Goal: Task Accomplishment & Management: Manage account settings

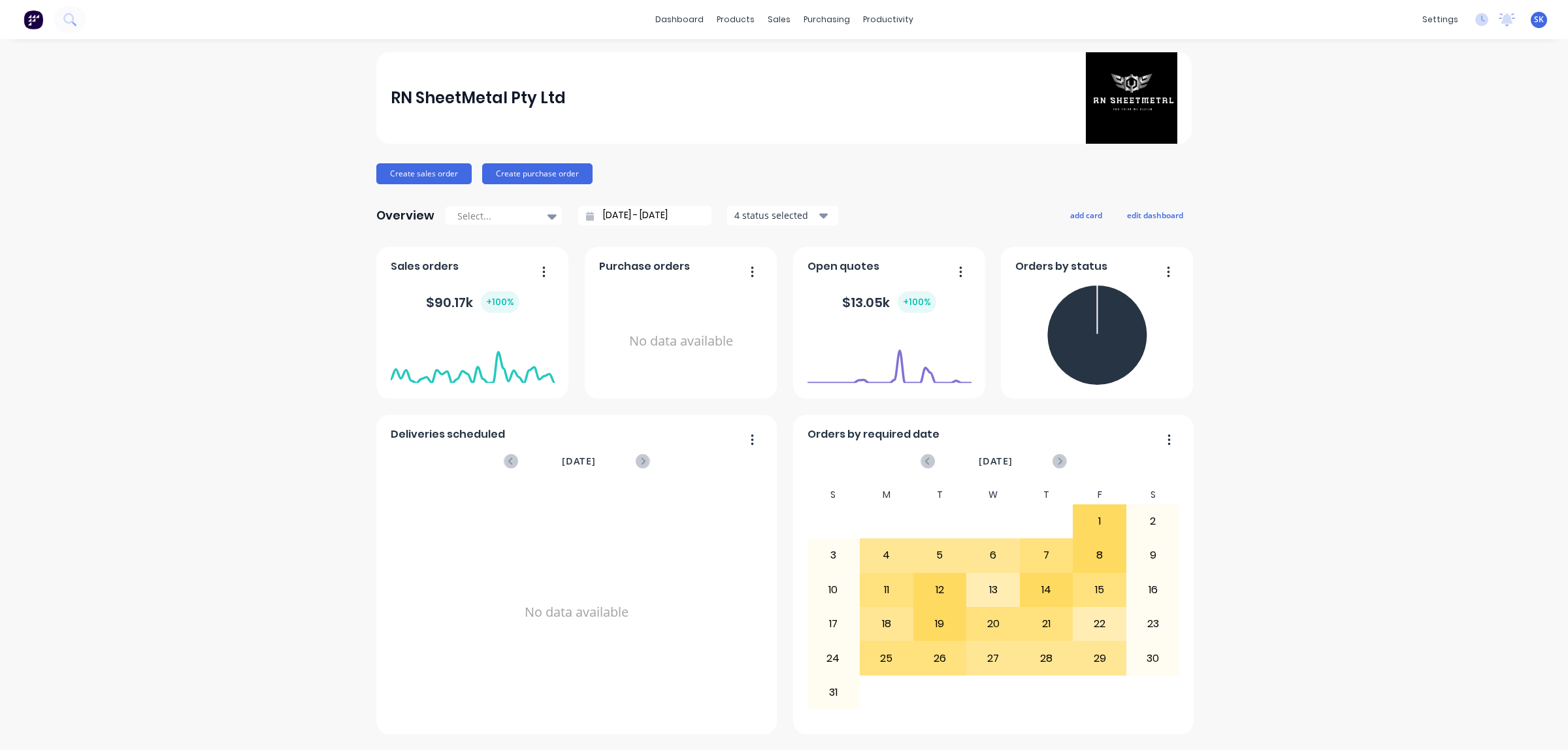
click at [40, 10] on img at bounding box center [33, 19] width 20 height 20
click at [37, 15] on img at bounding box center [33, 19] width 20 height 20
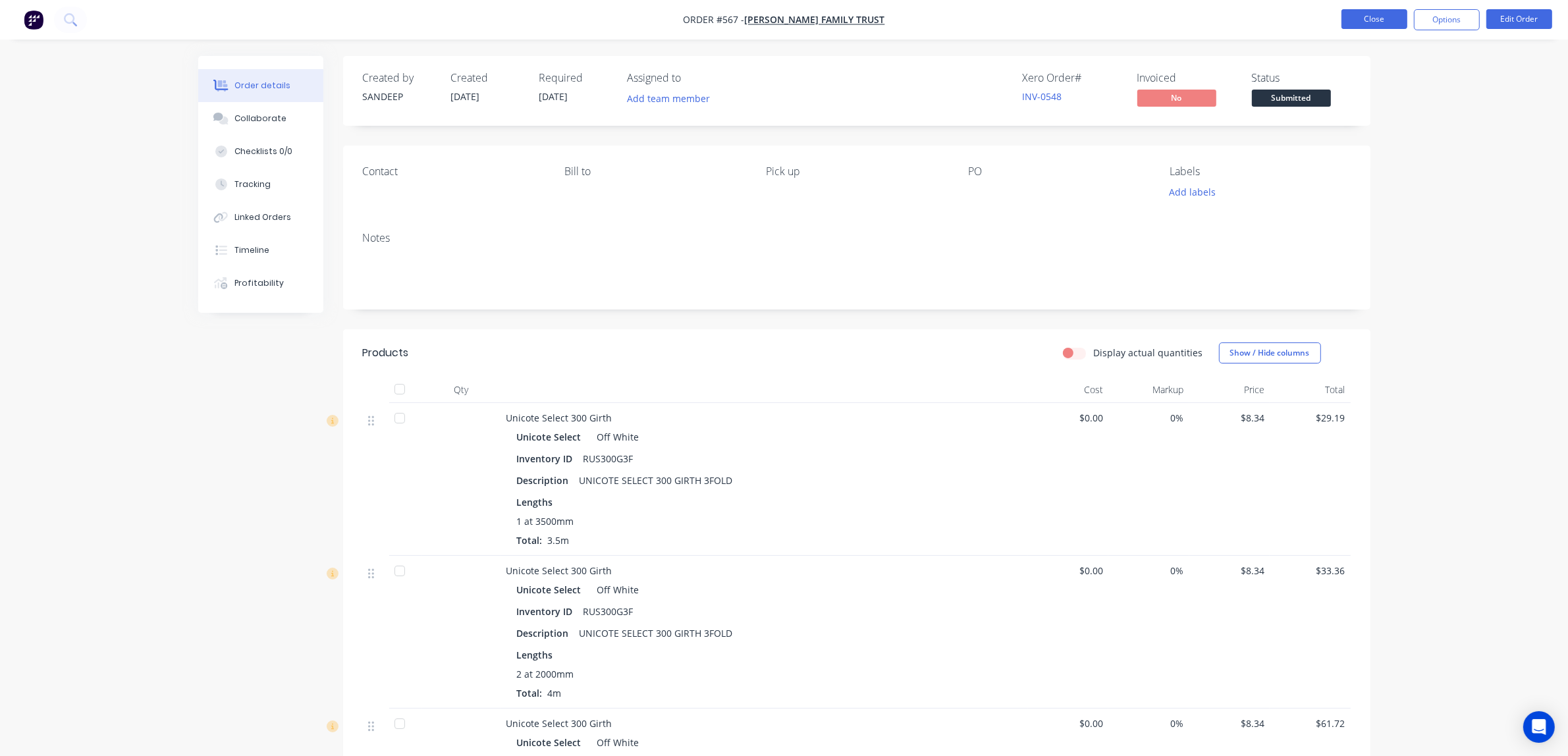
click at [1353, 17] on button "Close" at bounding box center [1374, 19] width 66 height 20
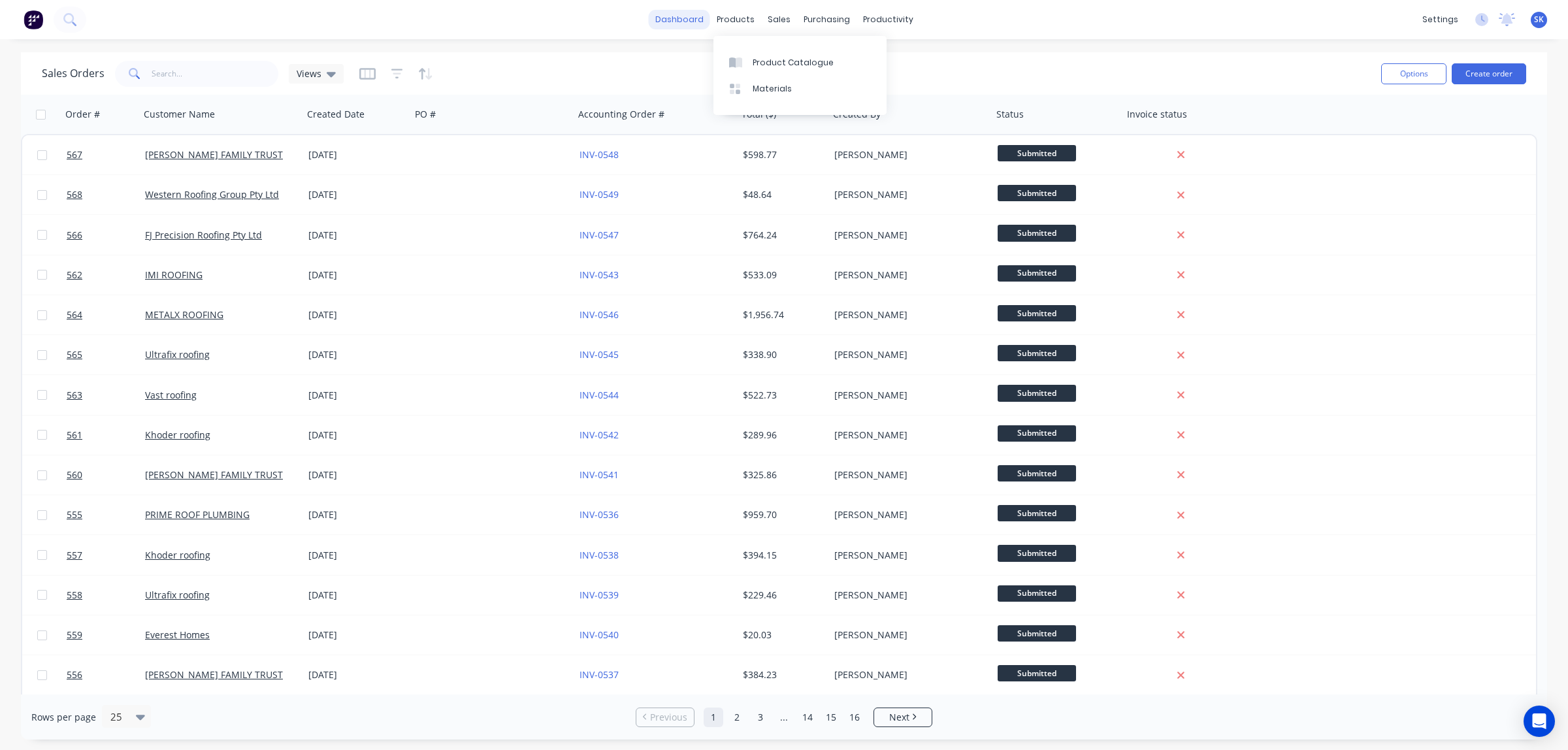
click at [658, 17] on link "dashboard" at bounding box center [679, 19] width 61 height 20
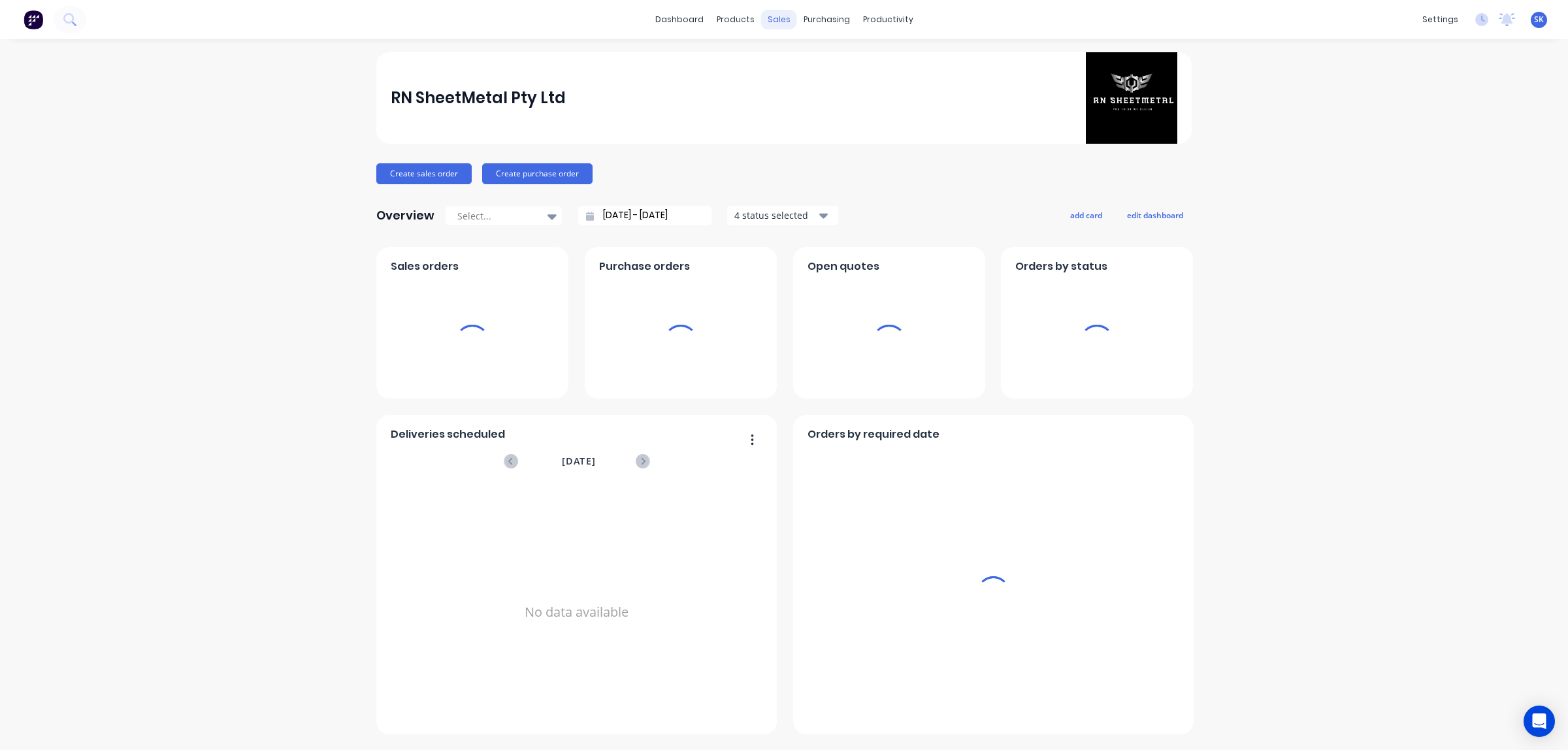
click at [761, 19] on div "sales" at bounding box center [779, 19] width 36 height 20
click at [779, 54] on link "Sales Orders" at bounding box center [842, 62] width 173 height 26
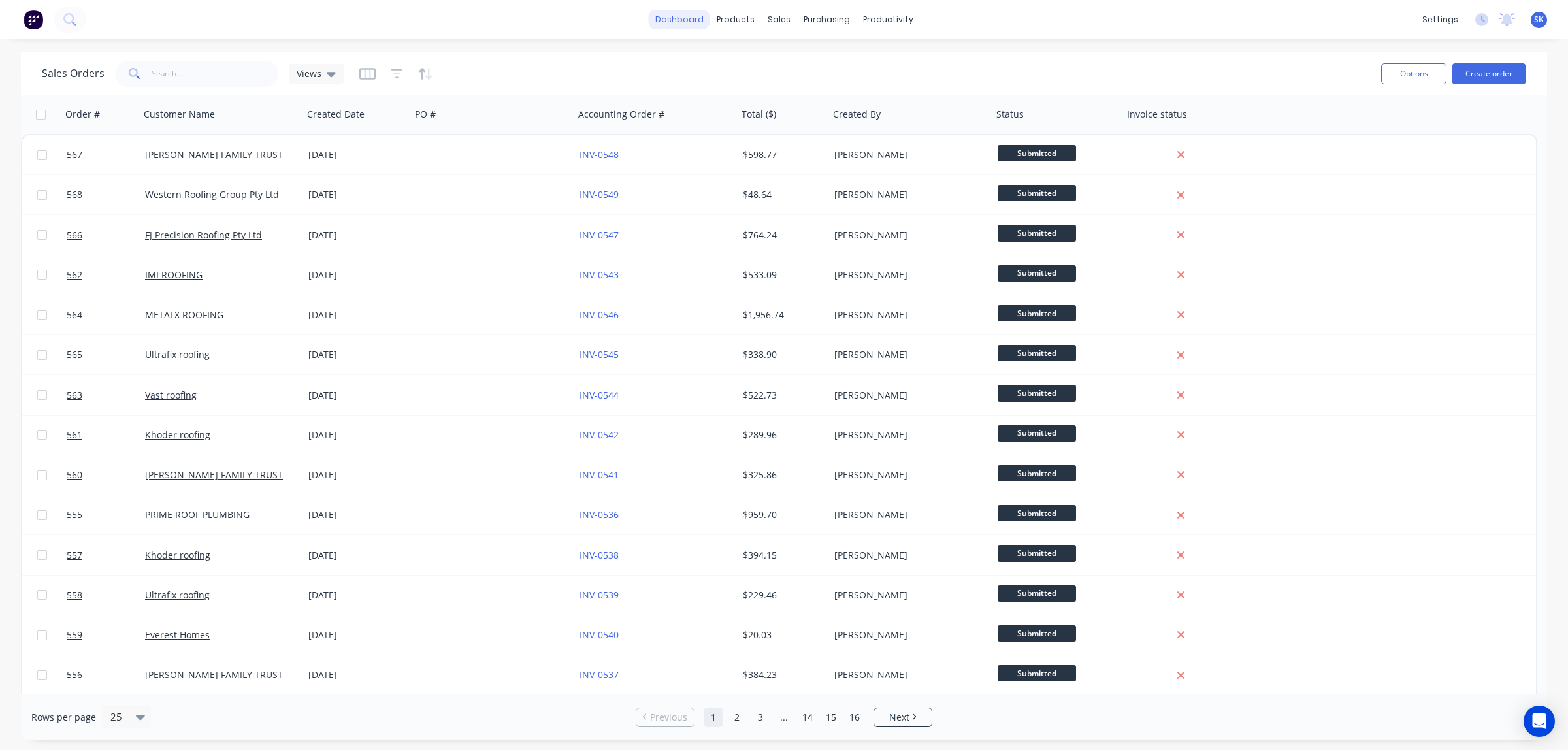
click at [675, 20] on link "dashboard" at bounding box center [679, 19] width 61 height 20
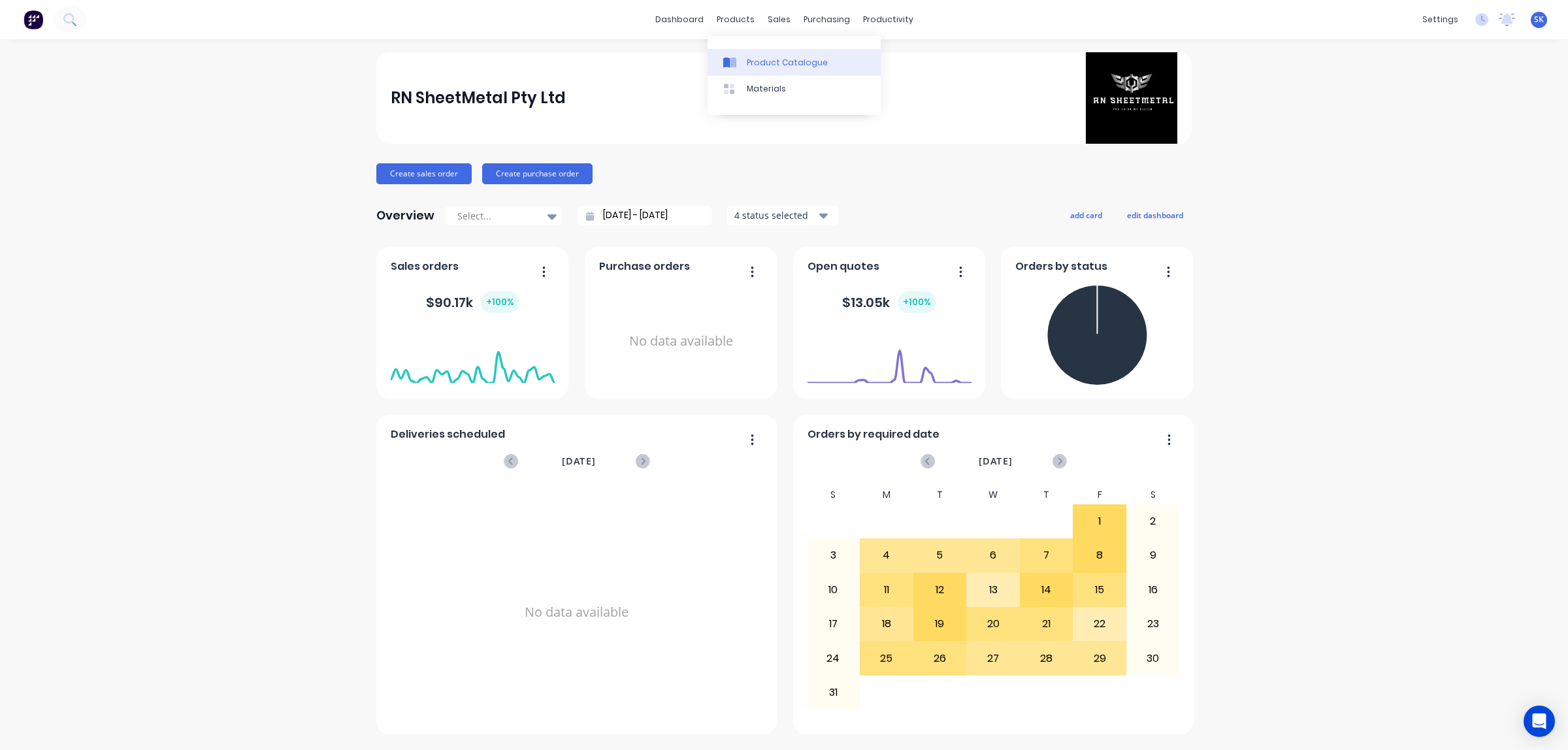
click at [774, 71] on link "Product Catalogue" at bounding box center [794, 62] width 173 height 26
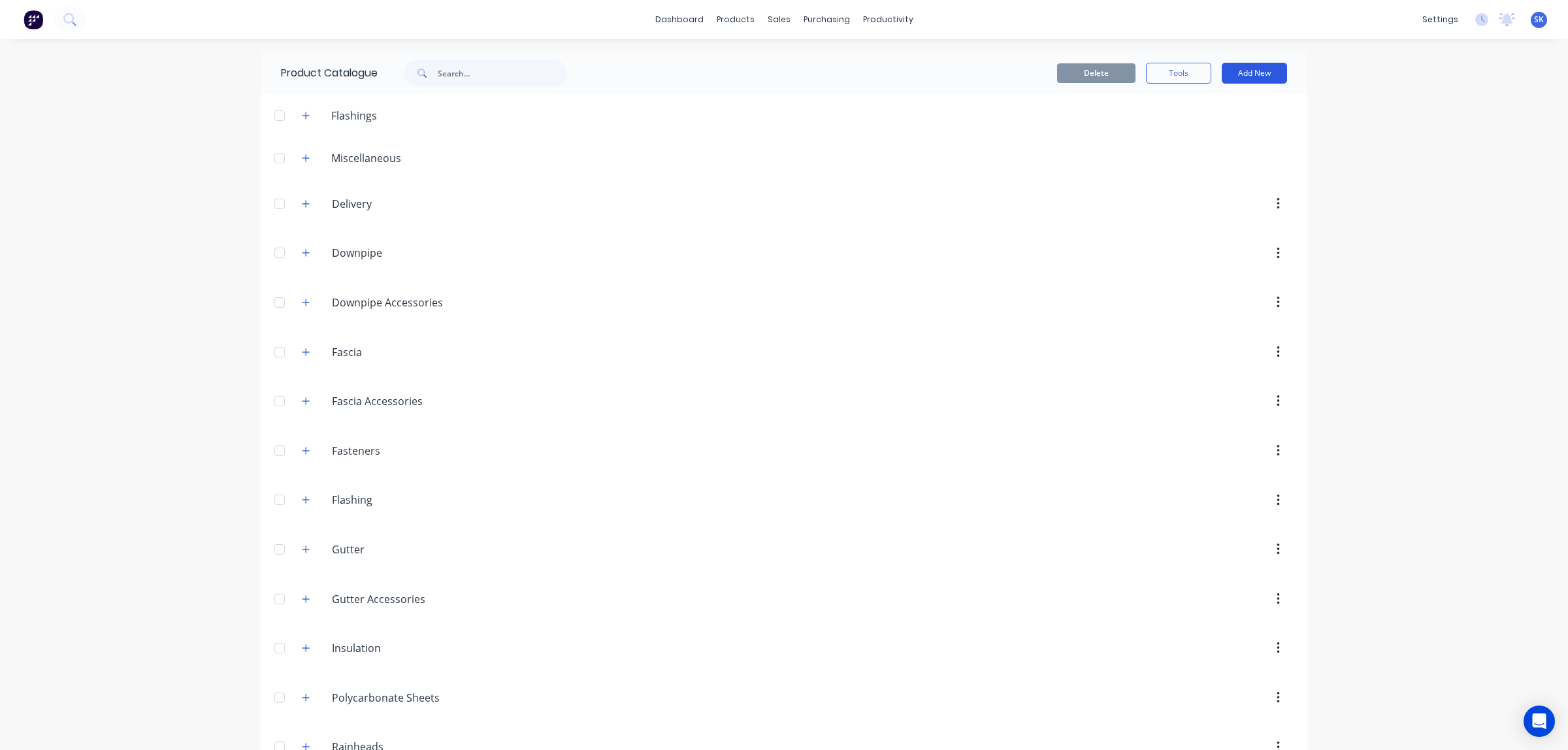
click at [1246, 76] on button "Add New" at bounding box center [1254, 73] width 65 height 21
click at [1395, 187] on div "dashboard products sales purchasing productivity dashboard products Product Cat…" at bounding box center [784, 375] width 1568 height 750
click at [1268, 259] on button "button" at bounding box center [1278, 254] width 31 height 23
click at [1362, 244] on div "dashboard products sales purchasing productivity dashboard products Product Cat…" at bounding box center [784, 375] width 1568 height 750
click at [1255, 77] on button "Add New" at bounding box center [1254, 73] width 65 height 21
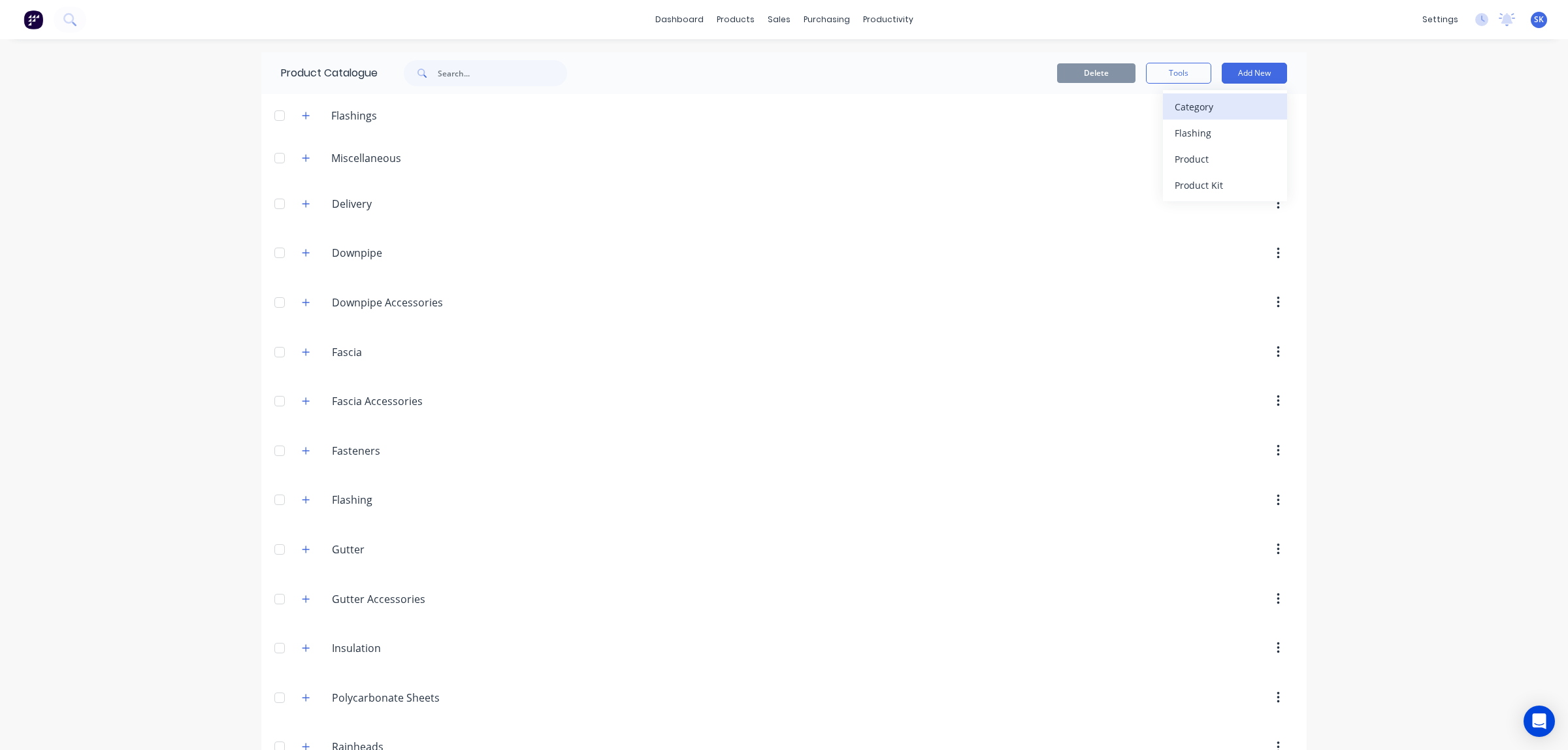
click at [1229, 100] on div "Category" at bounding box center [1225, 107] width 100 height 19
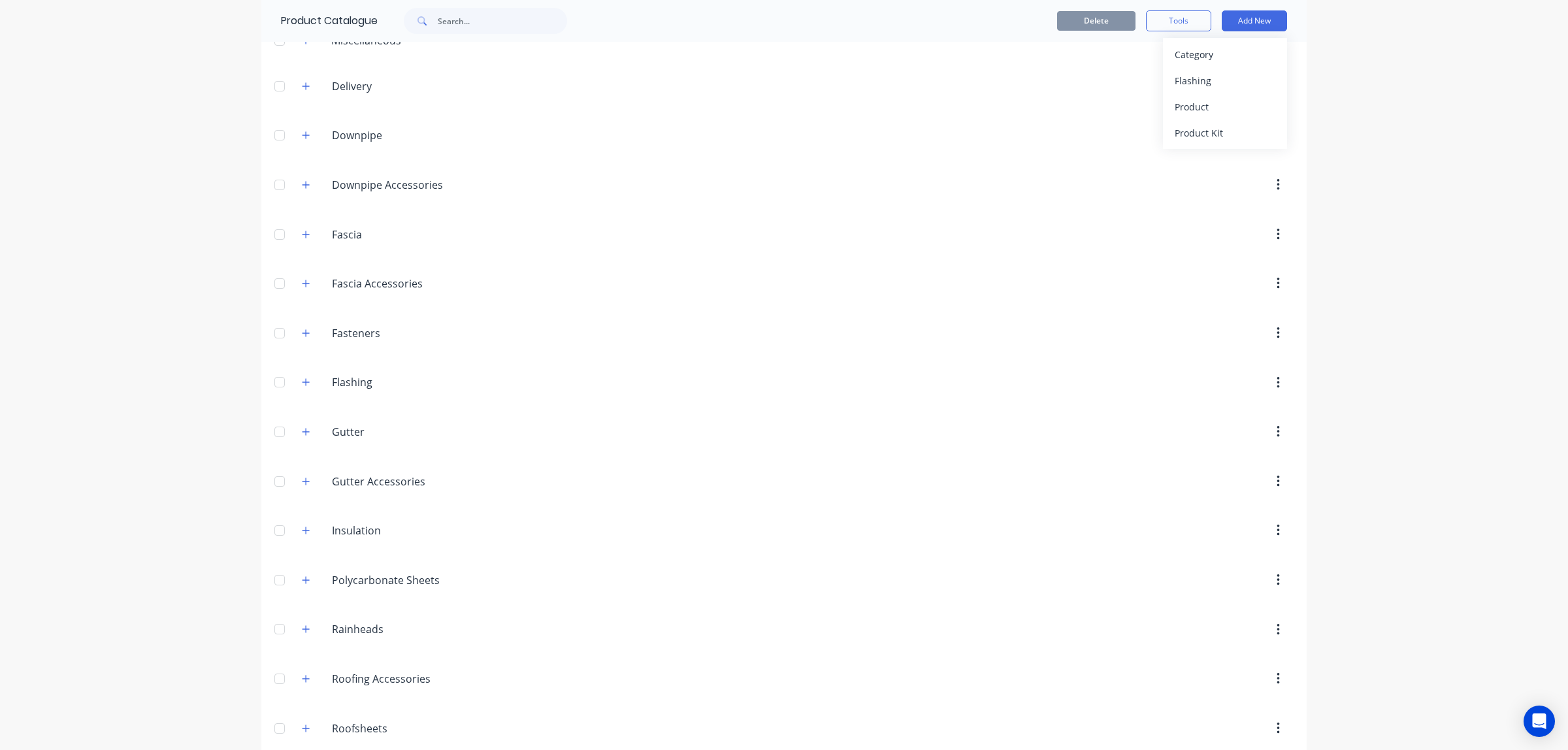
scroll to position [281, 0]
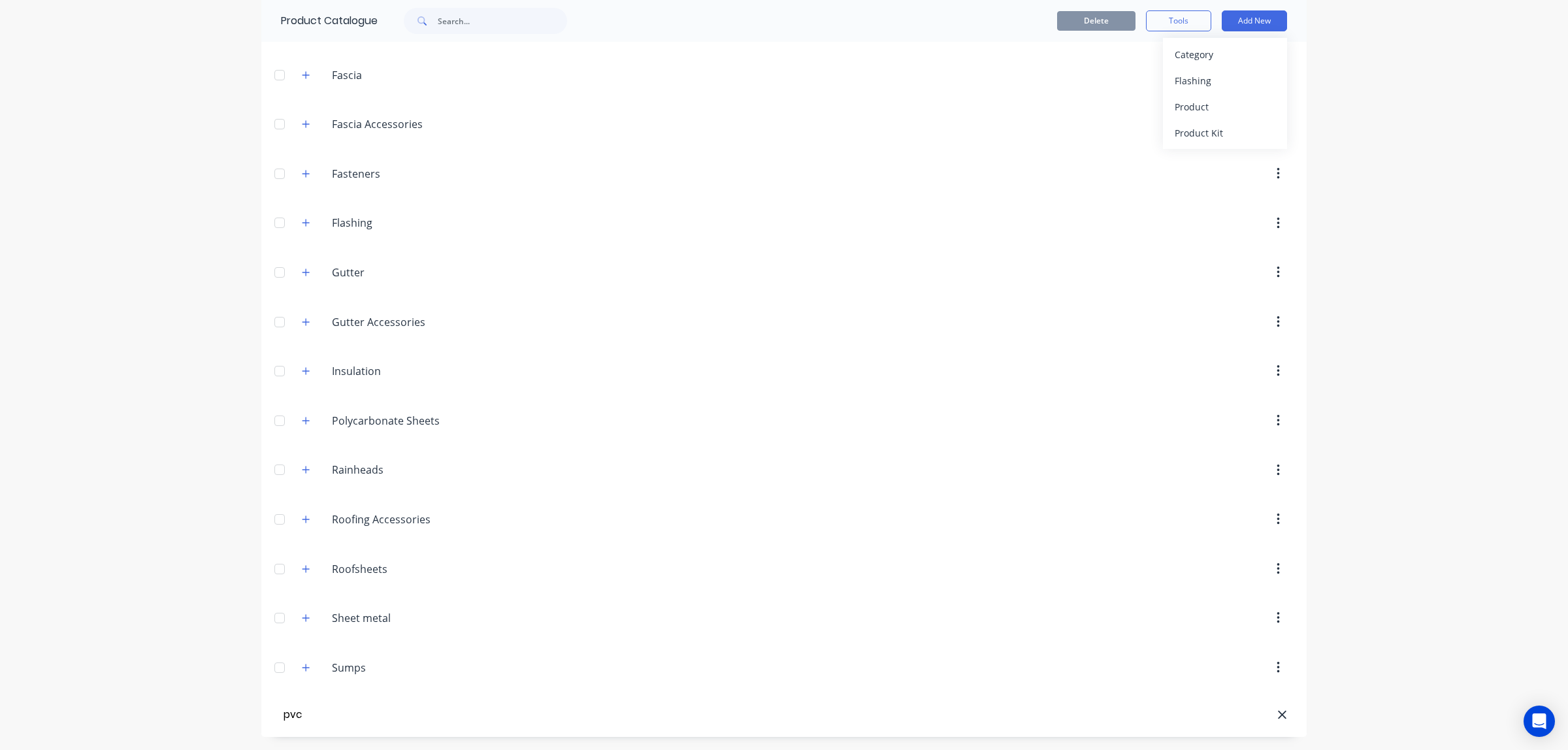
type input "pvc"
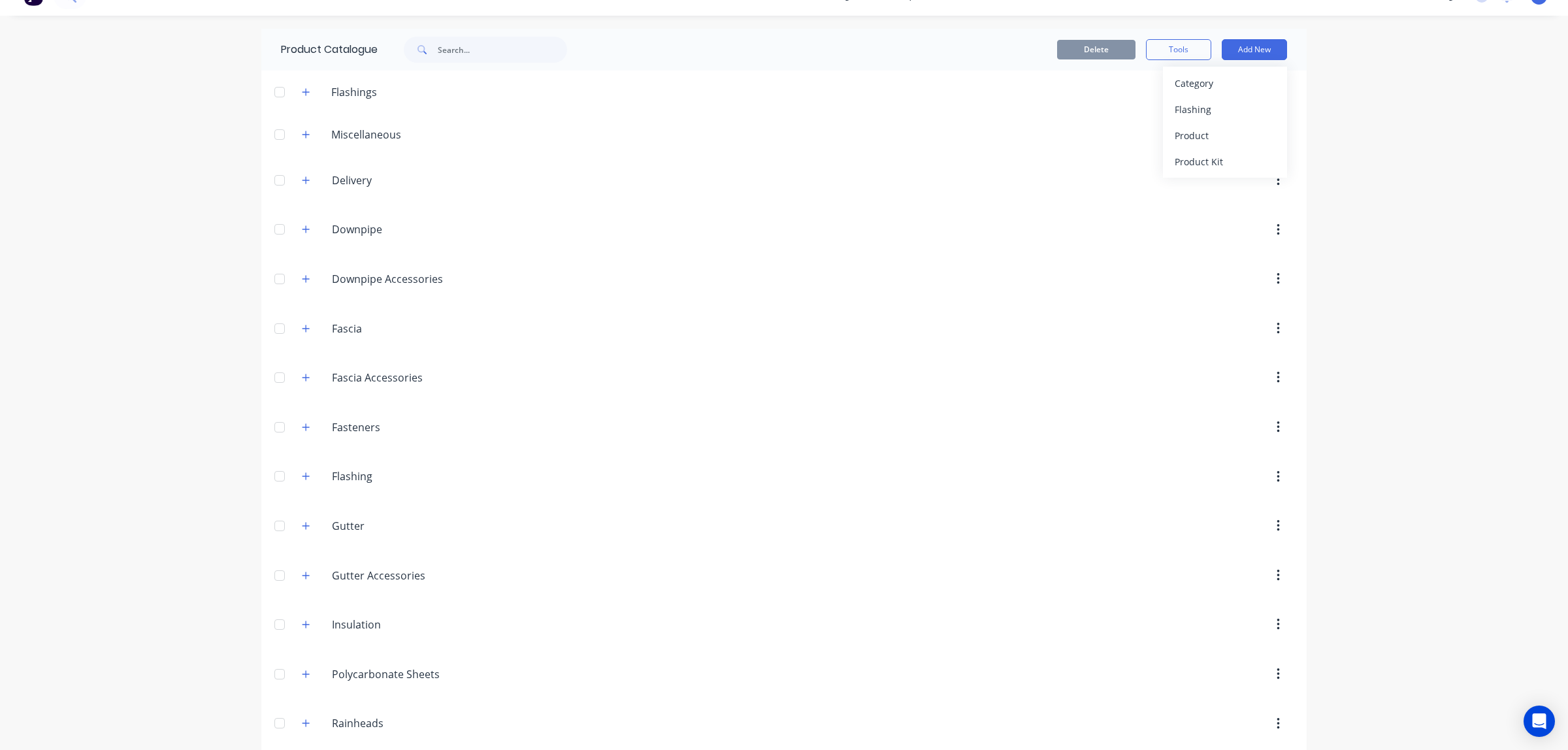
scroll to position [0, 0]
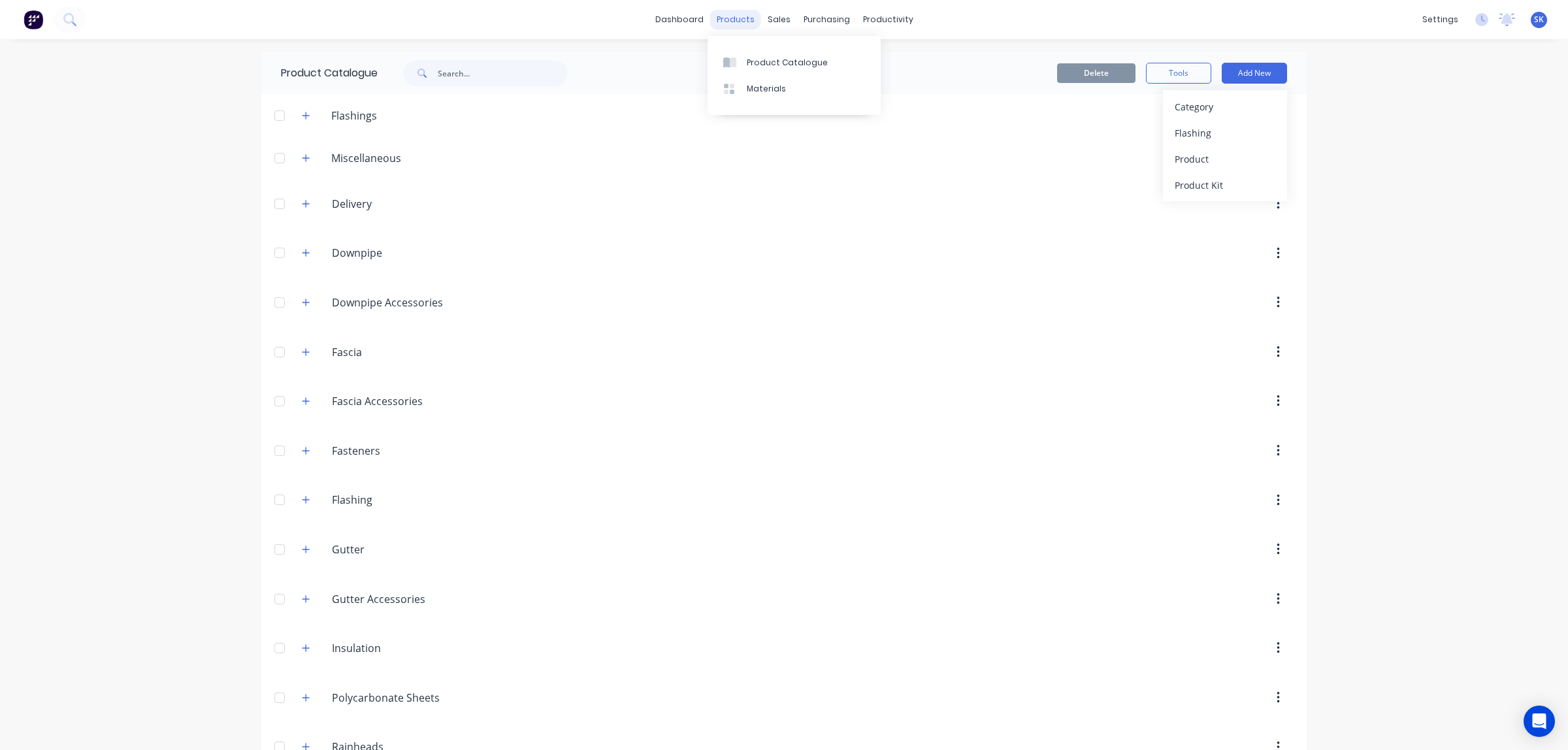
click at [726, 17] on div "products" at bounding box center [735, 19] width 51 height 20
click at [737, 53] on link "Product Catalogue" at bounding box center [794, 62] width 173 height 26
click at [747, 89] on div "Materials" at bounding box center [766, 89] width 39 height 12
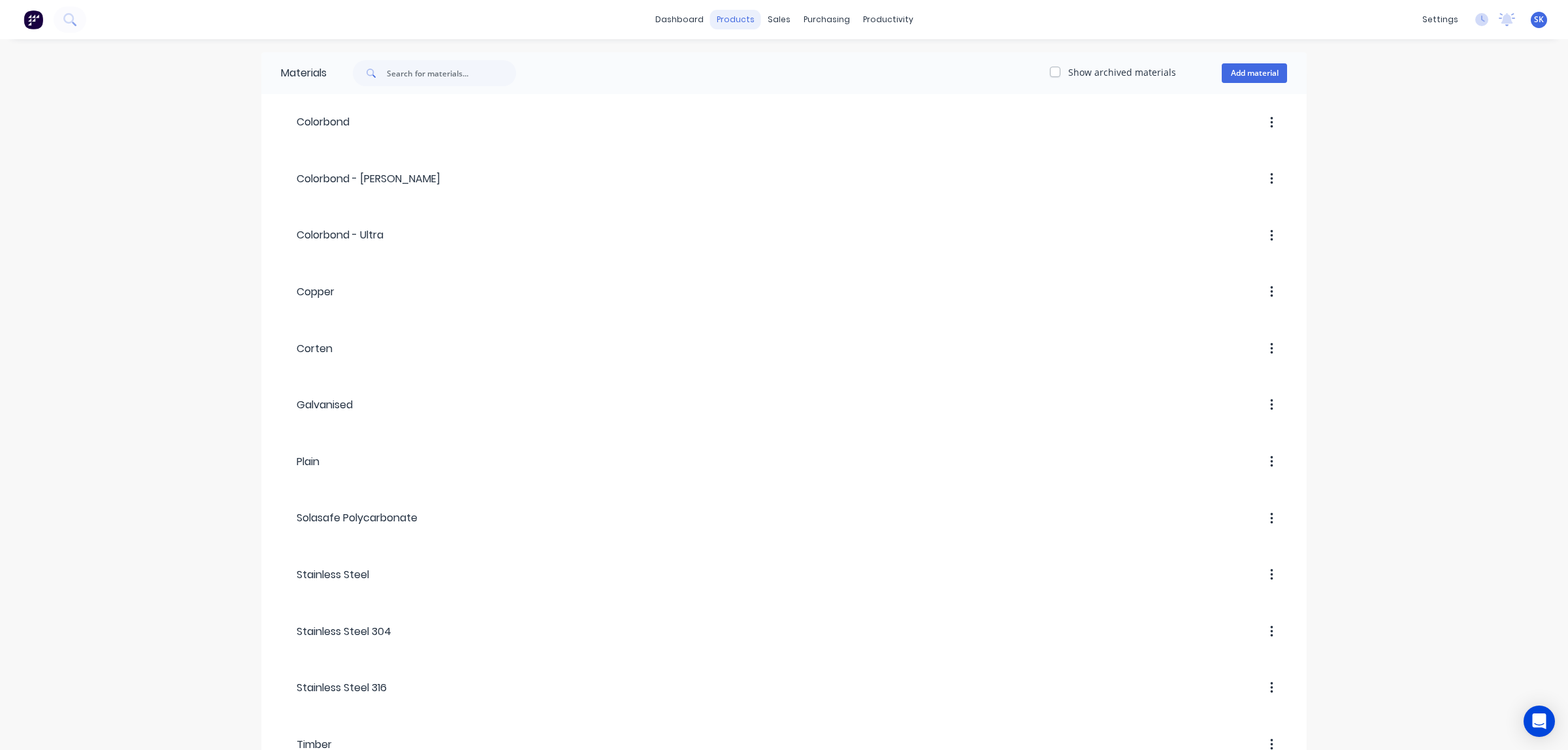
click at [737, 27] on div "products" at bounding box center [735, 19] width 51 height 20
click at [740, 57] on div at bounding box center [733, 63] width 20 height 12
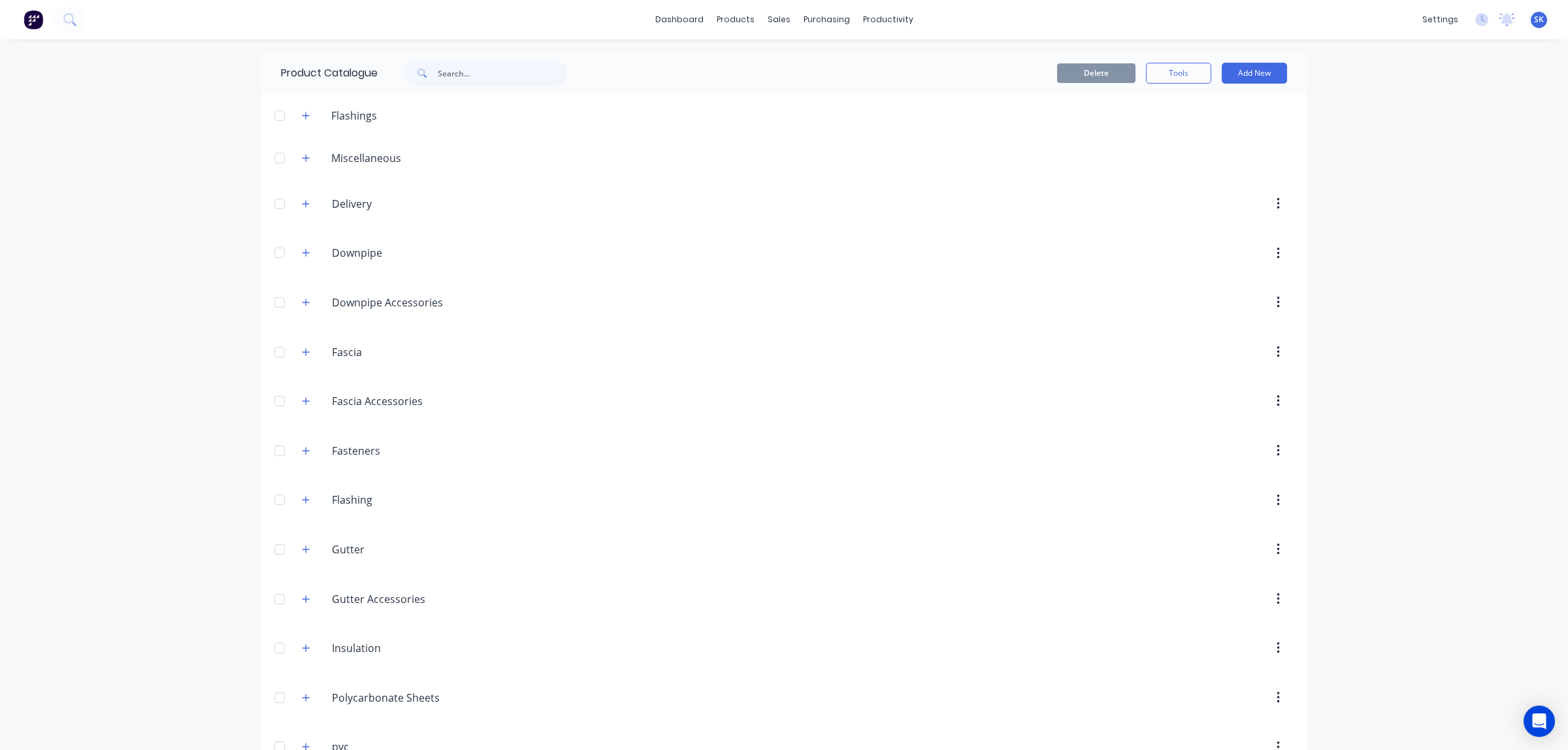
scroll to position [286, 0]
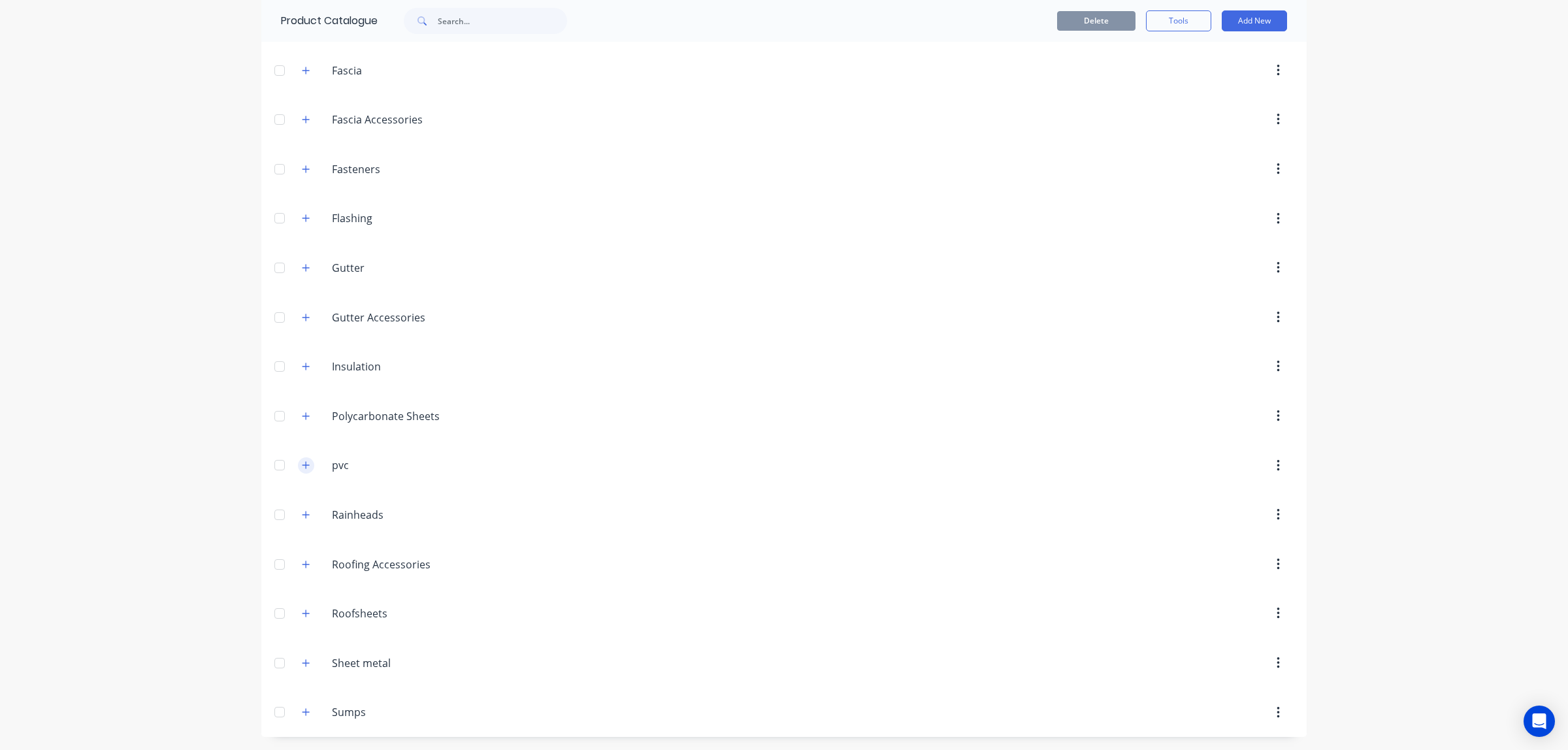
click at [302, 463] on icon "button" at bounding box center [305, 465] width 8 height 9
click at [302, 517] on icon "button" at bounding box center [305, 515] width 8 height 9
click at [355, 366] on input "Insulation" at bounding box center [410, 366] width 155 height 16
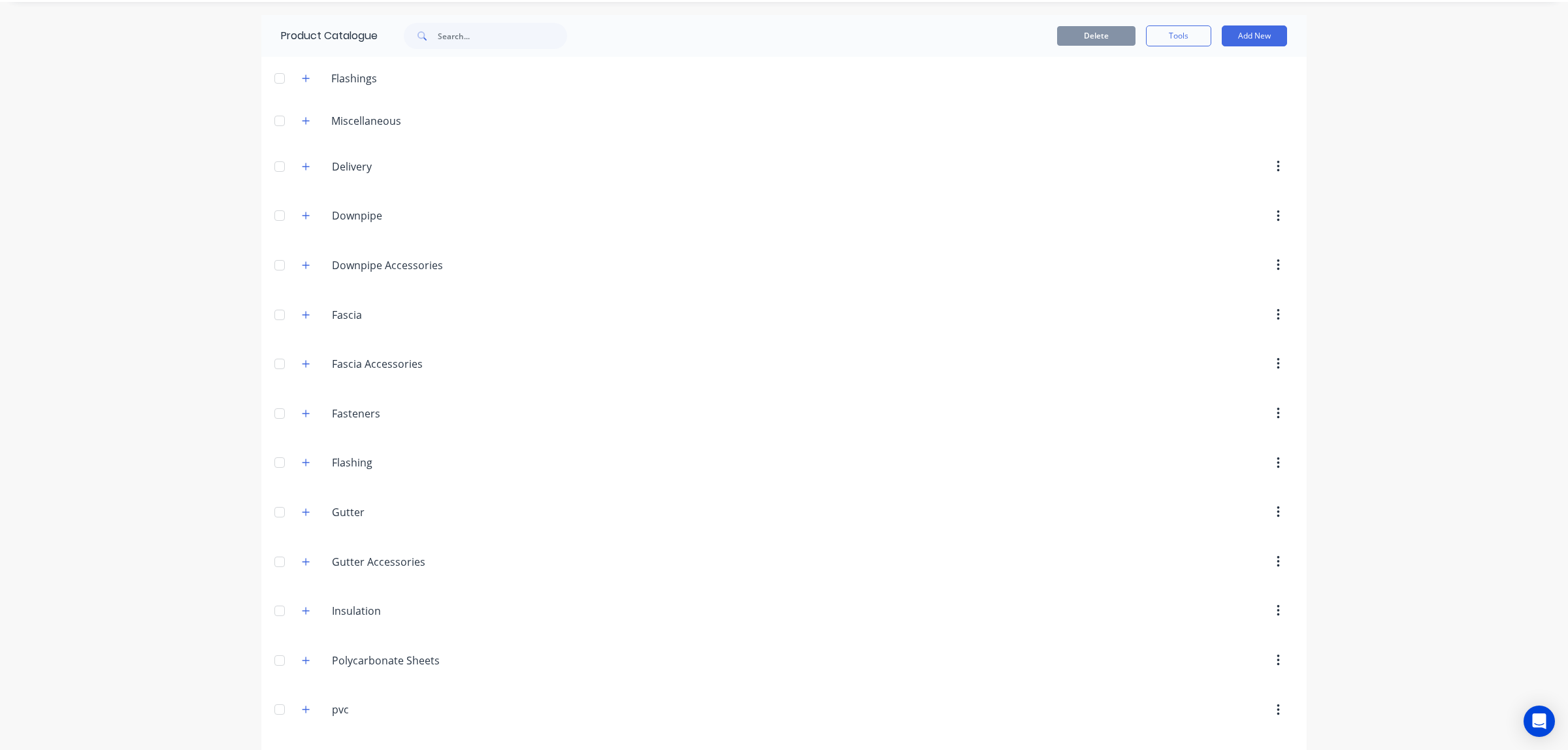
scroll to position [0, 0]
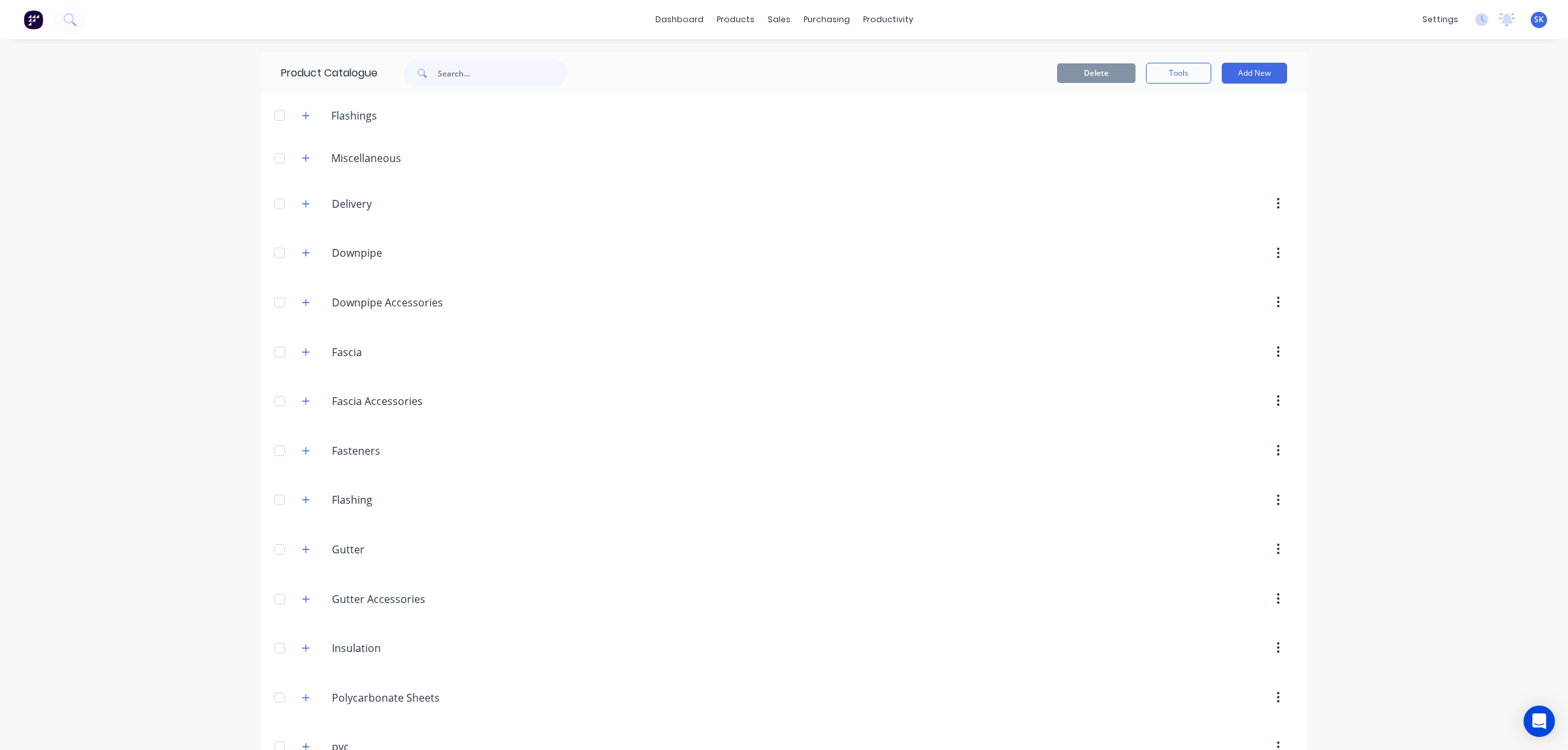
click at [678, 30] on div "dashboard products sales purchasing productivity dashboard products Product Cat…" at bounding box center [784, 19] width 1568 height 39
click at [697, 24] on link "dashboard" at bounding box center [679, 19] width 61 height 20
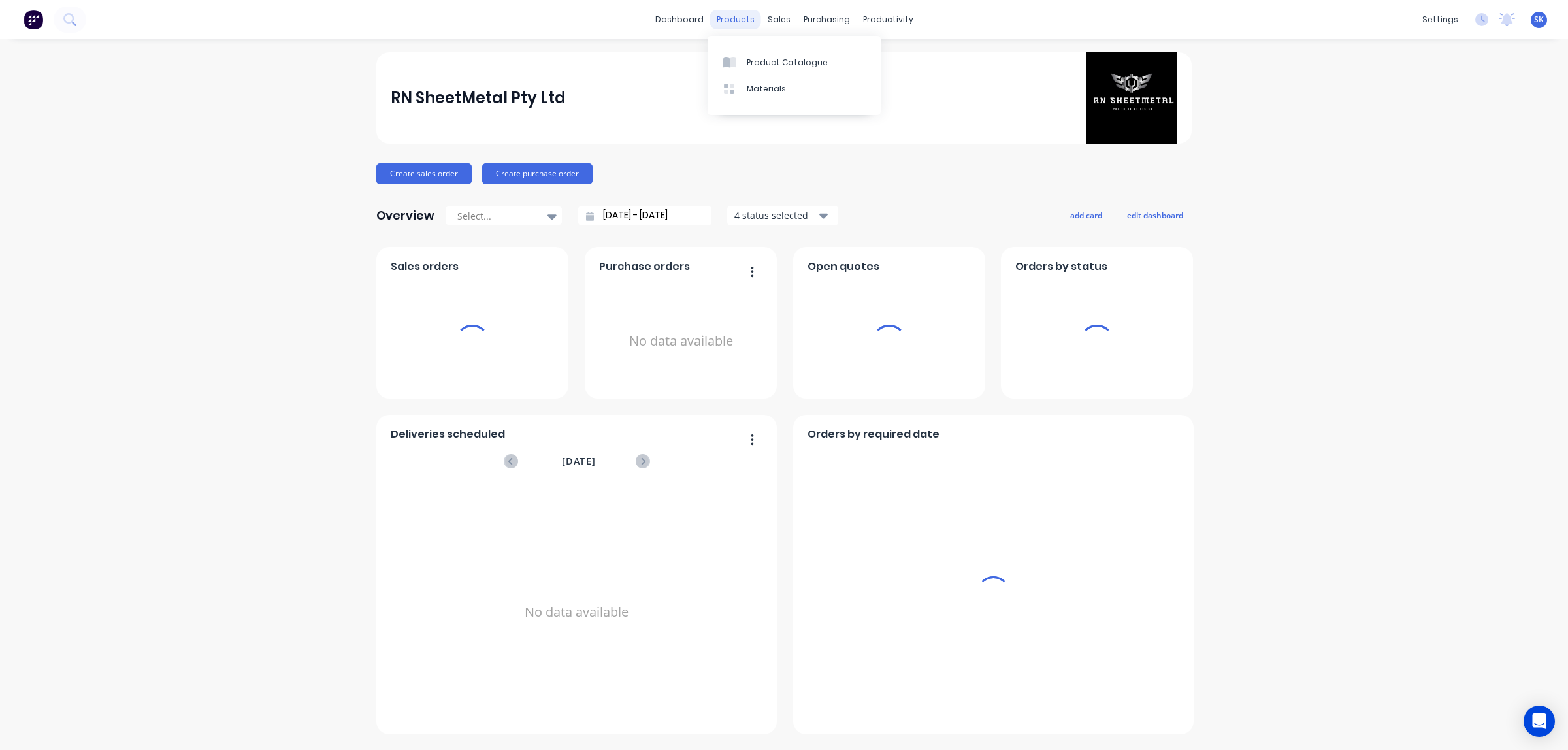
click at [721, 21] on div "products" at bounding box center [735, 19] width 51 height 20
click at [741, 58] on div at bounding box center [733, 63] width 20 height 12
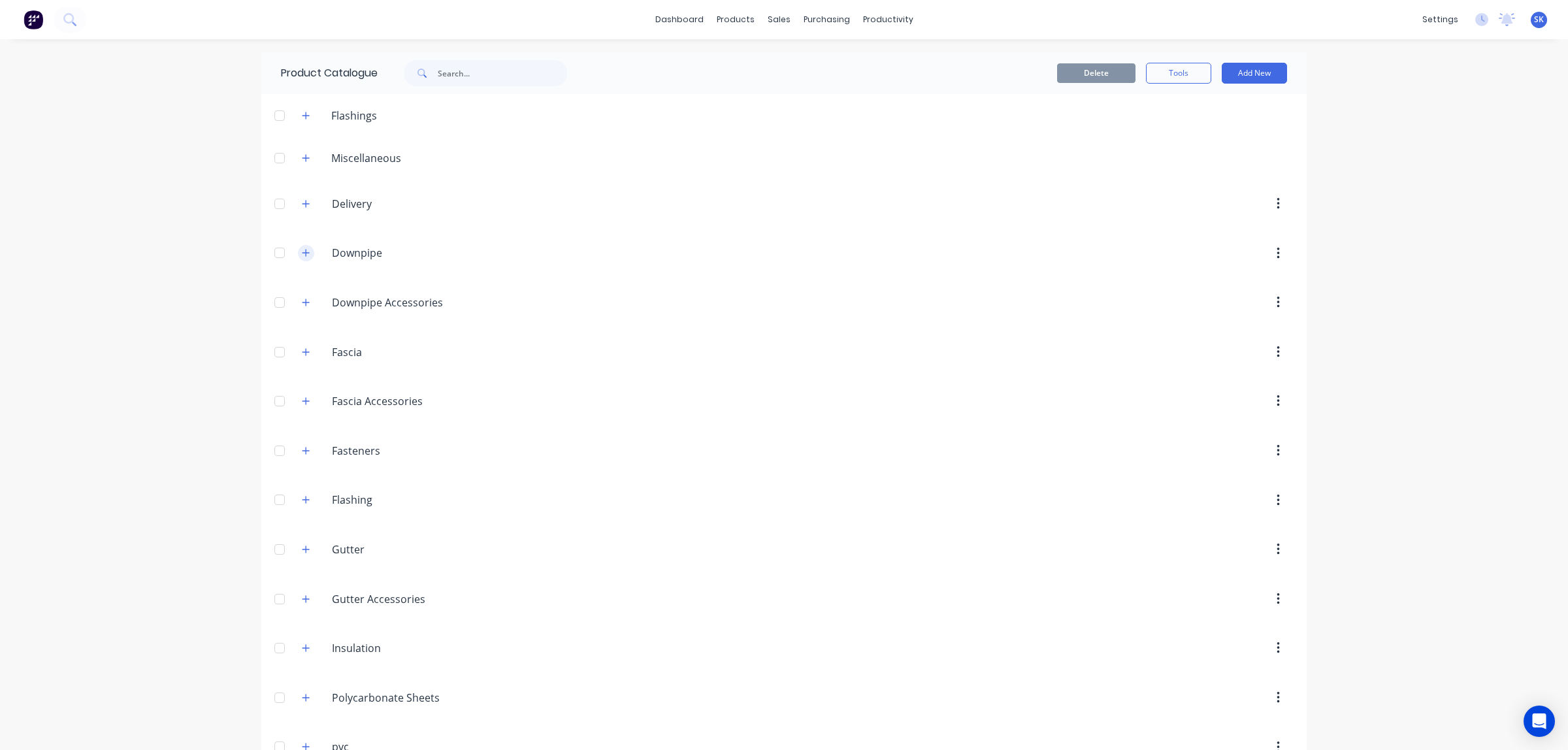
click at [302, 255] on icon "button" at bounding box center [305, 252] width 8 height 9
click at [1230, 75] on button "Add New" at bounding box center [1254, 73] width 65 height 21
click at [1196, 155] on div "Product" at bounding box center [1225, 159] width 100 height 19
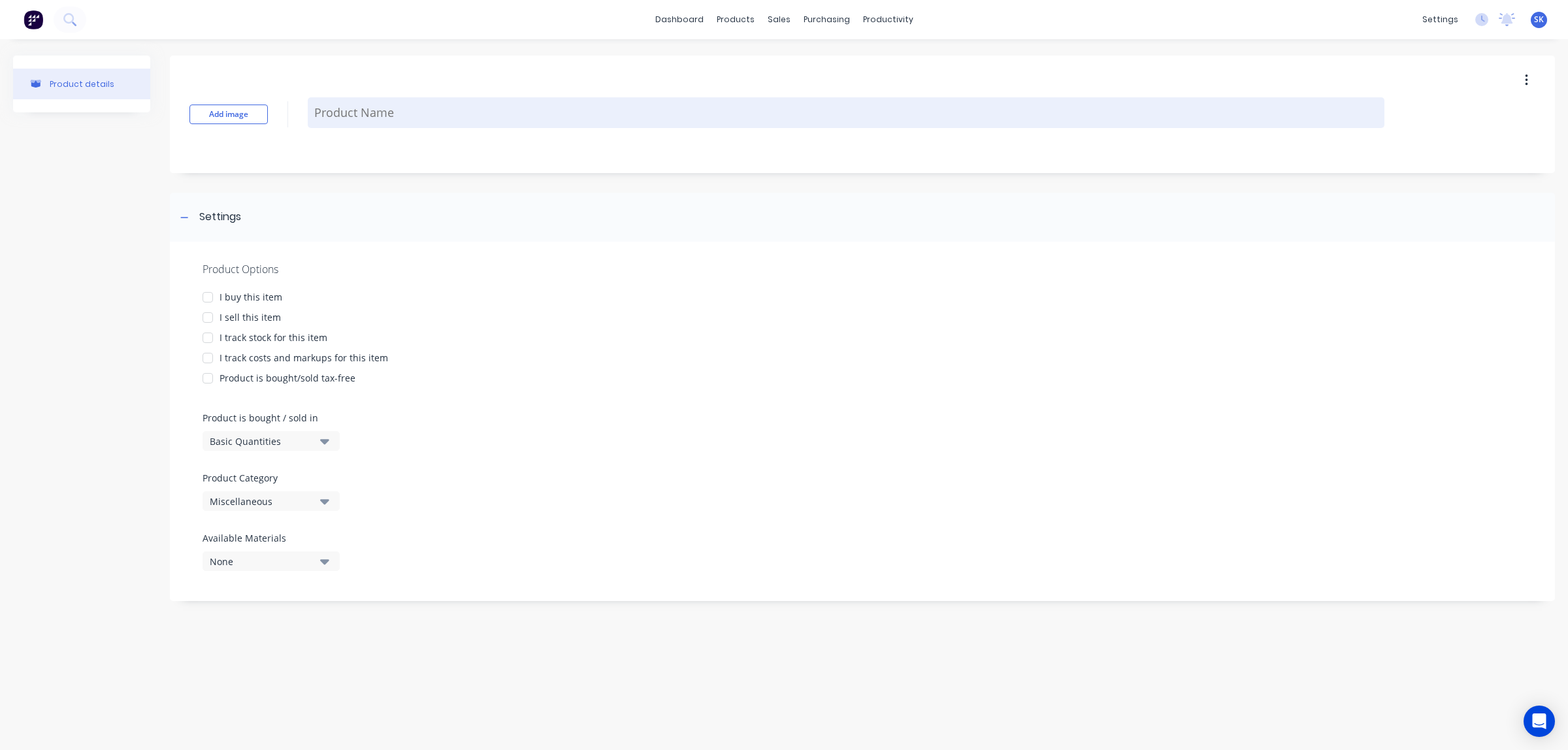
click at [357, 124] on textarea at bounding box center [846, 113] width 1077 height 31
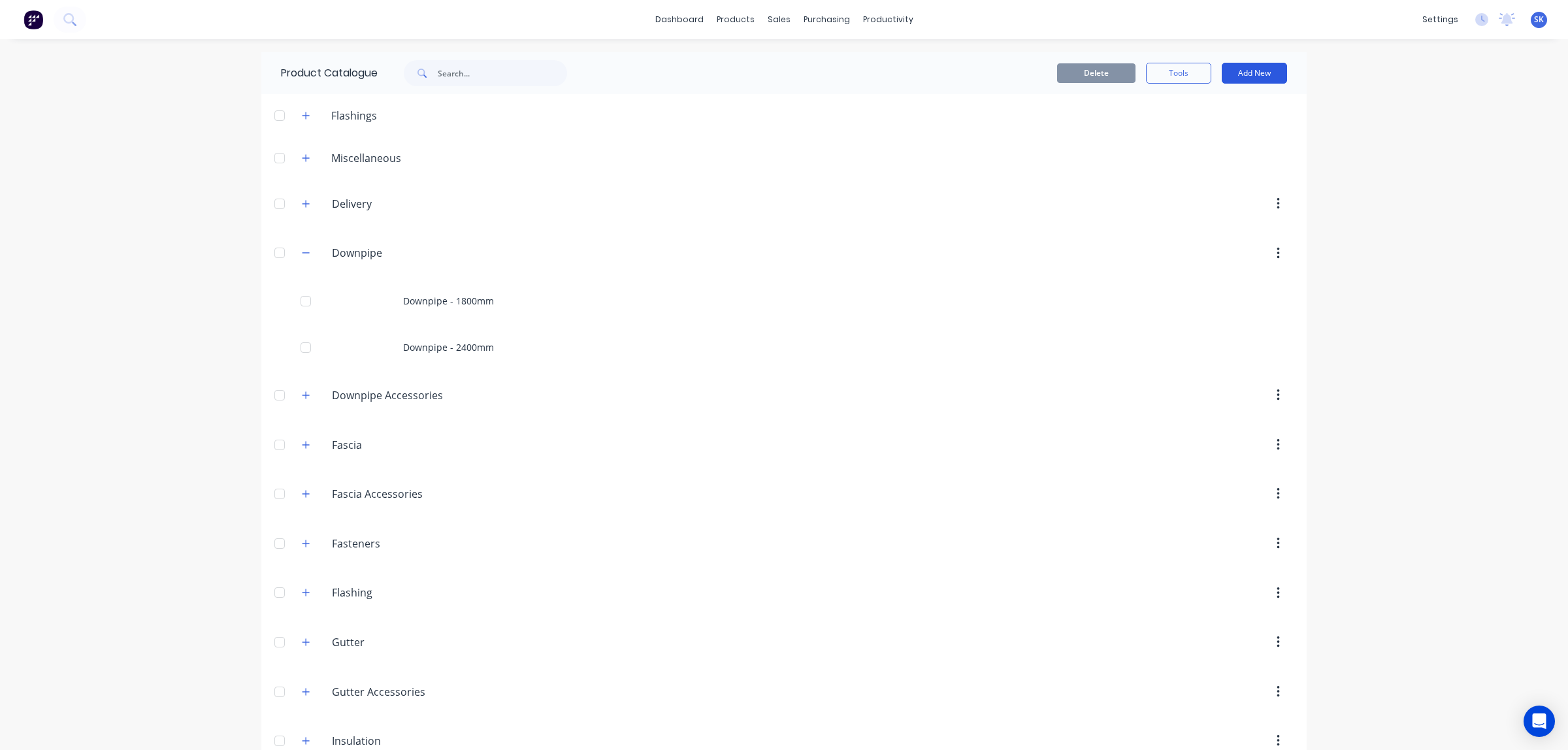
click at [1269, 67] on button "Add New" at bounding box center [1254, 73] width 65 height 21
click at [1193, 157] on div "Product" at bounding box center [1225, 159] width 100 height 19
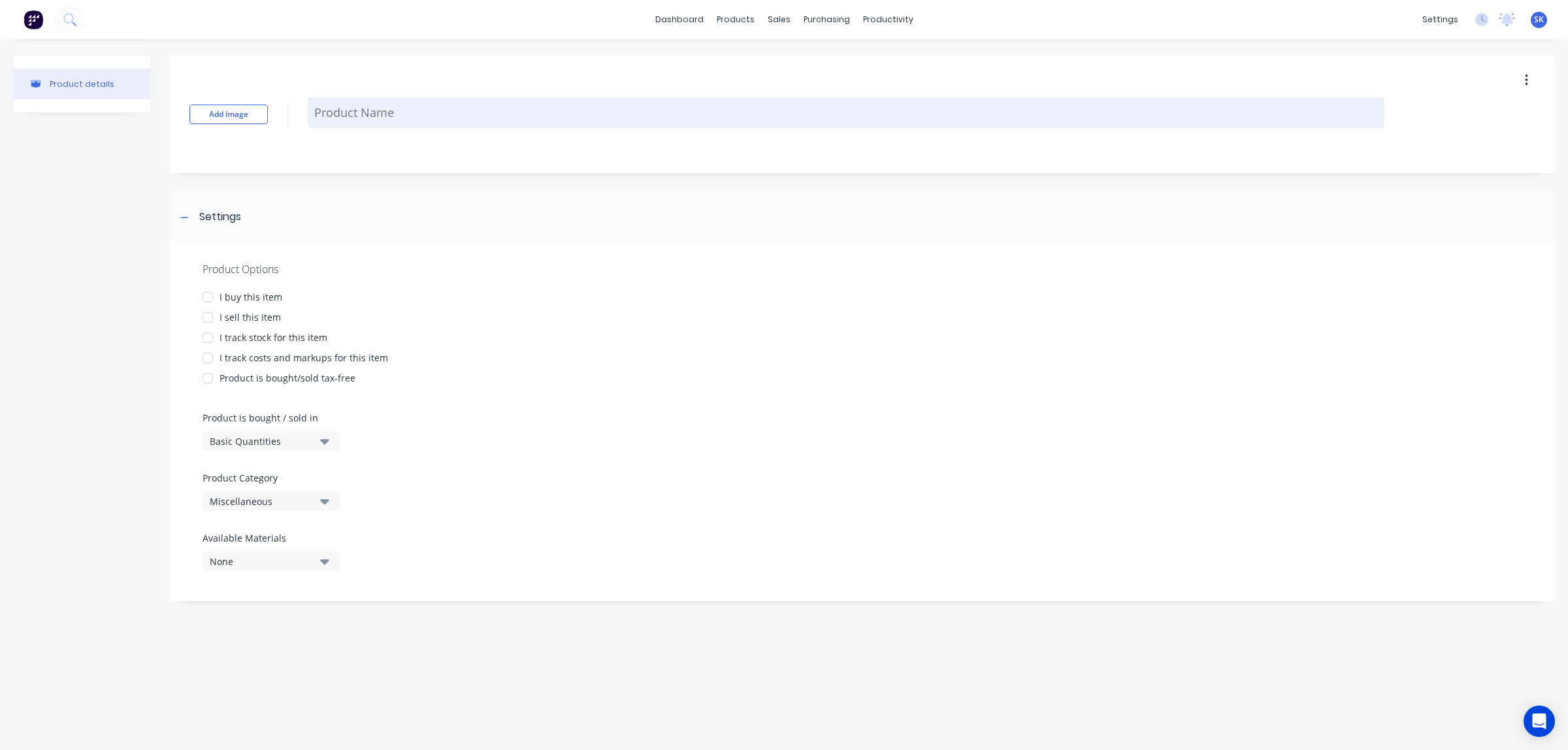
click at [355, 115] on textarea at bounding box center [846, 113] width 1077 height 31
type textarea "x"
type textarea "p"
type textarea "x"
type textarea "pv"
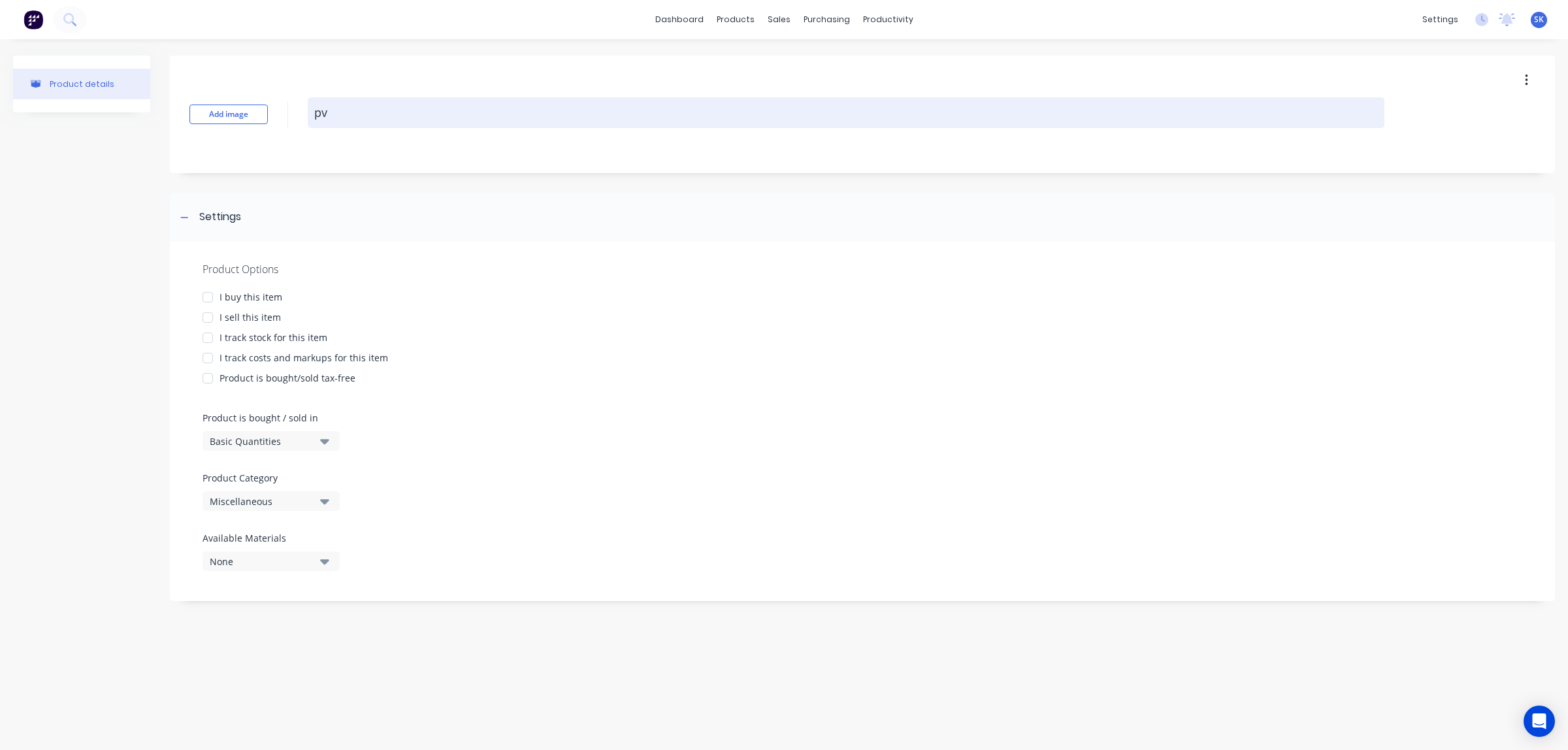
type textarea "x"
type textarea "pvc"
type textarea "x"
type textarea "pvc"
type textarea "x"
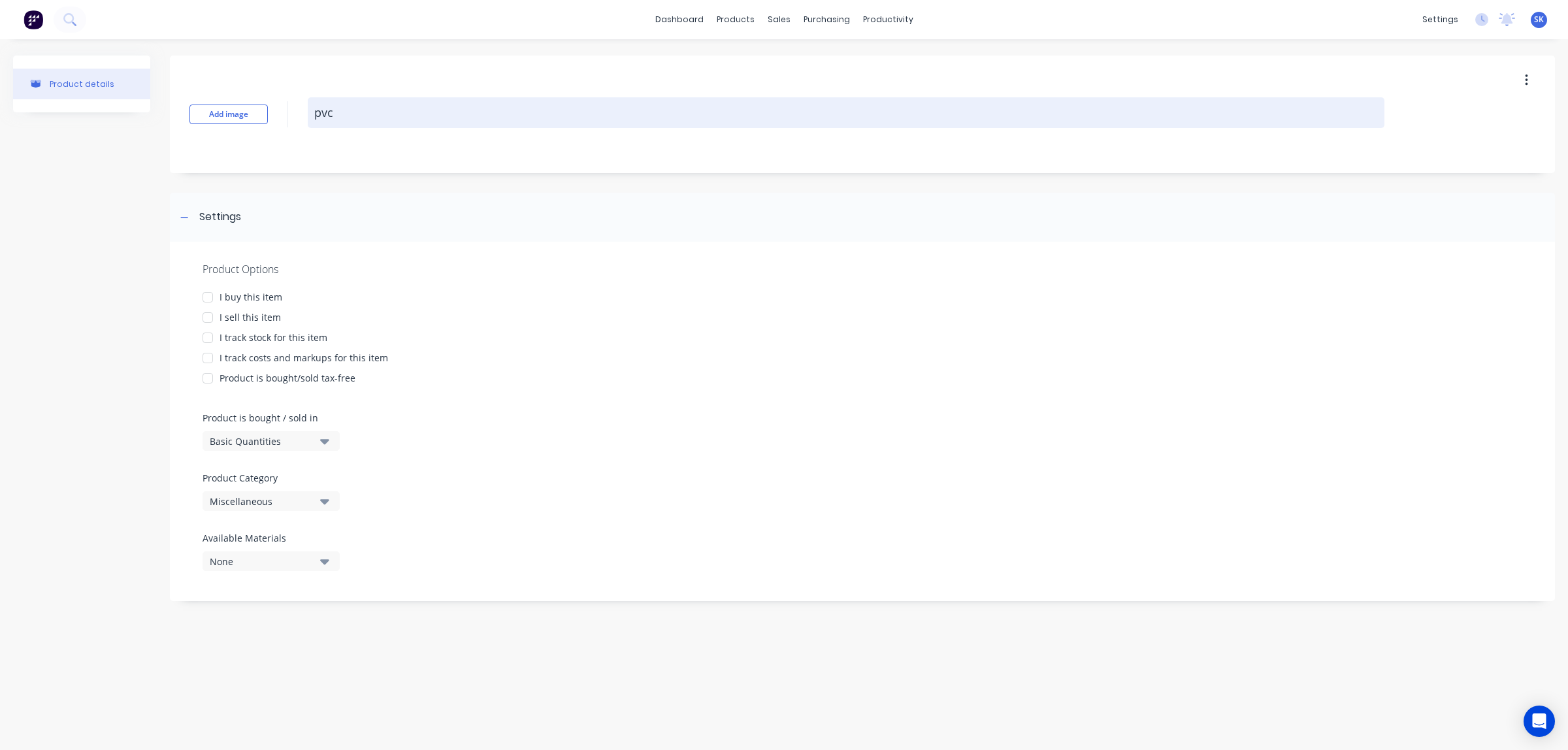
type textarea "pvc f"
type textarea "x"
type textarea "pvc fi"
type textarea "x"
type textarea "pvc f"
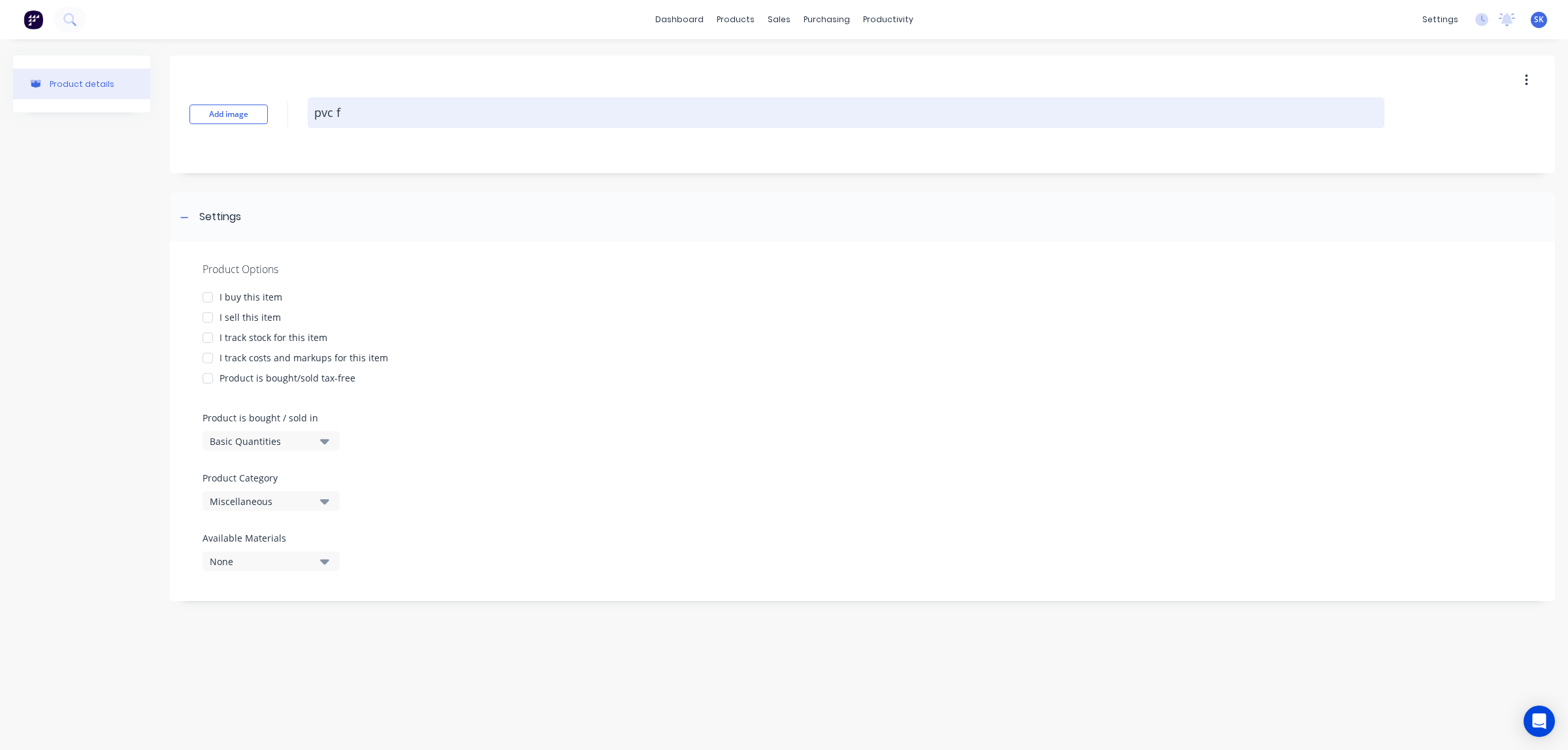
type textarea "x"
type textarea "pvc"
type textarea "x"
type textarea "pvc"
type textarea "x"
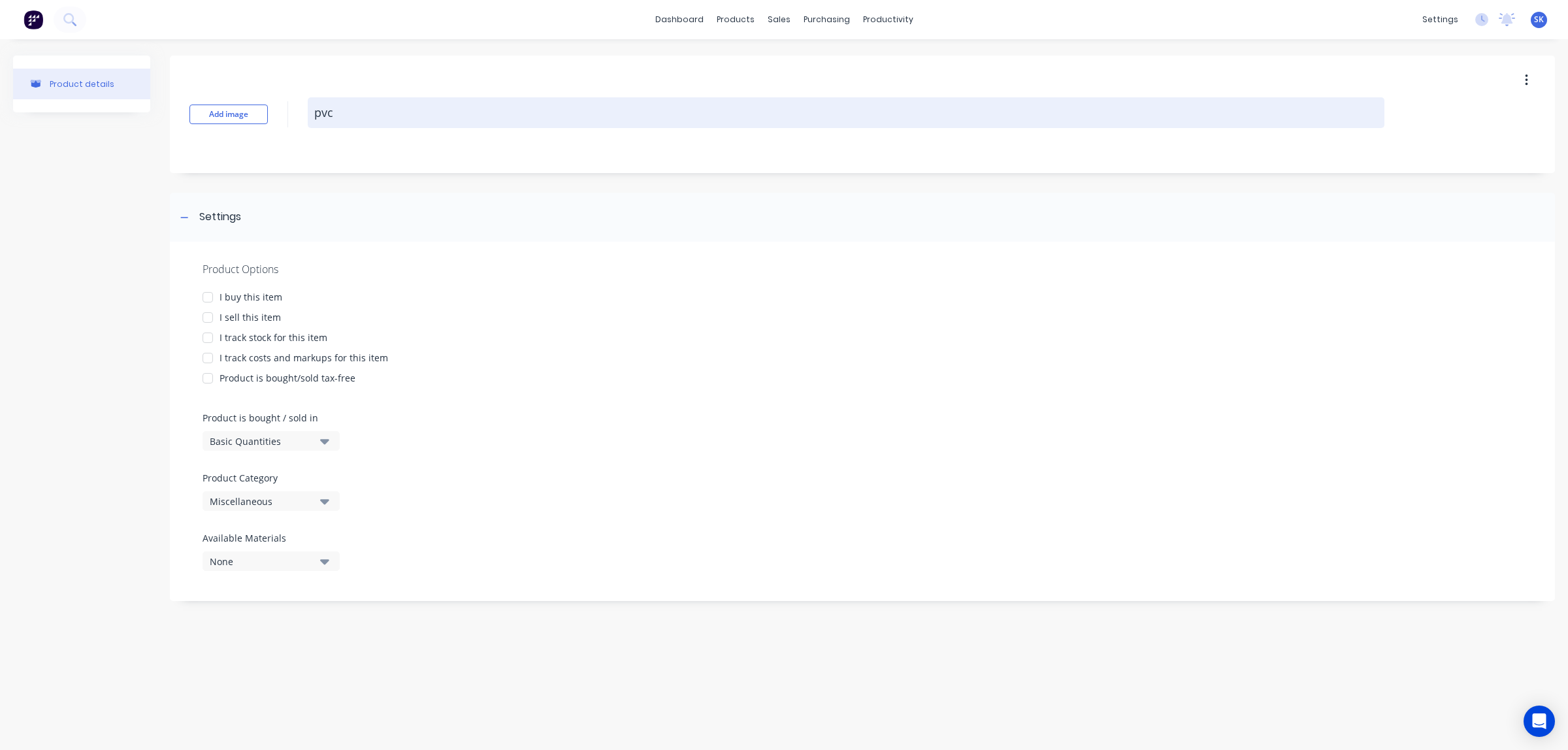
type textarea "pv"
type textarea "x"
type textarea "p"
type textarea "x"
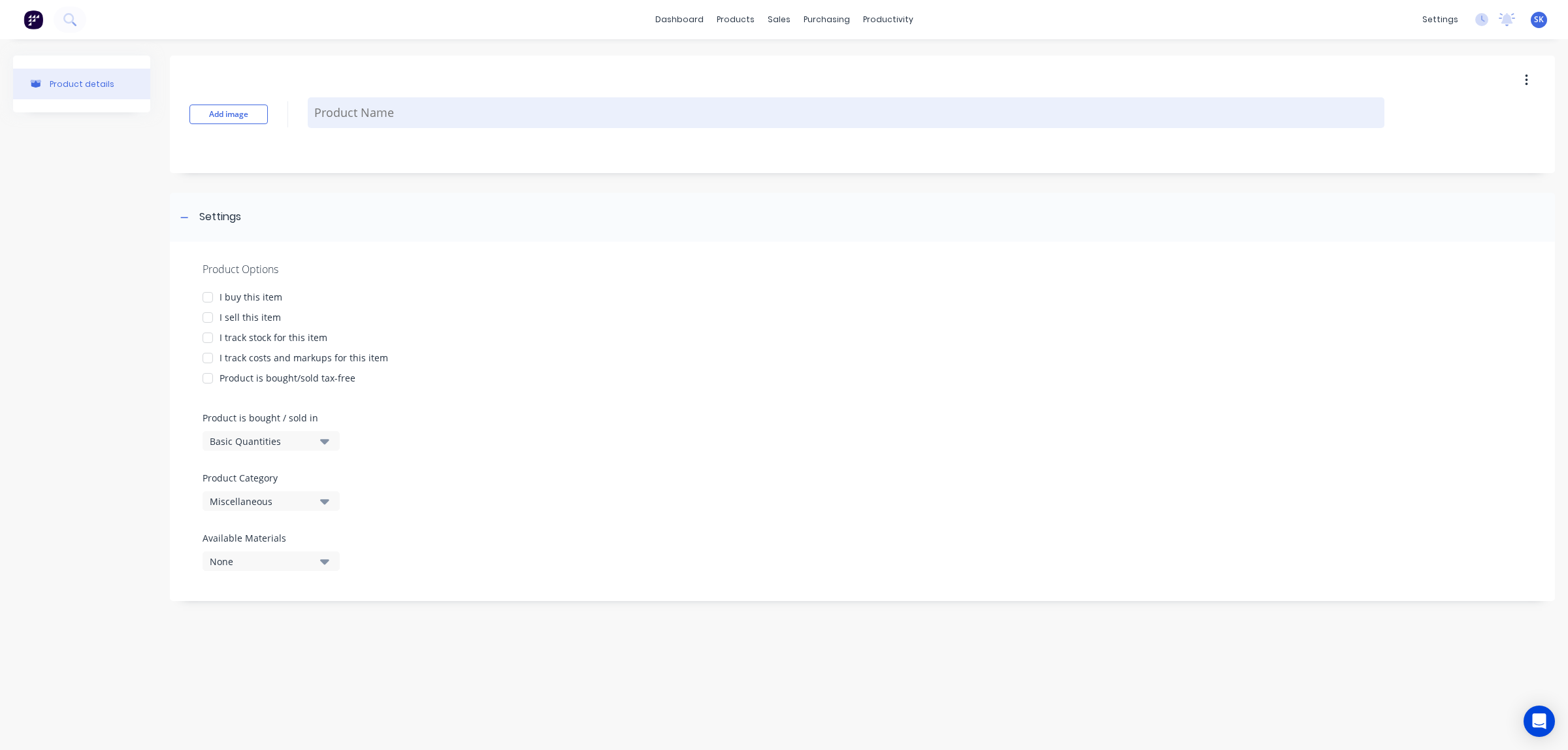
type textarea "P"
type textarea "x"
type textarea "PC"
type textarea "x"
type textarea "P"
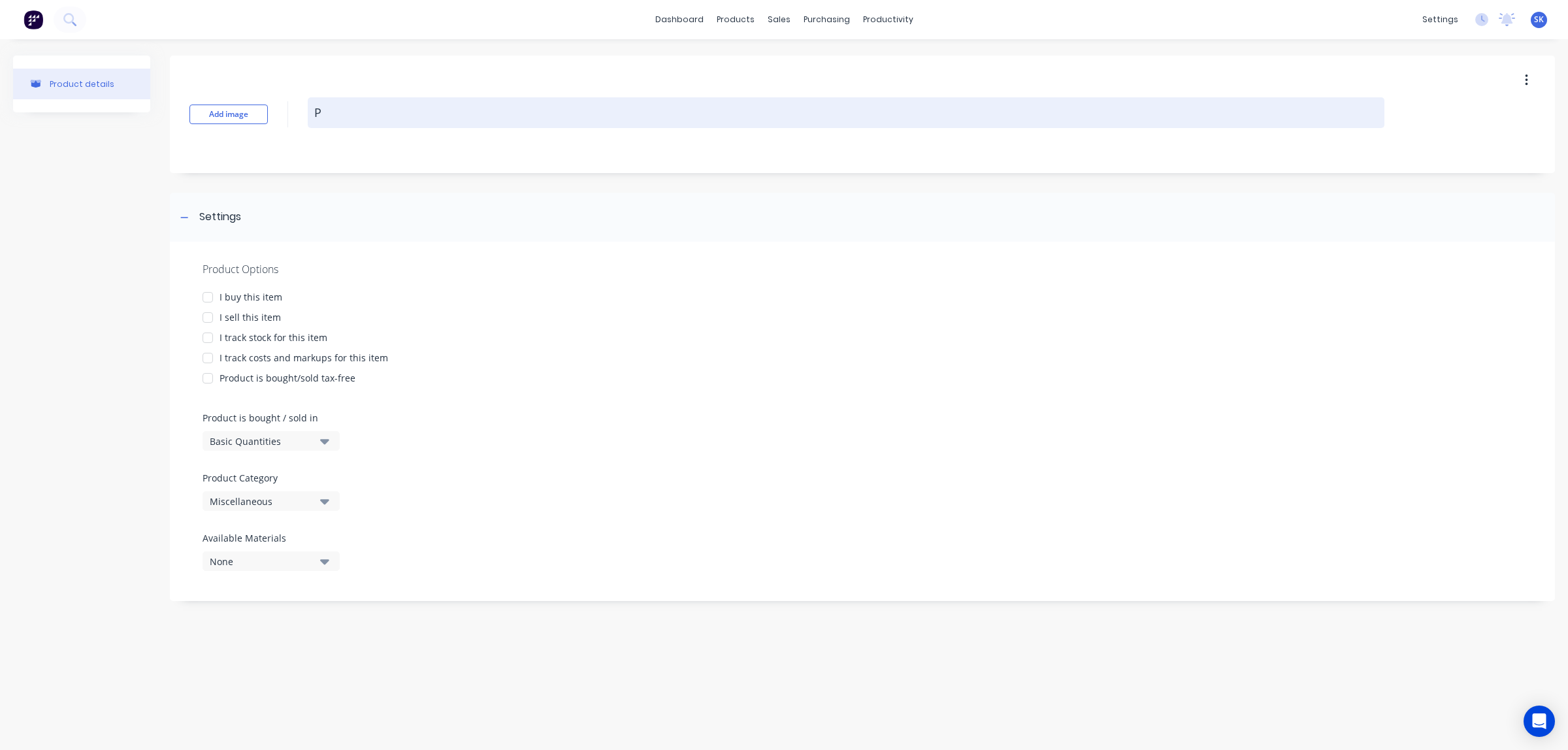
type textarea "x"
type textarea "PV"
type textarea "x"
type textarea "PVC"
type textarea "x"
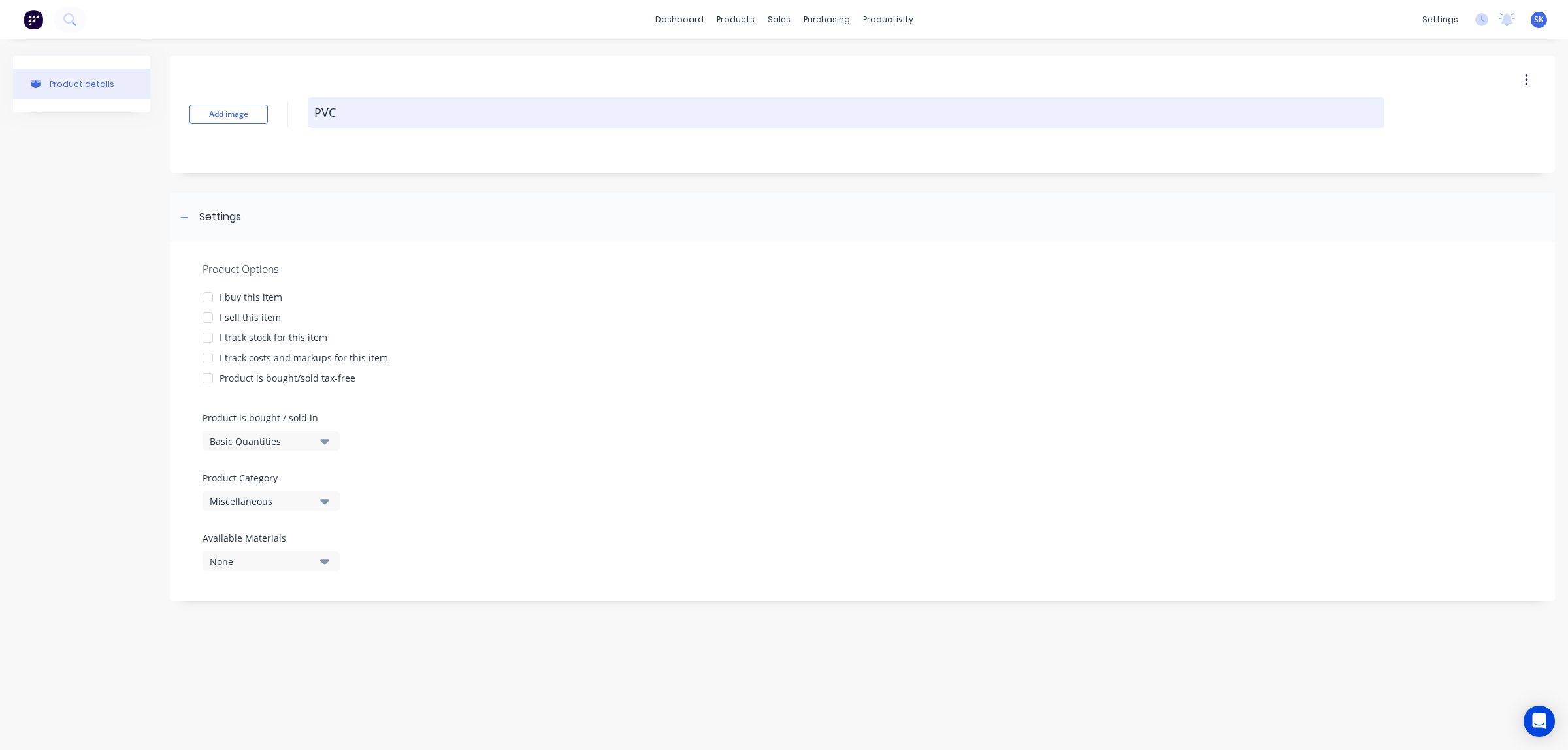
type textarea "PVC"
type textarea "x"
type textarea "PVC F"
type textarea "x"
type textarea "PVC FI"
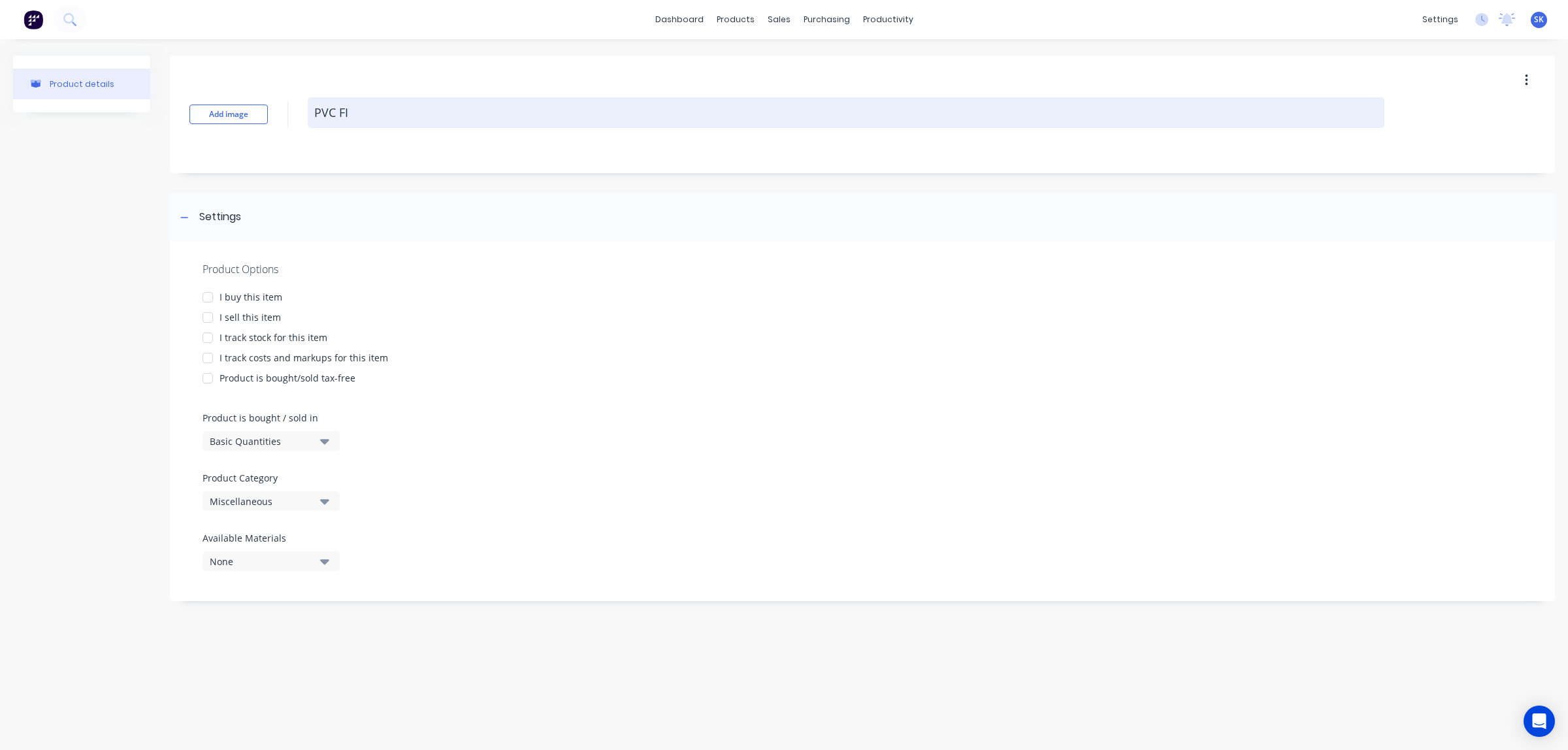
type textarea "x"
type textarea "PVC FIT"
type textarea "x"
type textarea "PVC FITT"
type textarea "x"
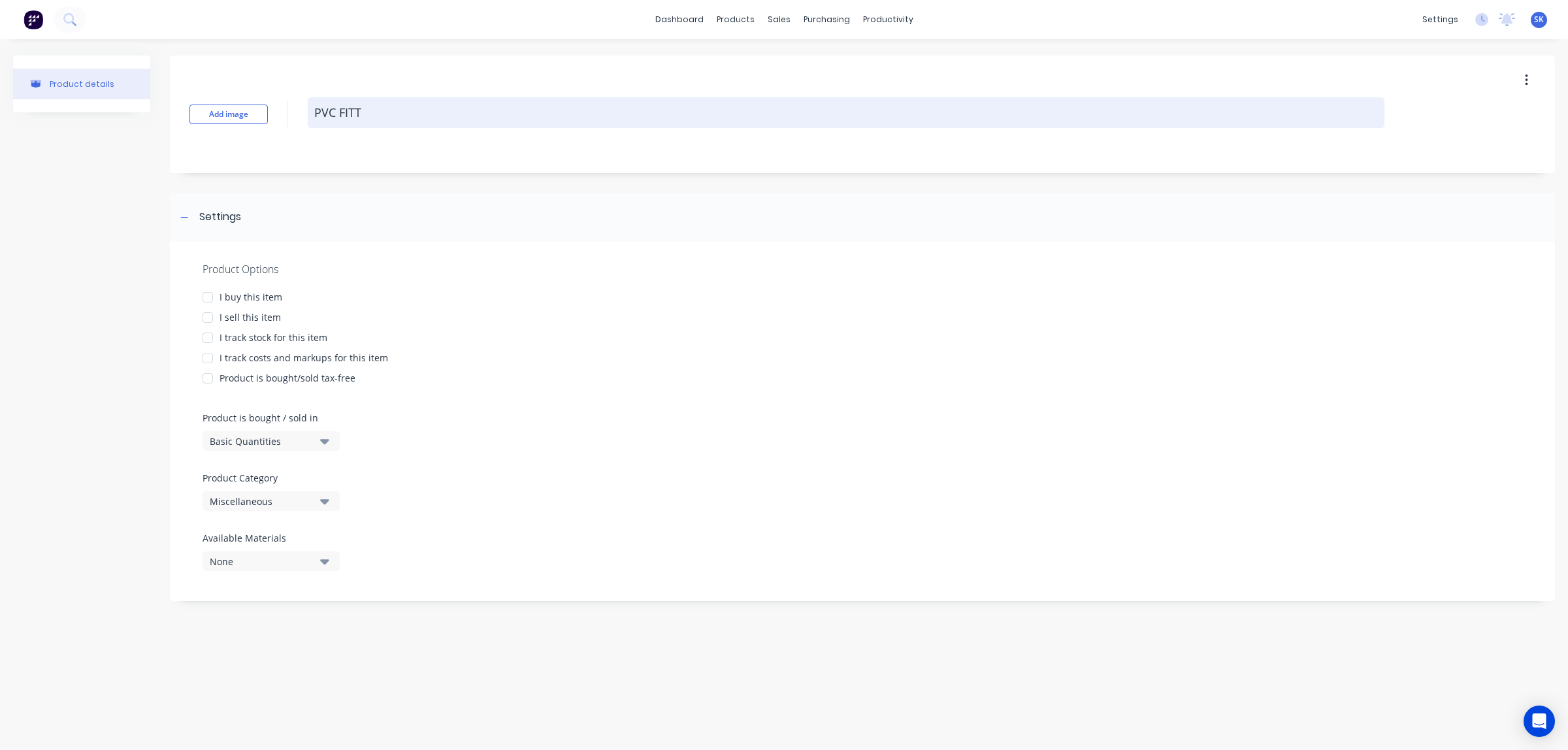
type textarea "PVC FITTI"
type textarea "x"
type textarea "PVC FITTIN"
type textarea "x"
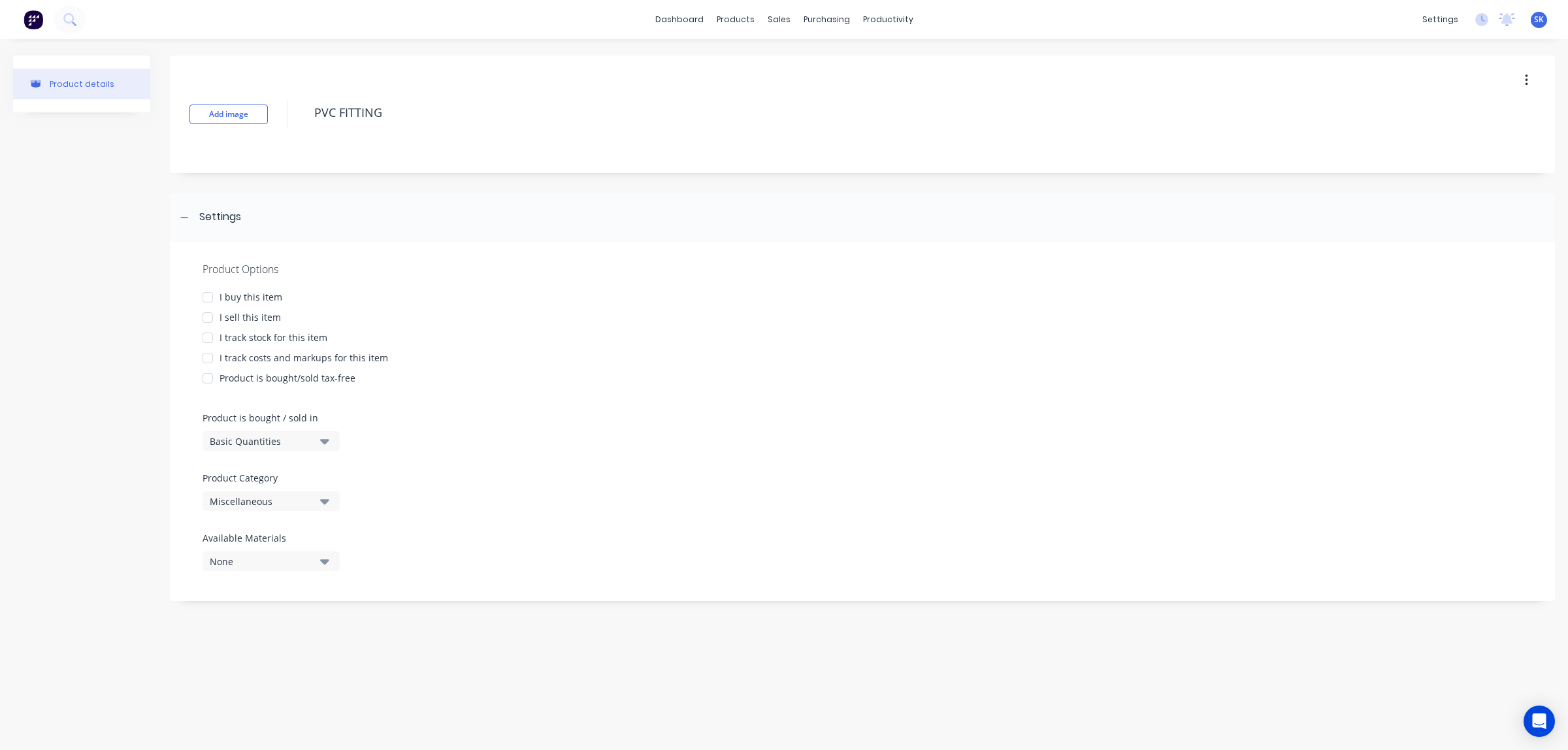
type textarea "PVC FITTING"
type textarea "x"
type textarea "PVC FITTING"
click at [425, 149] on div "Add image PVC FITTING" at bounding box center [862, 114] width 1385 height 118
click at [209, 298] on div at bounding box center [208, 298] width 26 height 26
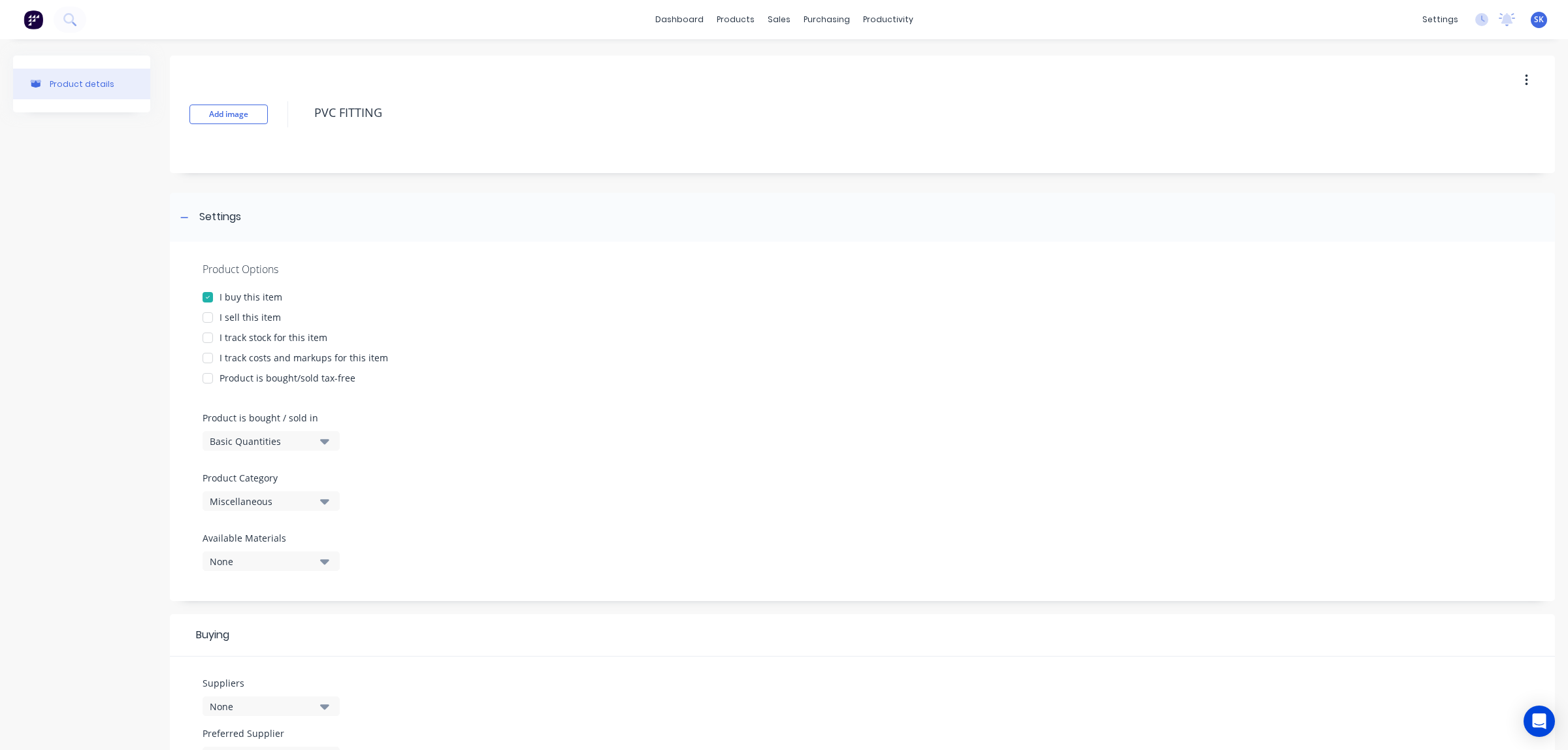
click at [209, 316] on div at bounding box center [208, 318] width 26 height 26
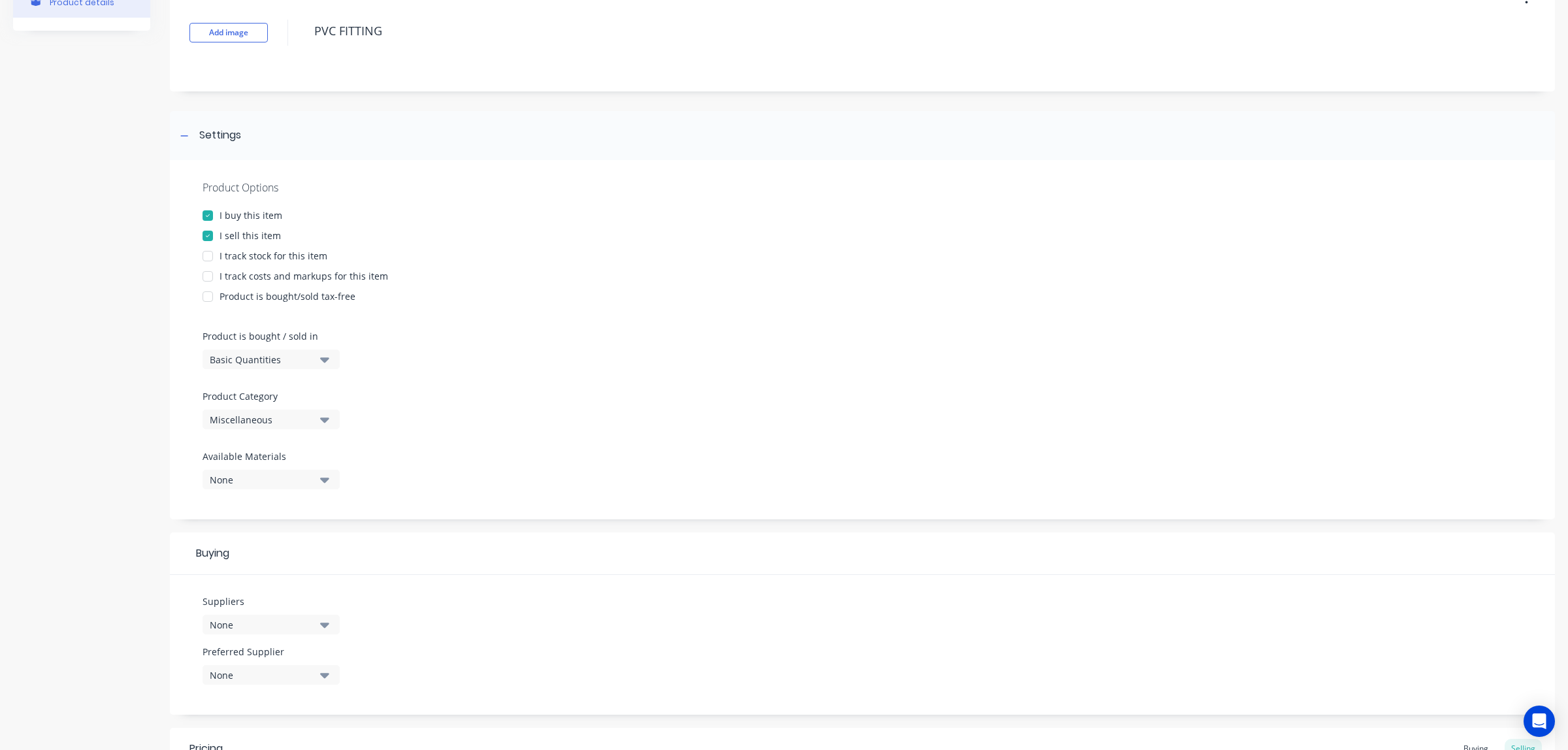
scroll to position [164, 0]
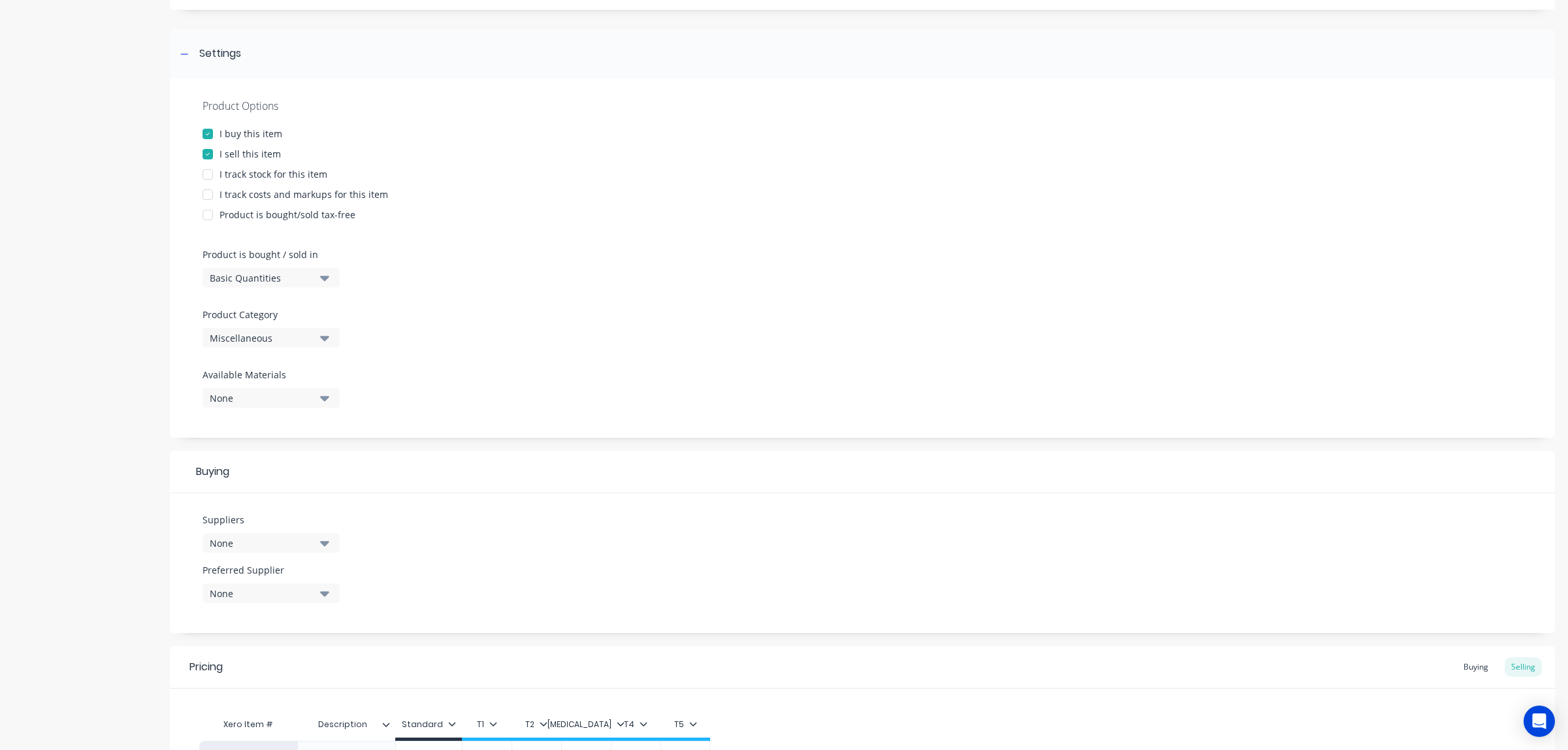
click at [288, 278] on div "Basic Quantities" at bounding box center [262, 278] width 104 height 14
click at [282, 335] on div "Miscellaneous" at bounding box center [262, 338] width 104 height 14
click at [245, 399] on div "pvc" at bounding box center [300, 397] width 196 height 26
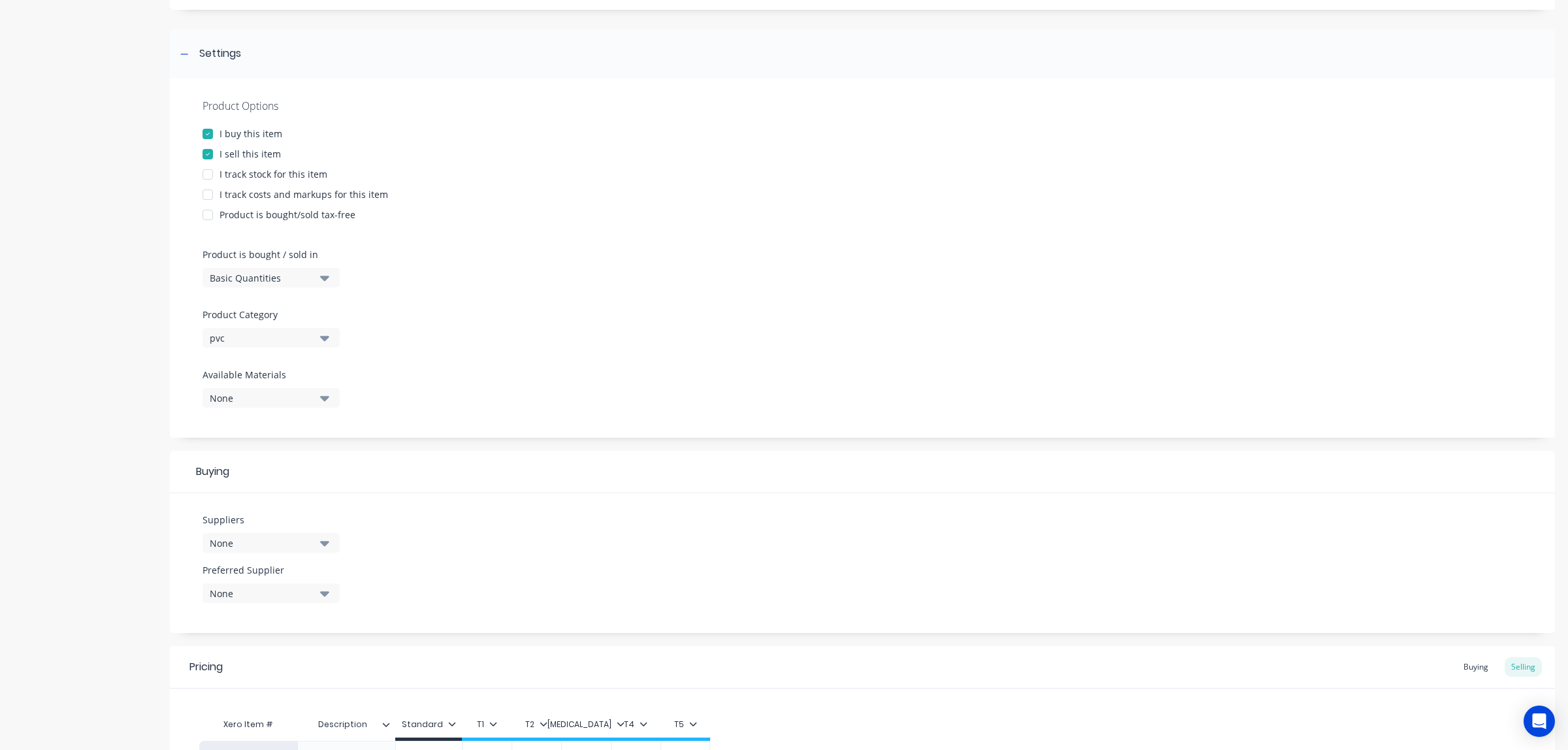
click at [253, 395] on div "None" at bounding box center [262, 399] width 104 height 14
click at [415, 381] on div "Product Options I buy this item I sell this item I track stock for this item I …" at bounding box center [862, 258] width 1385 height 360
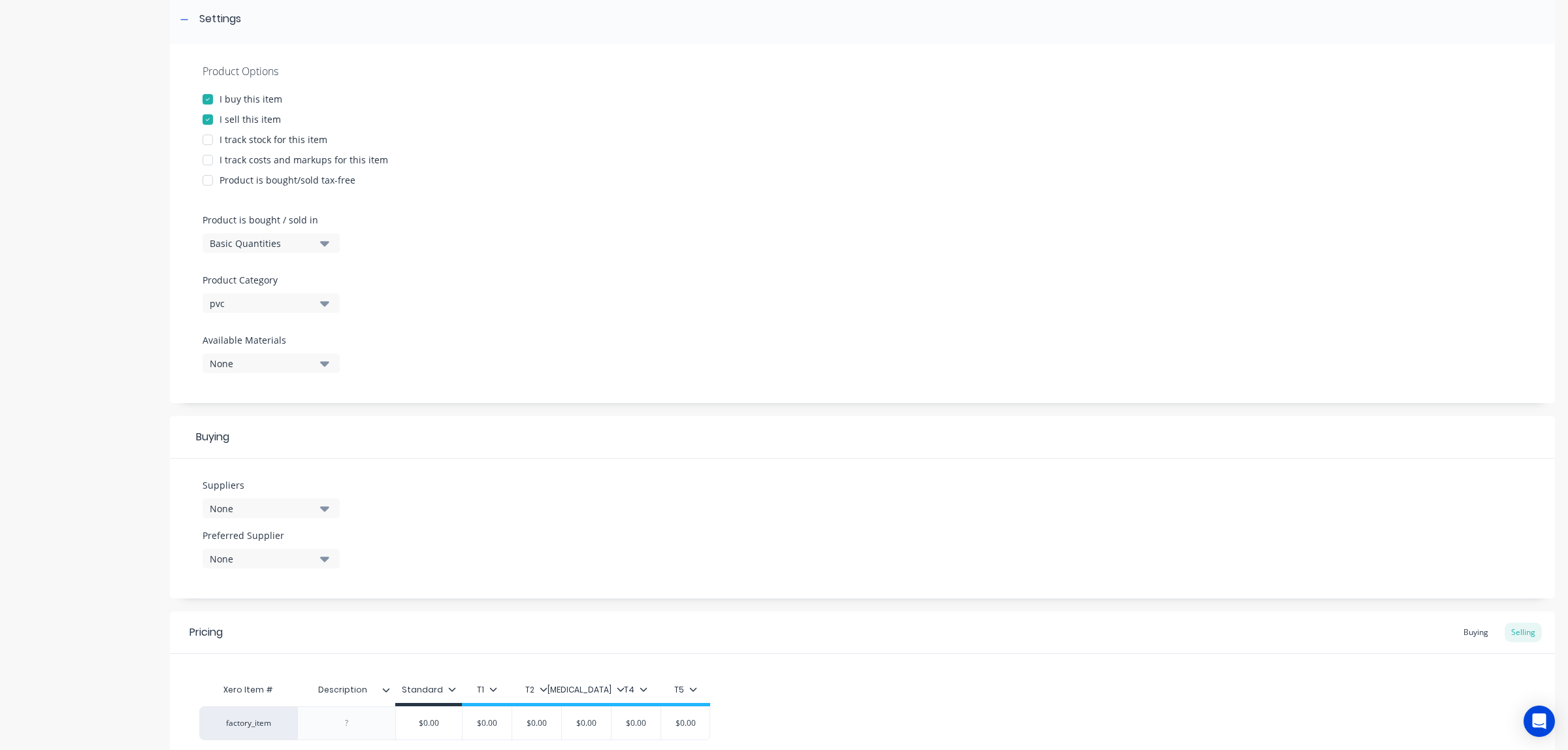
scroll to position [0, 0]
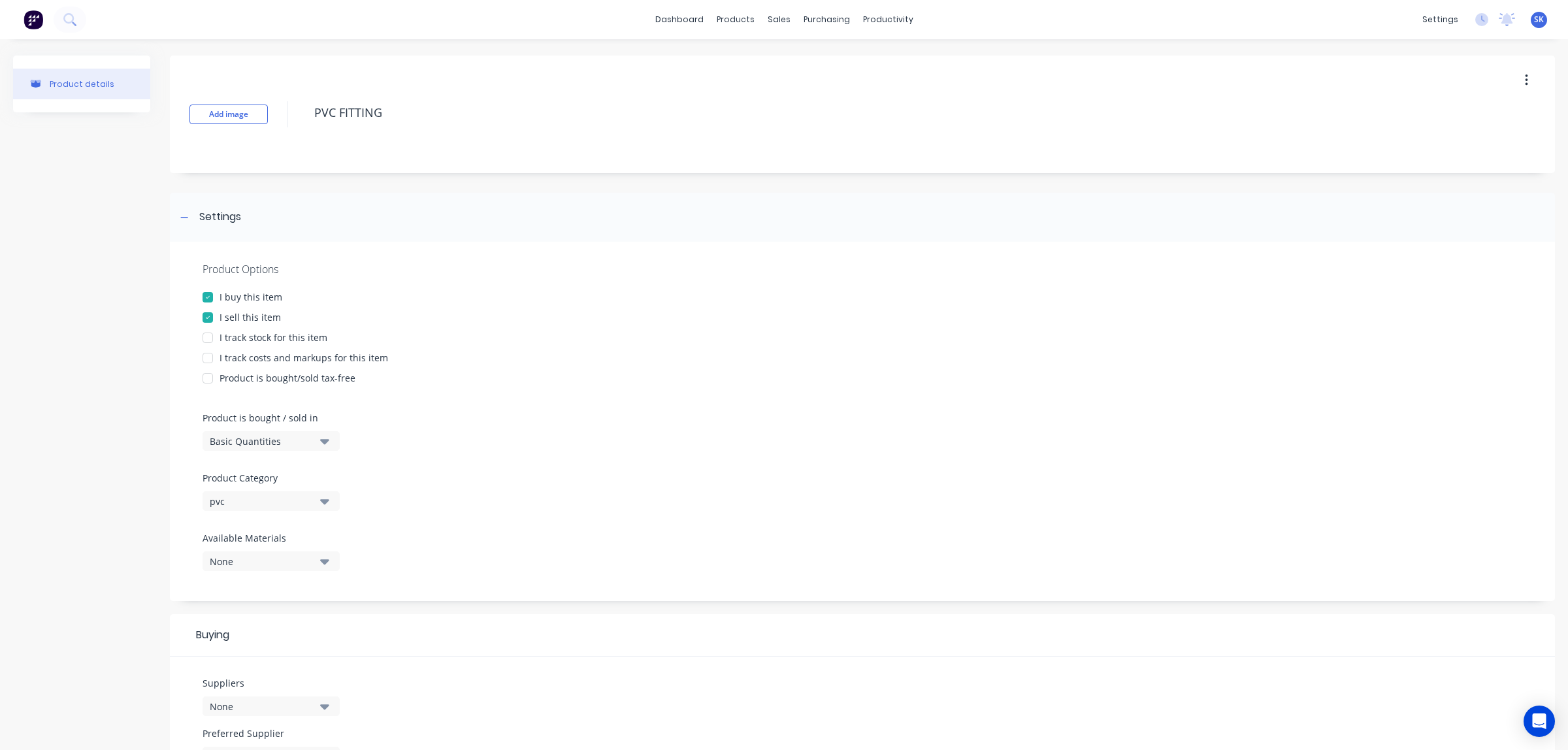
click at [318, 441] on button "Basic Quantities" at bounding box center [271, 441] width 137 height 20
click at [288, 481] on div "Basic Quantities" at bounding box center [300, 474] width 196 height 26
click at [405, 454] on div "Product Options I buy this item I sell this item I track stock for this item I …" at bounding box center [862, 421] width 1385 height 360
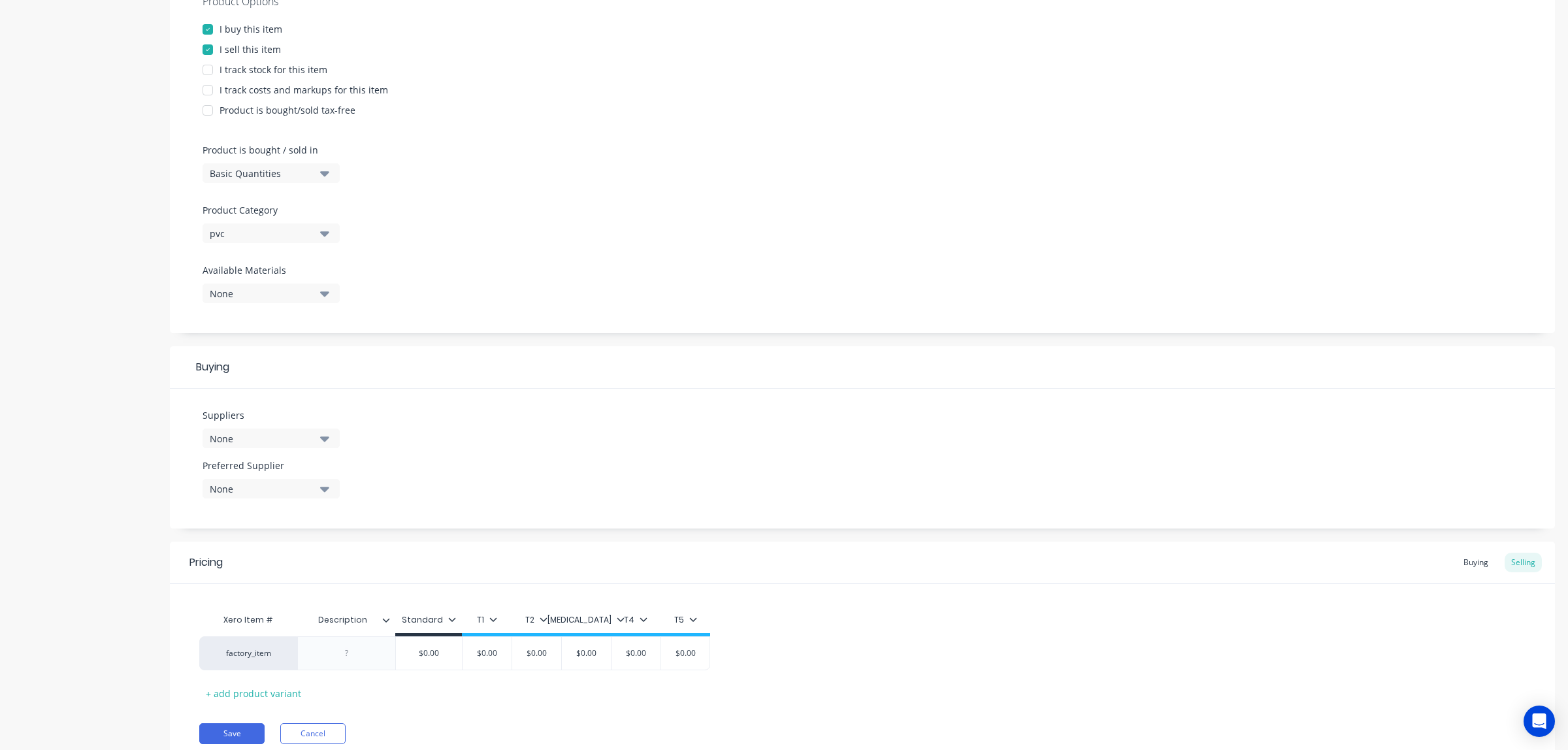
scroll to position [318, 0]
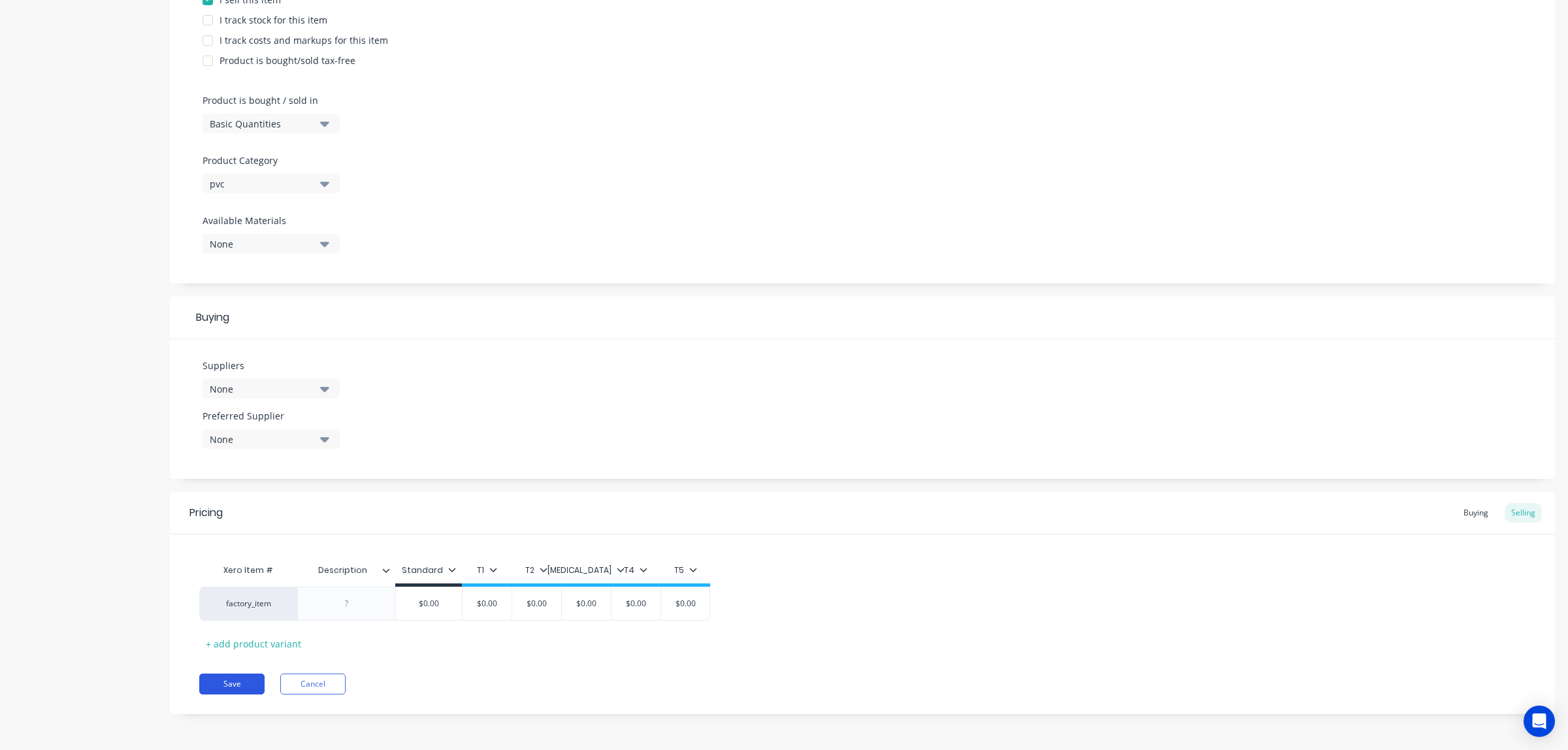
click at [239, 685] on button "Save" at bounding box center [232, 684] width 65 height 21
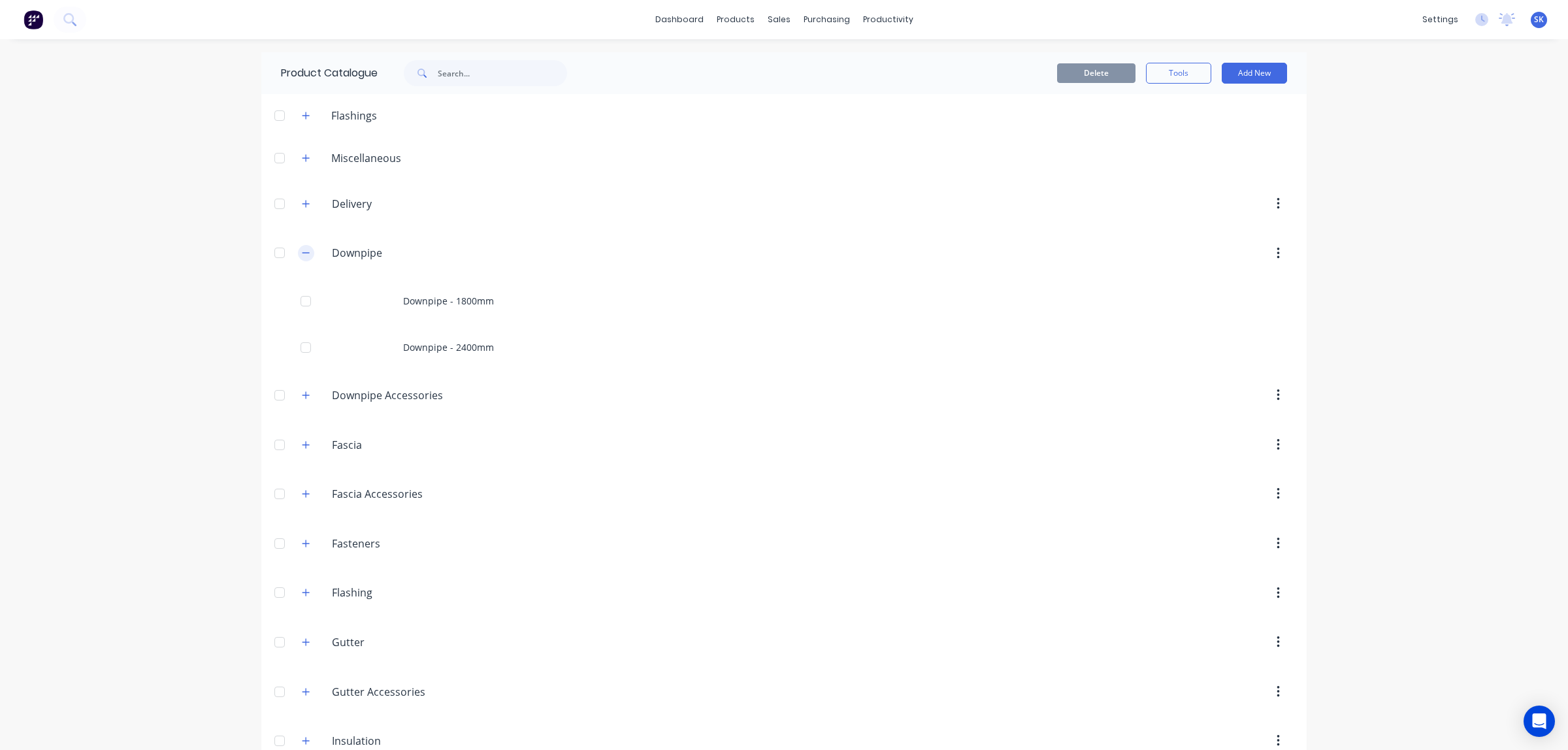
click at [304, 250] on button "button" at bounding box center [306, 254] width 16 height 16
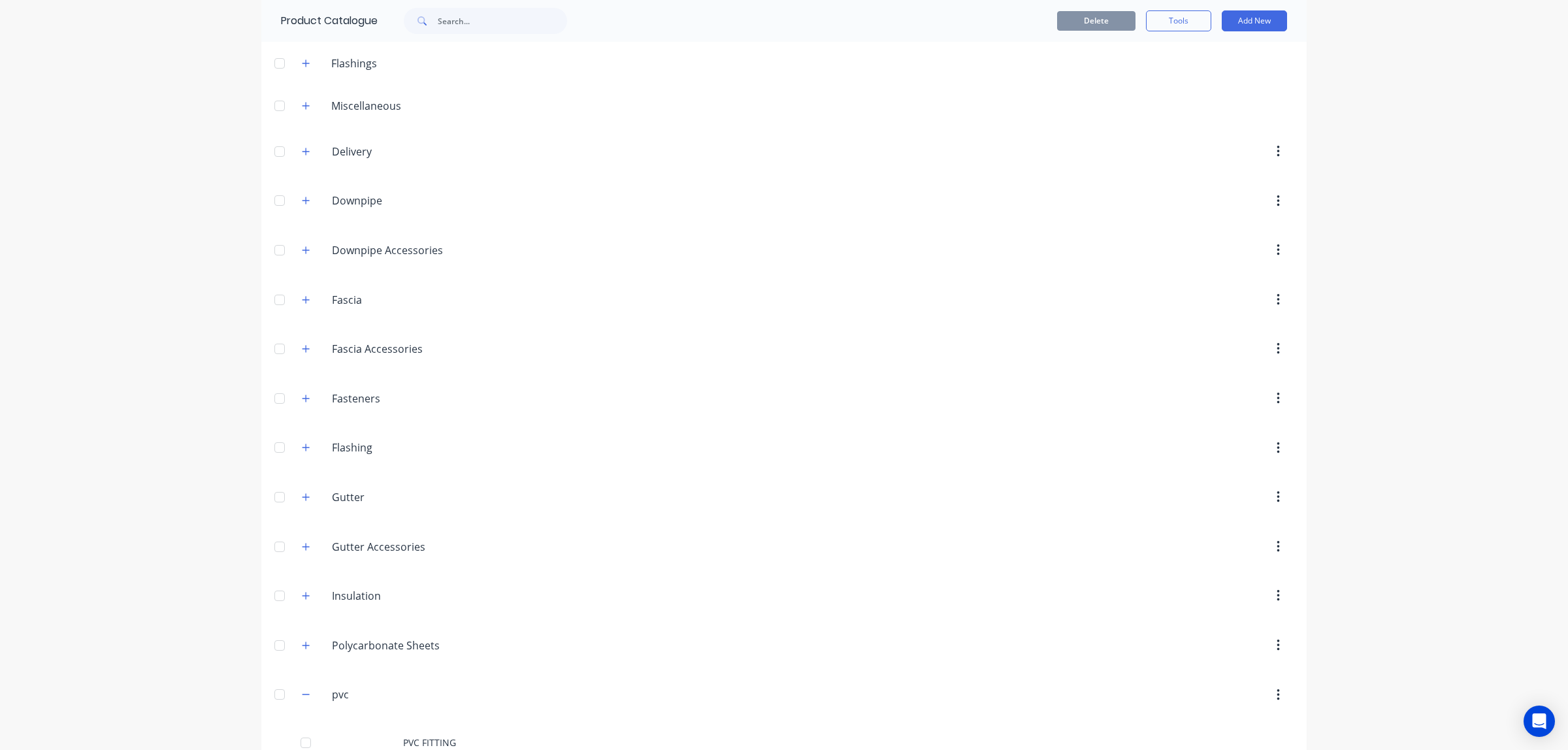
scroll to position [327, 0]
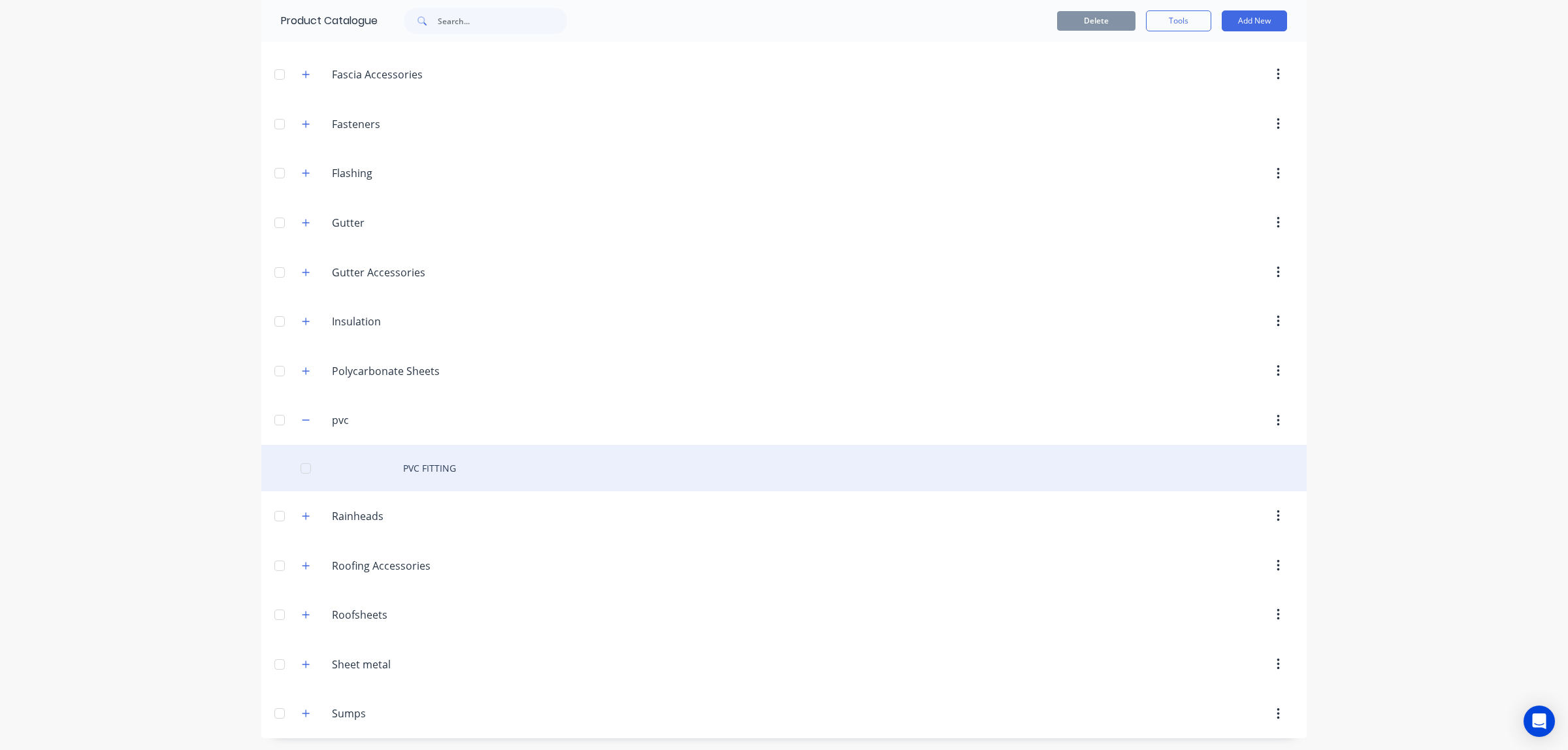
click at [420, 472] on div "PVC FITTING" at bounding box center [783, 468] width 1045 height 47
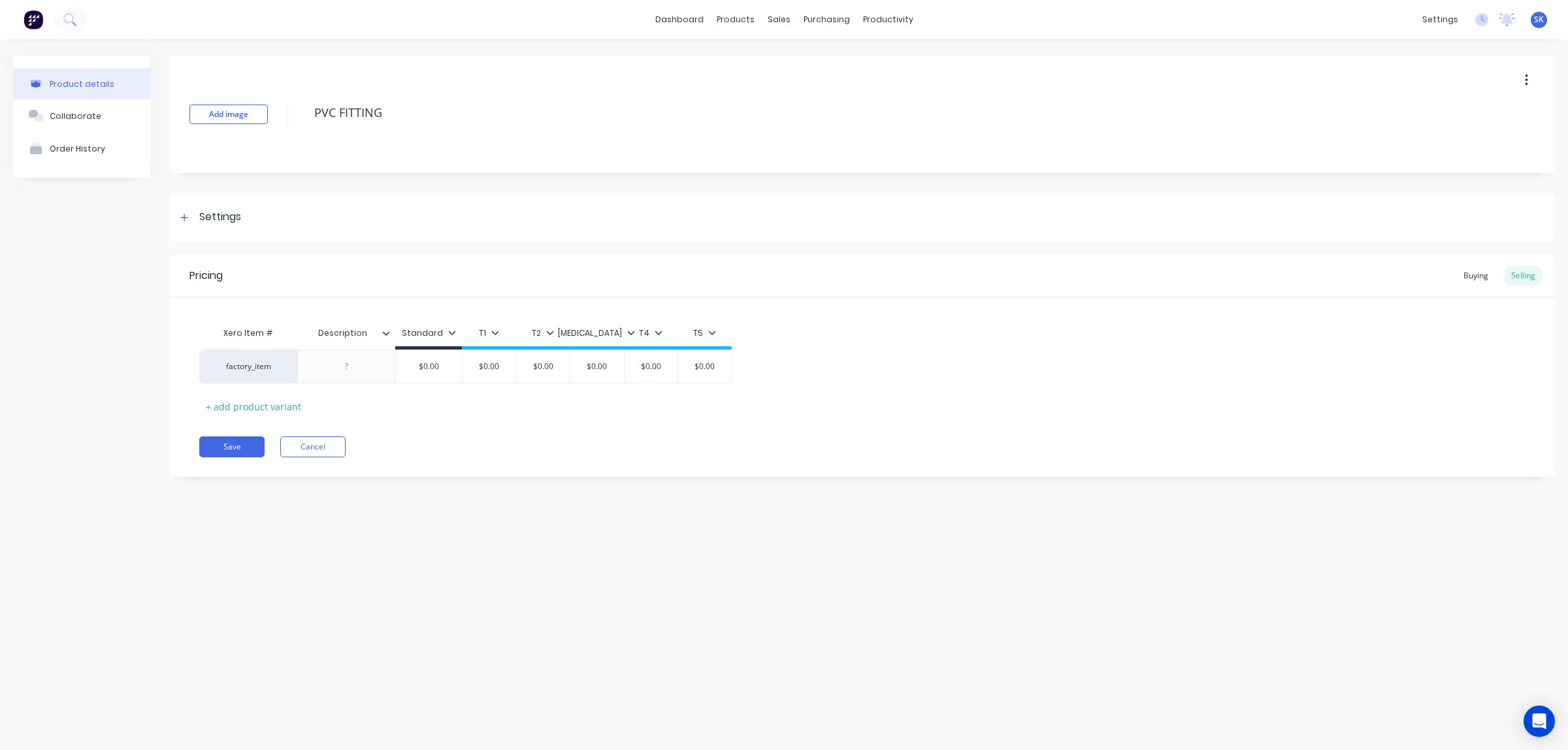
click at [383, 333] on icon at bounding box center [385, 333] width 8 height 8
click at [374, 379] on div "Add attribute column" at bounding box center [331, 368] width 144 height 26
type textarea "x"
type input "Description"
drag, startPoint x: 353, startPoint y: 330, endPoint x: 296, endPoint y: 333, distance: 57.1
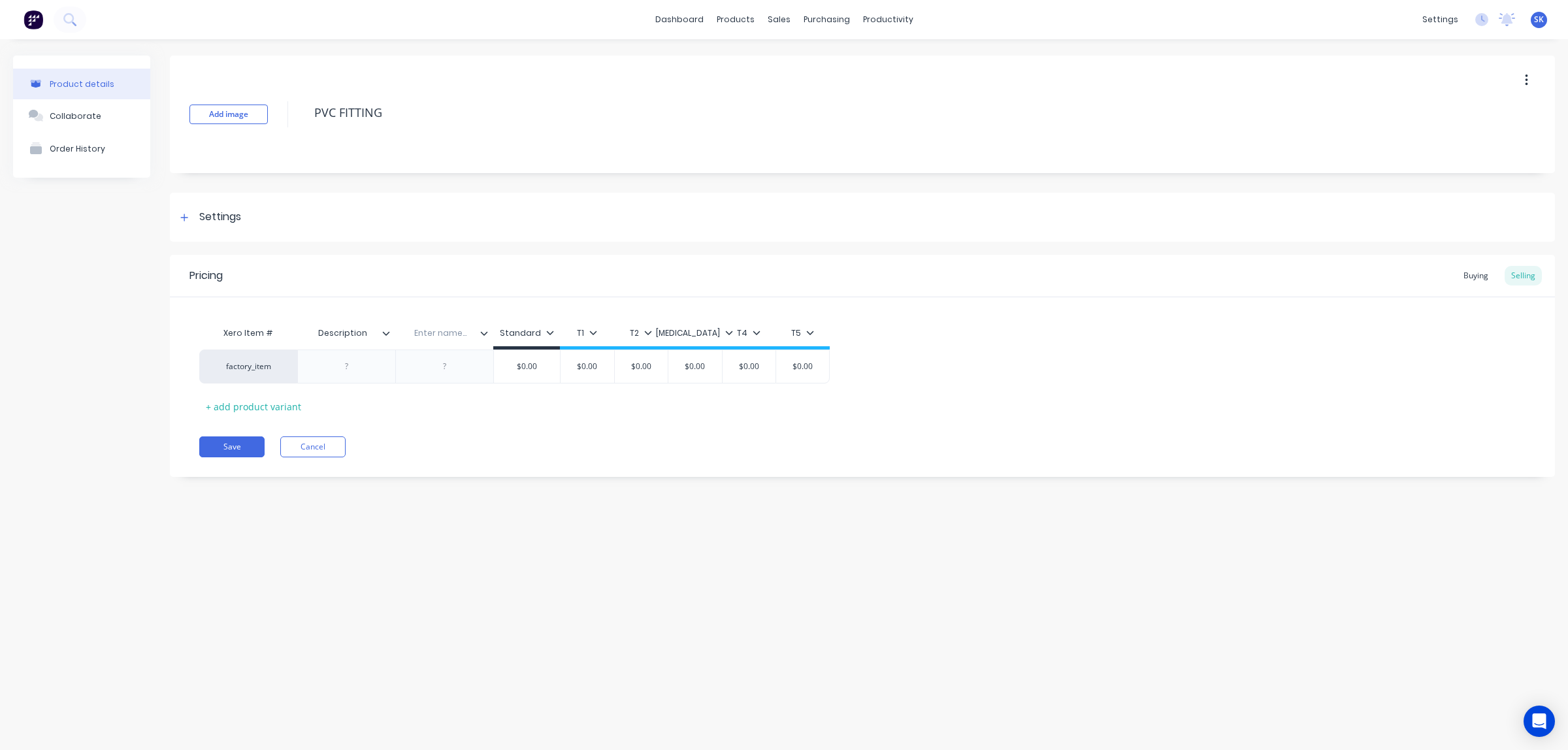
click at [296, 333] on div "Xero Item # Description Description Enter name... Standard T1 T2 [MEDICAL_DATA]…" at bounding box center [515, 335] width 631 height 30
type textarea "x"
click at [432, 334] on input "text" at bounding box center [440, 333] width 90 height 12
paste input "Description"
type input "Description"
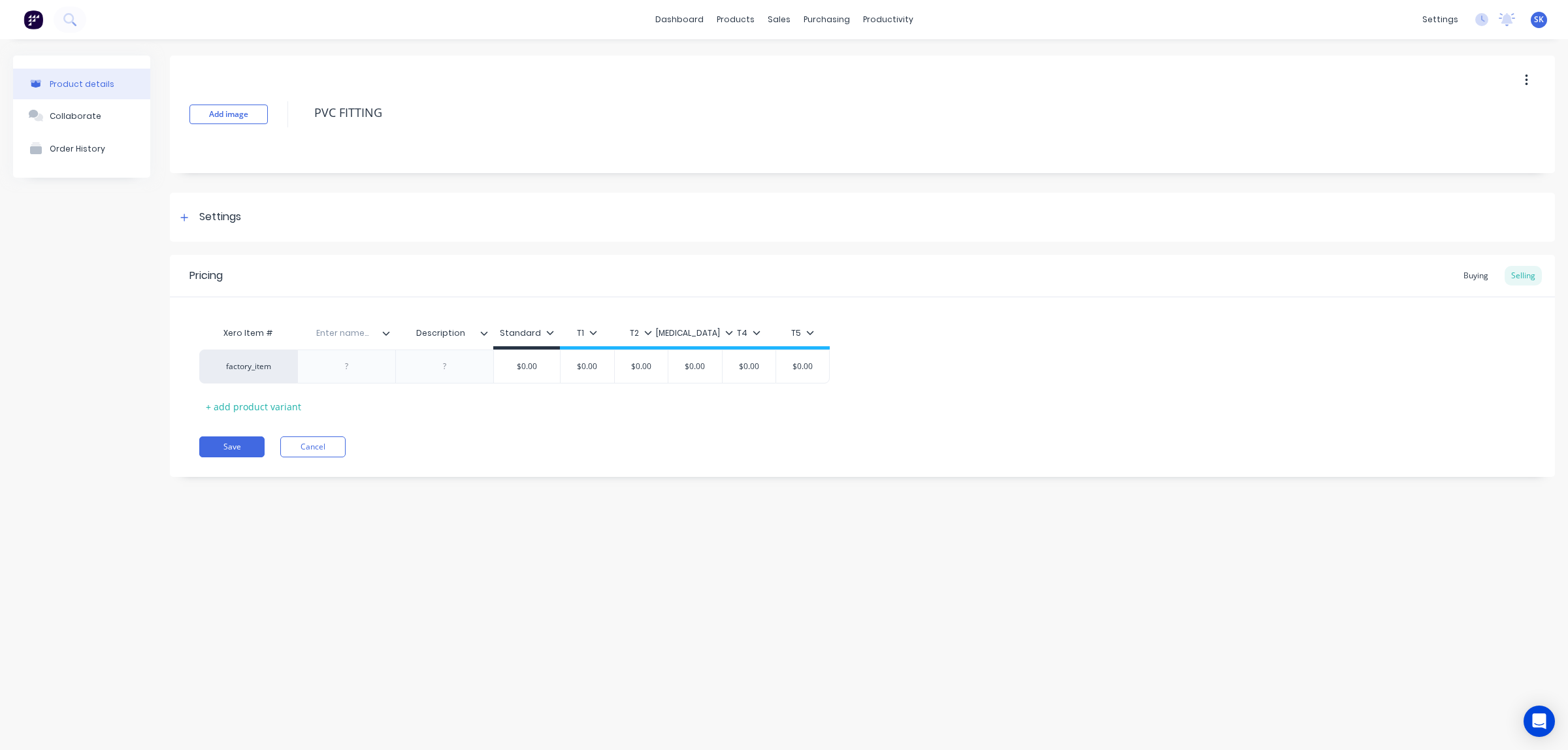
type textarea "x"
click at [335, 338] on input "text" at bounding box center [342, 333] width 90 height 12
paste input "Inventory Code"
type input "Inventory Code"
click at [546, 332] on icon at bounding box center [550, 333] width 7 height 4
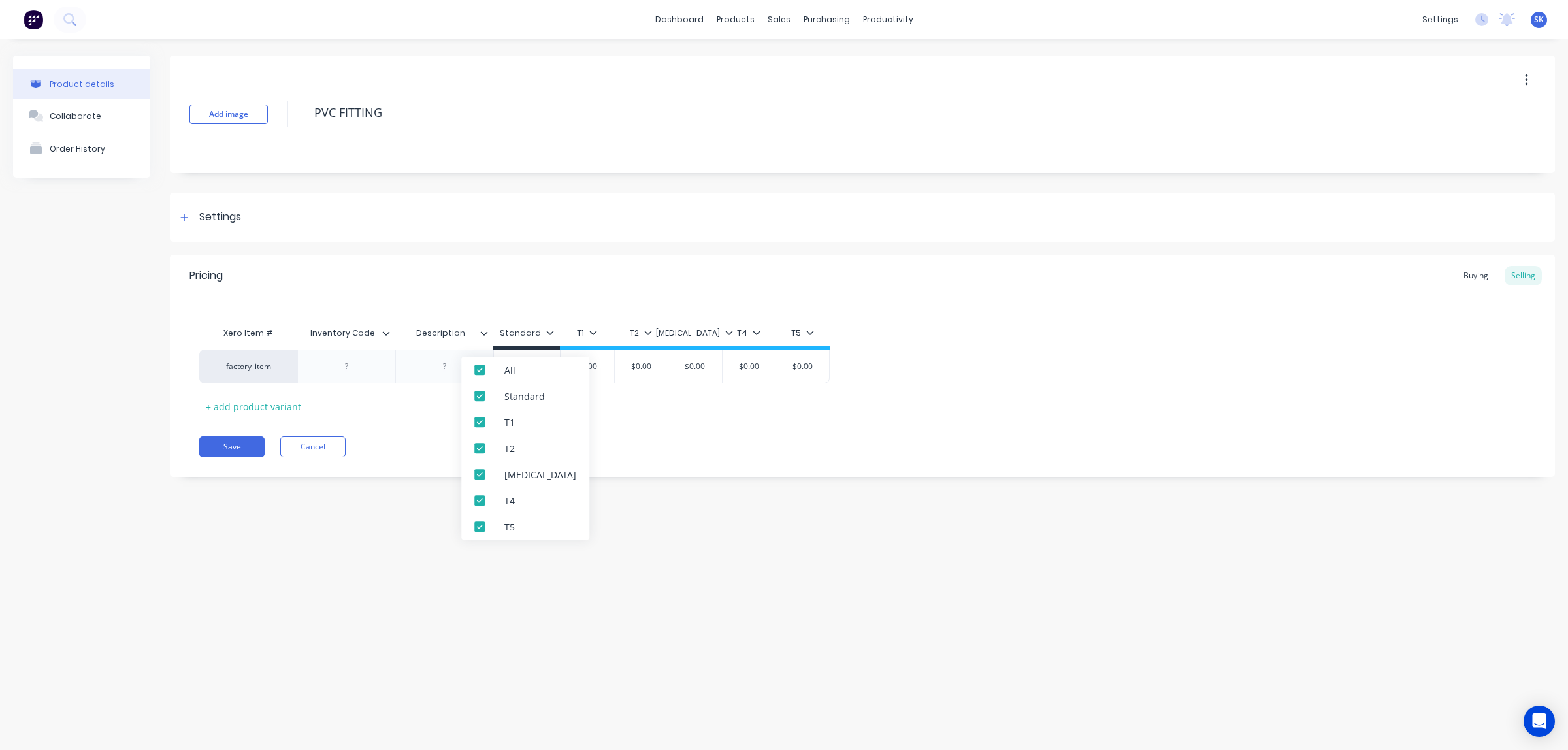
click at [546, 332] on icon at bounding box center [550, 333] width 7 height 4
click at [1464, 276] on div "Buying" at bounding box center [1475, 276] width 38 height 20
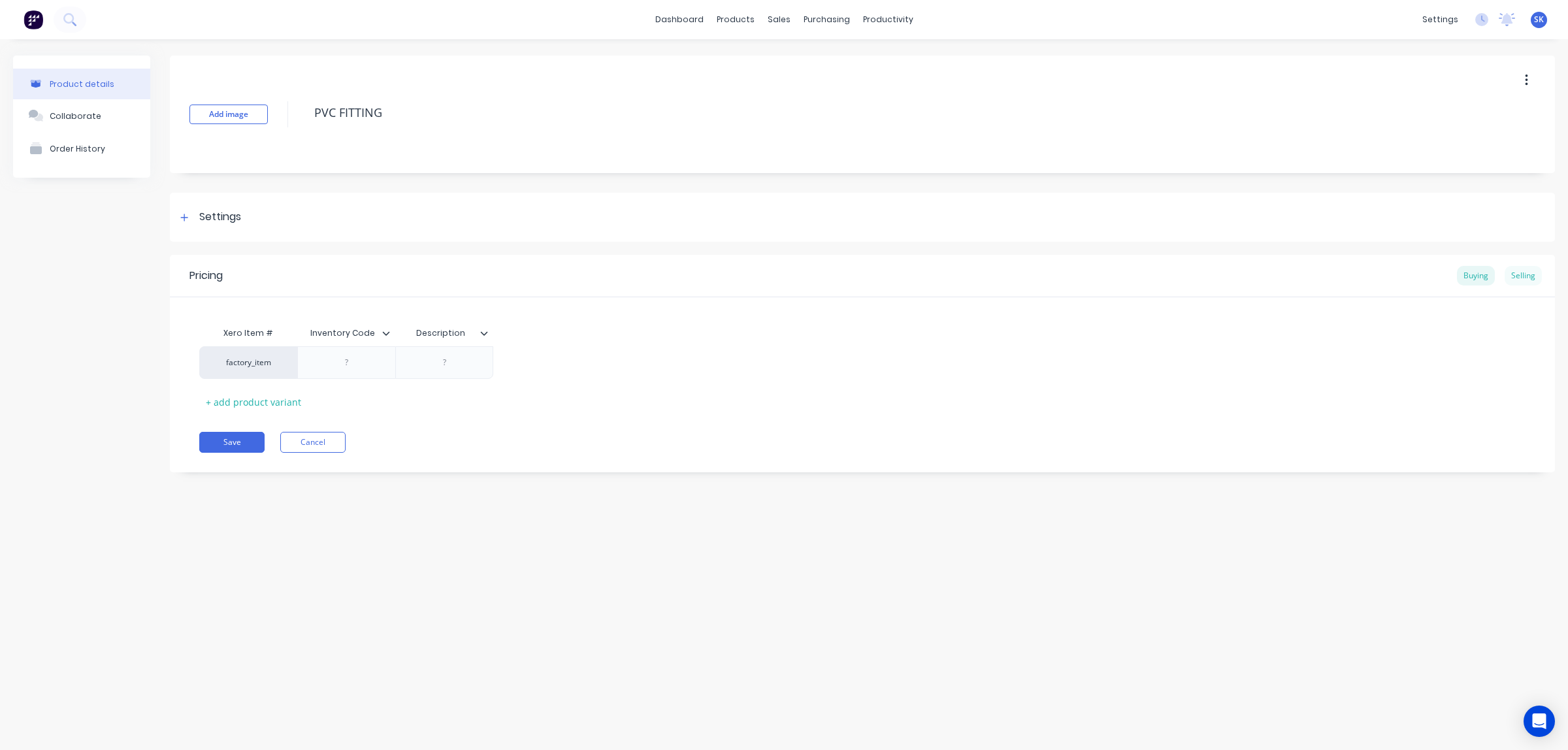
click at [1529, 275] on div "Selling" at bounding box center [1523, 276] width 37 height 20
click at [190, 224] on div "Settings" at bounding box center [209, 217] width 65 height 16
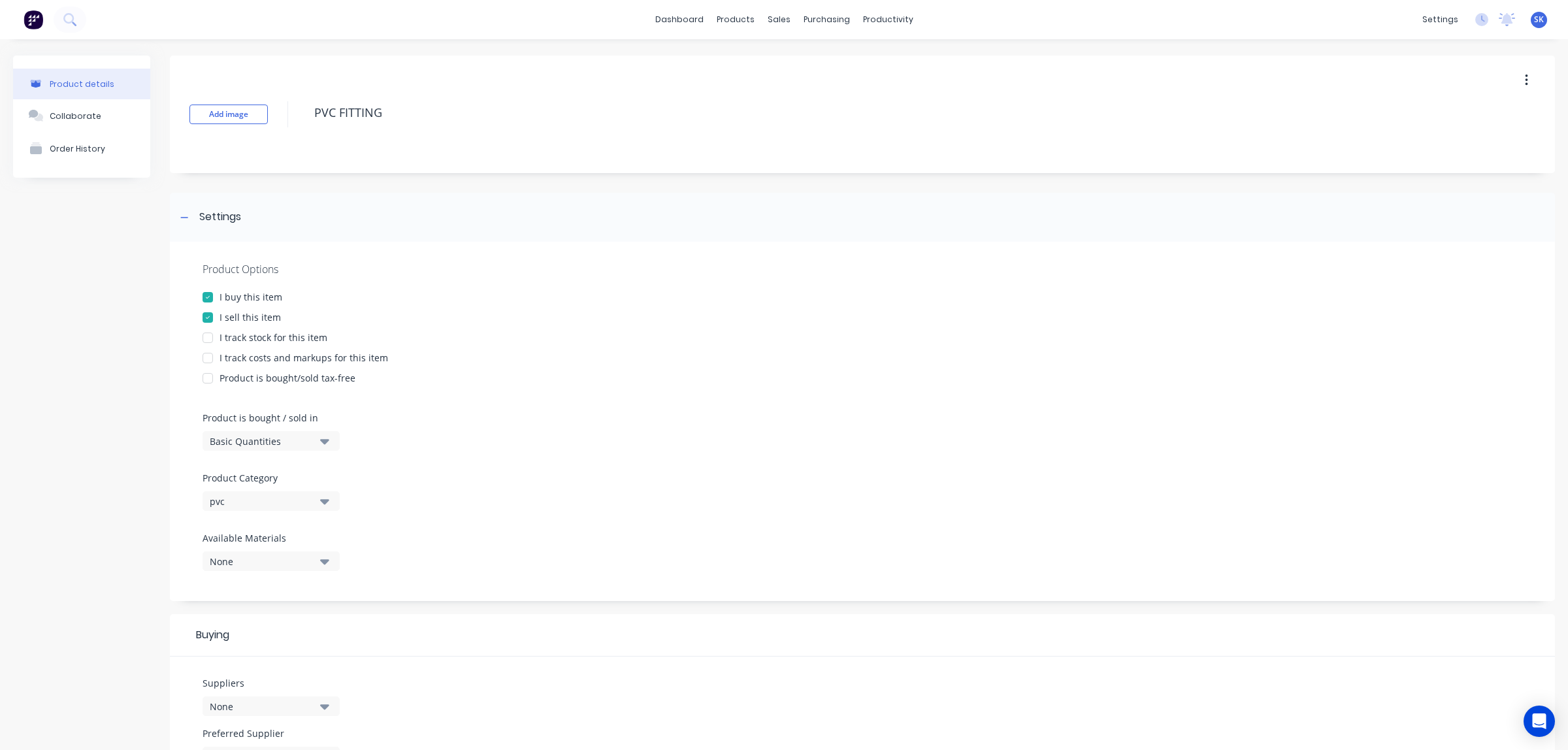
click at [211, 340] on div at bounding box center [208, 338] width 26 height 26
click at [210, 357] on div at bounding box center [208, 358] width 26 height 26
type textarea "x"
click at [178, 213] on div at bounding box center [185, 217] width 16 height 16
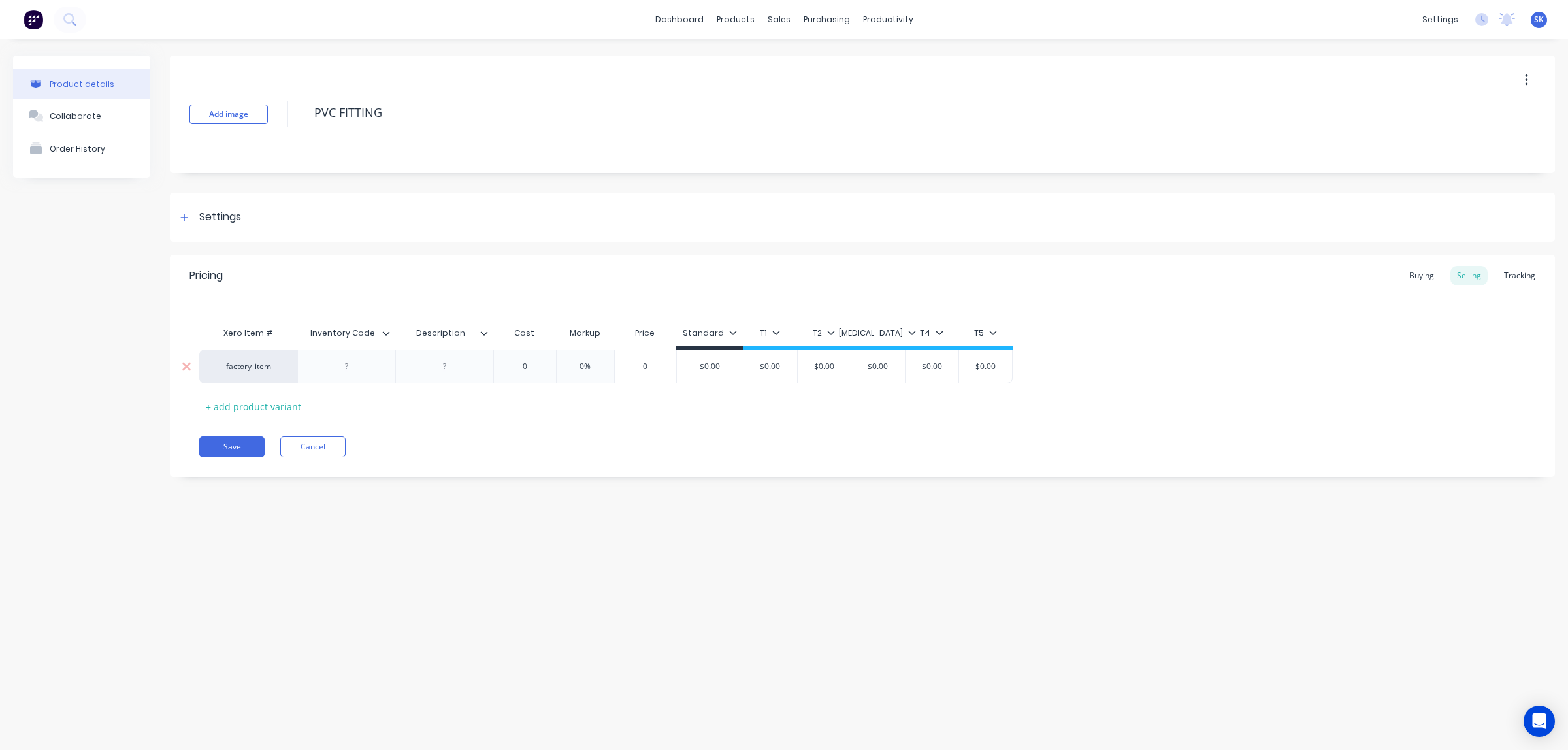
click at [364, 365] on div at bounding box center [346, 366] width 65 height 17
paste div
click at [446, 369] on div at bounding box center [445, 366] width 65 height 17
type textarea "x"
paste div
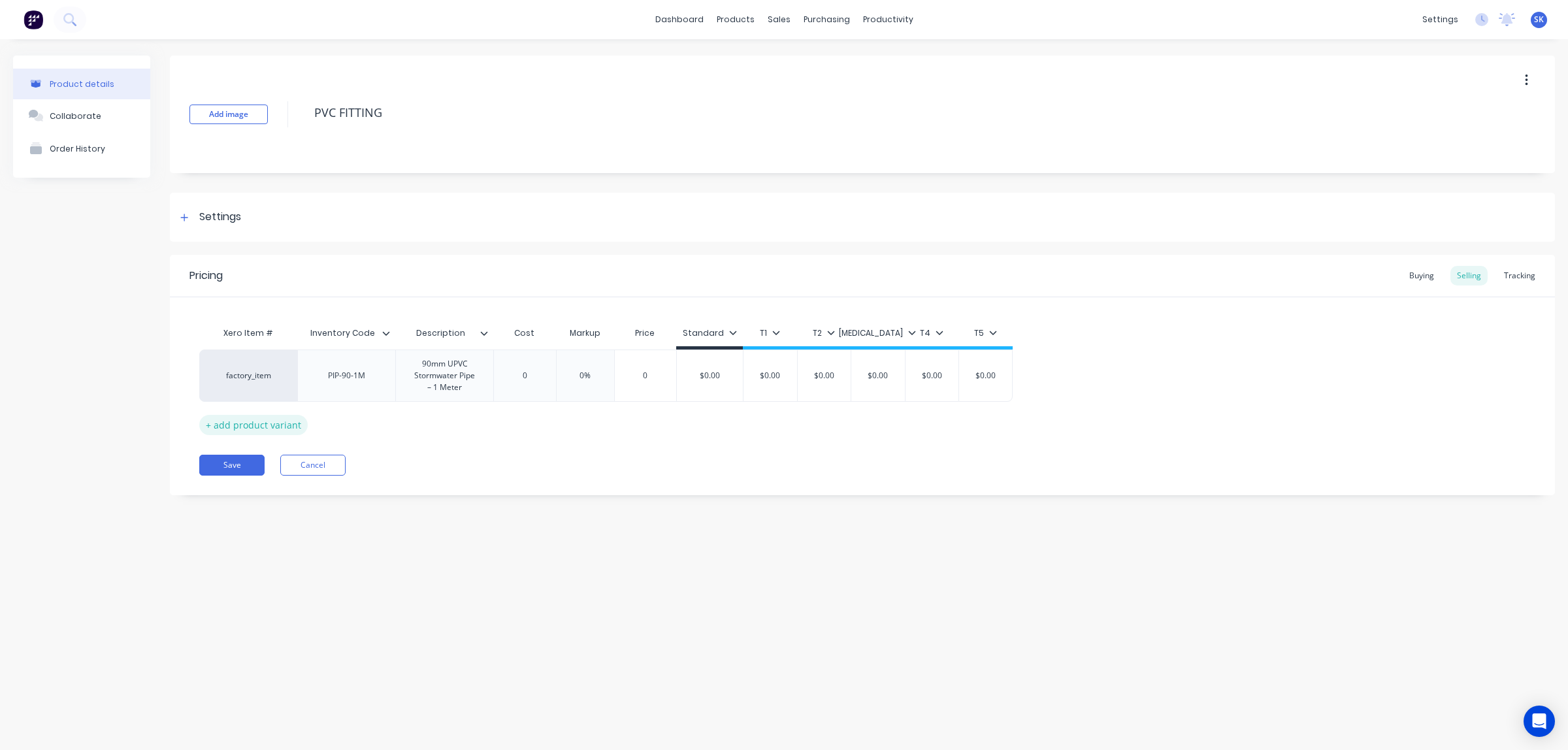
click at [287, 423] on div "Pricing Buying Selling Tracking Xero Item # Inventory Code Description Cost Mar…" at bounding box center [862, 375] width 1385 height 241
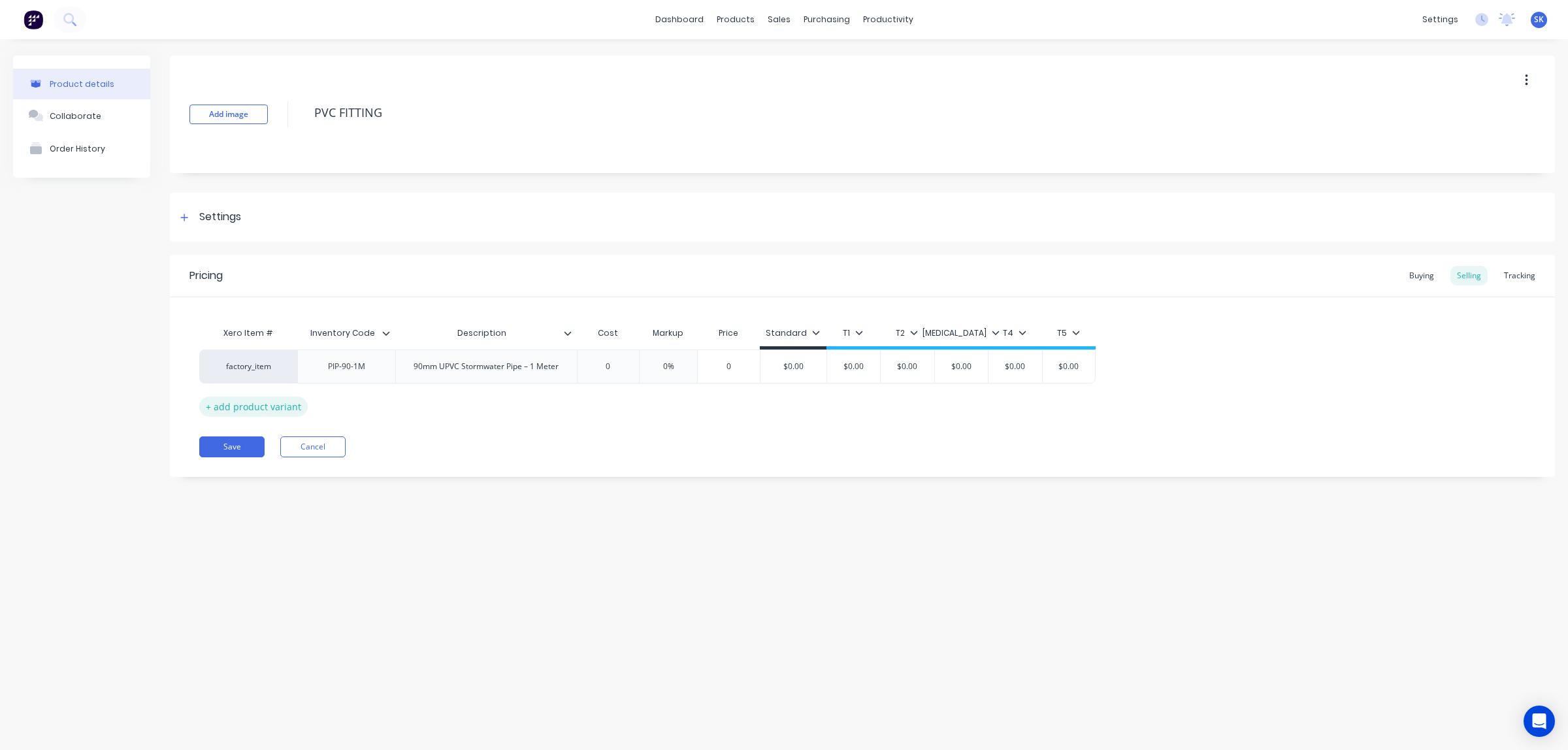
click at [276, 410] on div "+ add product variant" at bounding box center [254, 406] width 109 height 20
click at [350, 402] on div at bounding box center [346, 400] width 65 height 17
type textarea "x"
click at [364, 397] on div at bounding box center [346, 400] width 65 height 17
paste div
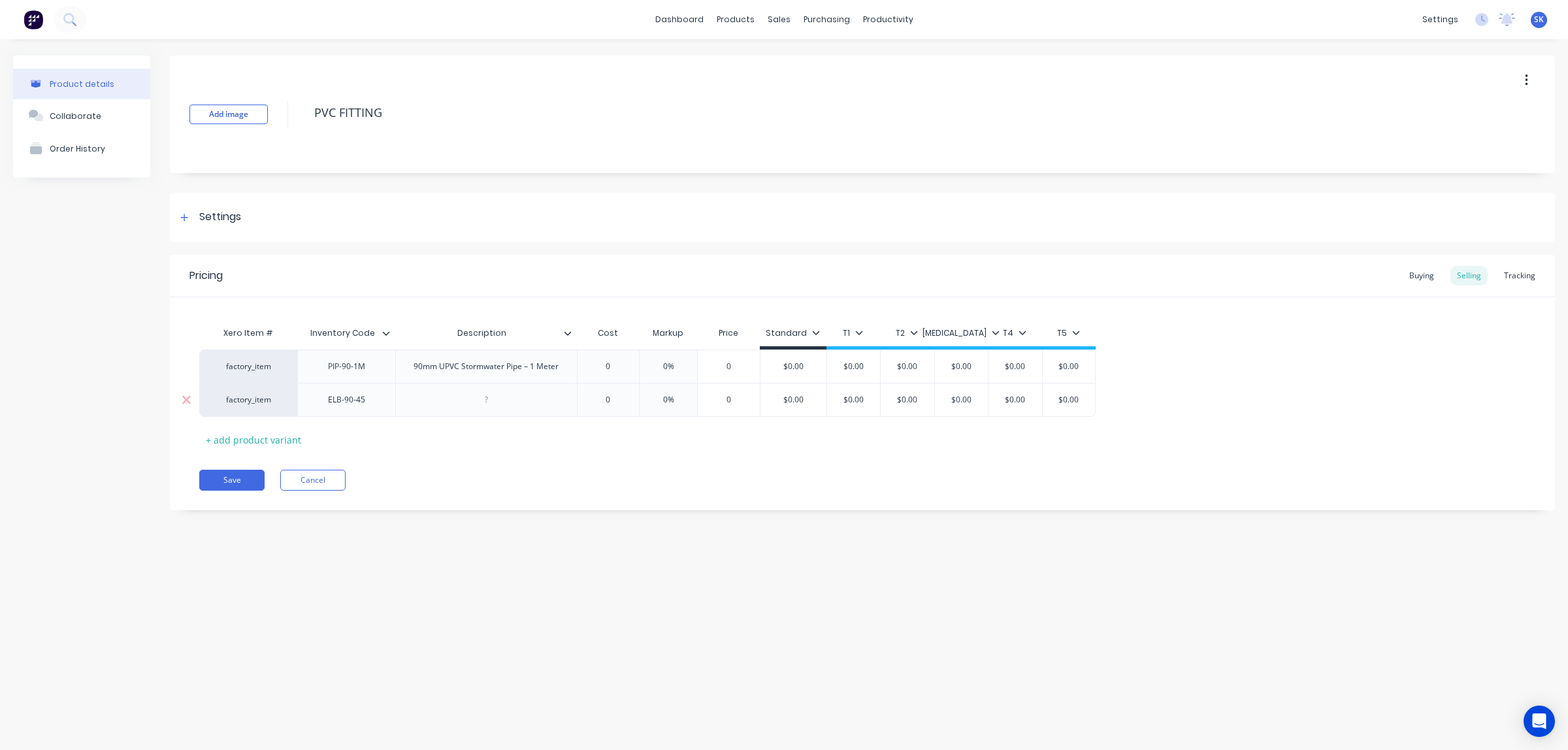
click at [497, 399] on div at bounding box center [486, 400] width 65 height 17
type textarea "x"
paste div
click at [281, 439] on div "+ add product variant" at bounding box center [254, 440] width 109 height 20
type textarea "x"
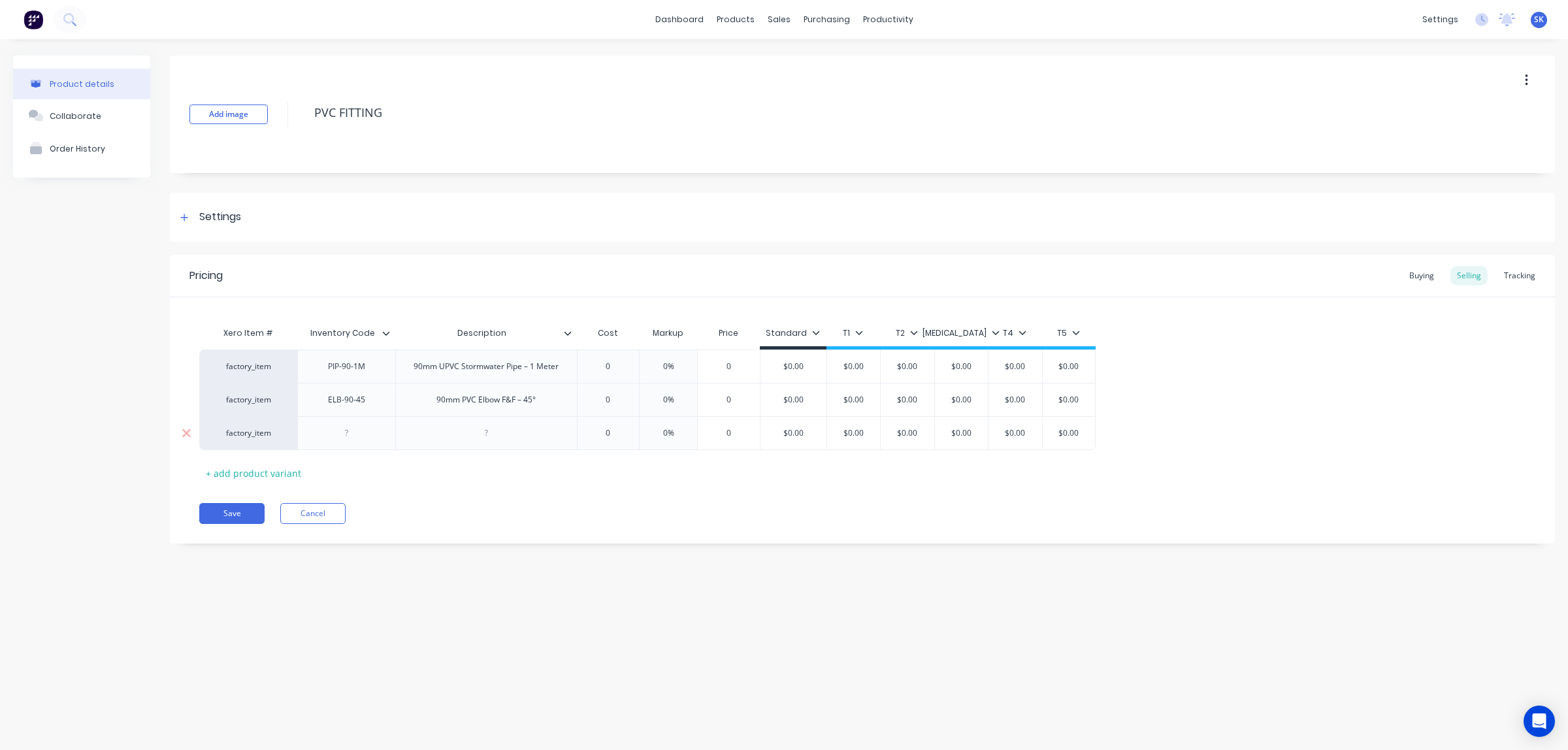
click at [352, 440] on div at bounding box center [346, 433] width 65 height 17
paste div
click at [484, 436] on div at bounding box center [486, 433] width 65 height 17
type textarea "x"
paste div
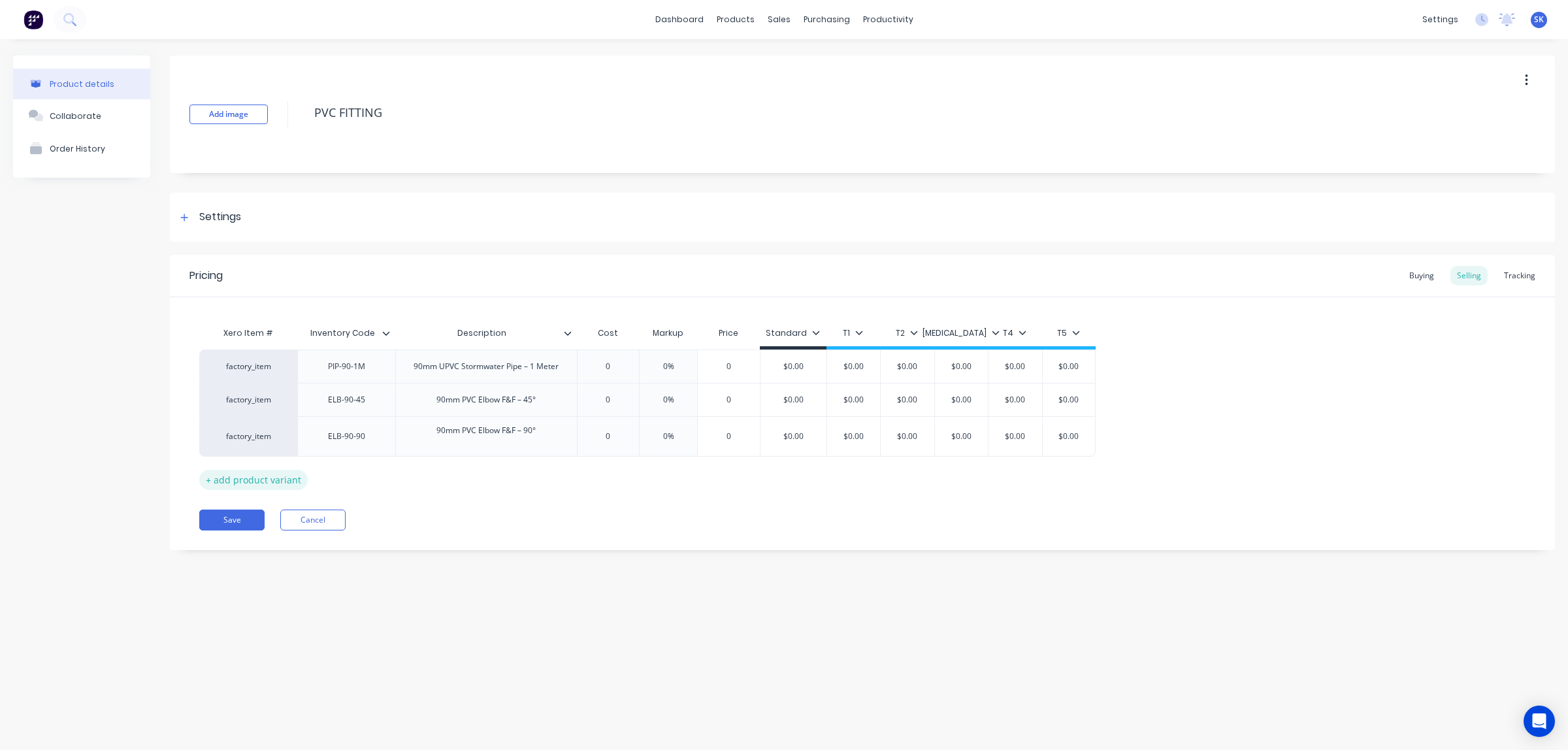
click at [257, 479] on div "+ add product variant" at bounding box center [254, 480] width 109 height 20
type textarea "x"
click at [352, 468] on div at bounding box center [346, 466] width 65 height 17
paste div
click at [484, 471] on div at bounding box center [486, 466] width 65 height 17
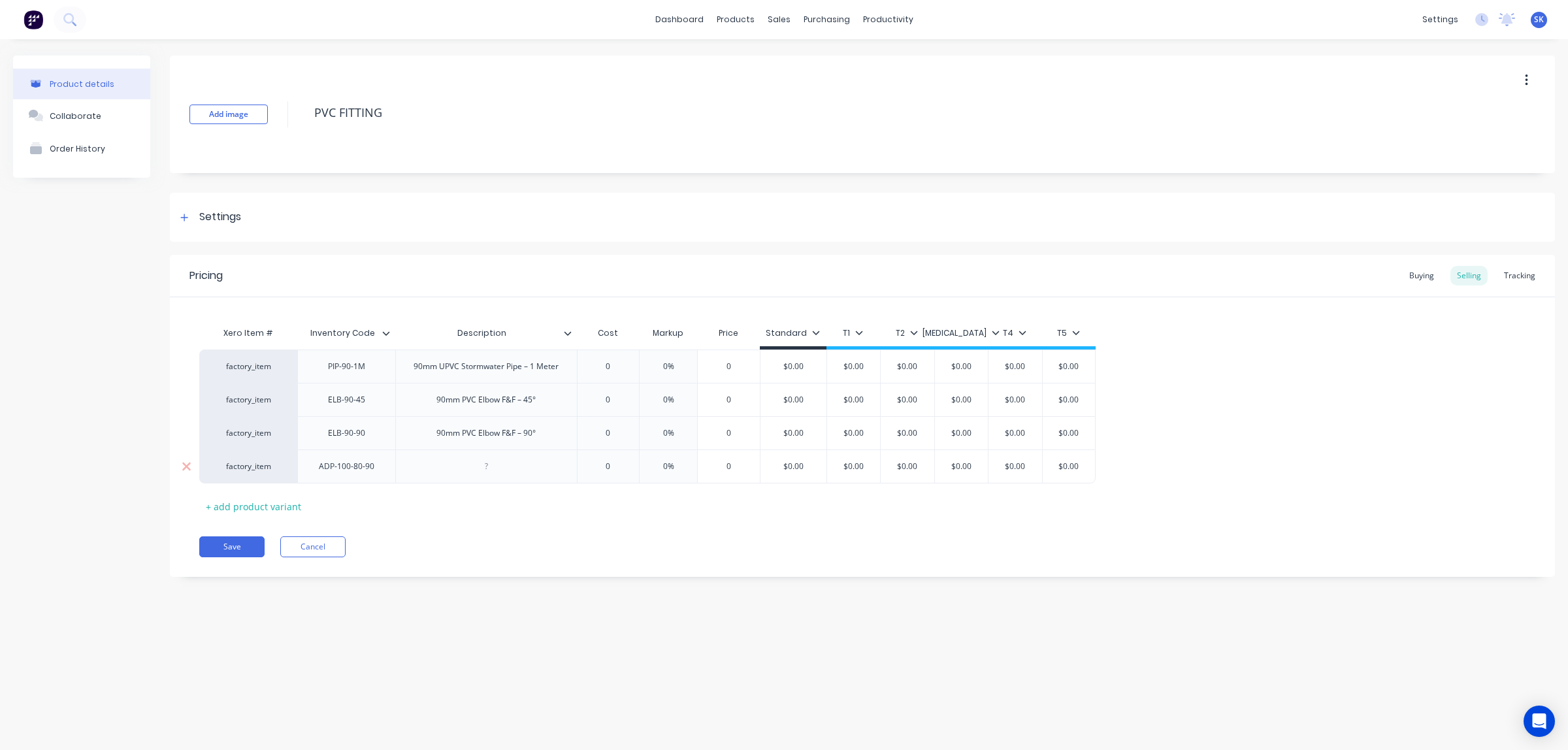
type textarea "x"
paste div
click at [266, 531] on div "Pricing Buying Selling Tracking Xero Item # Inventory Code Description Cost Mar…" at bounding box center [862, 425] width 1385 height 340
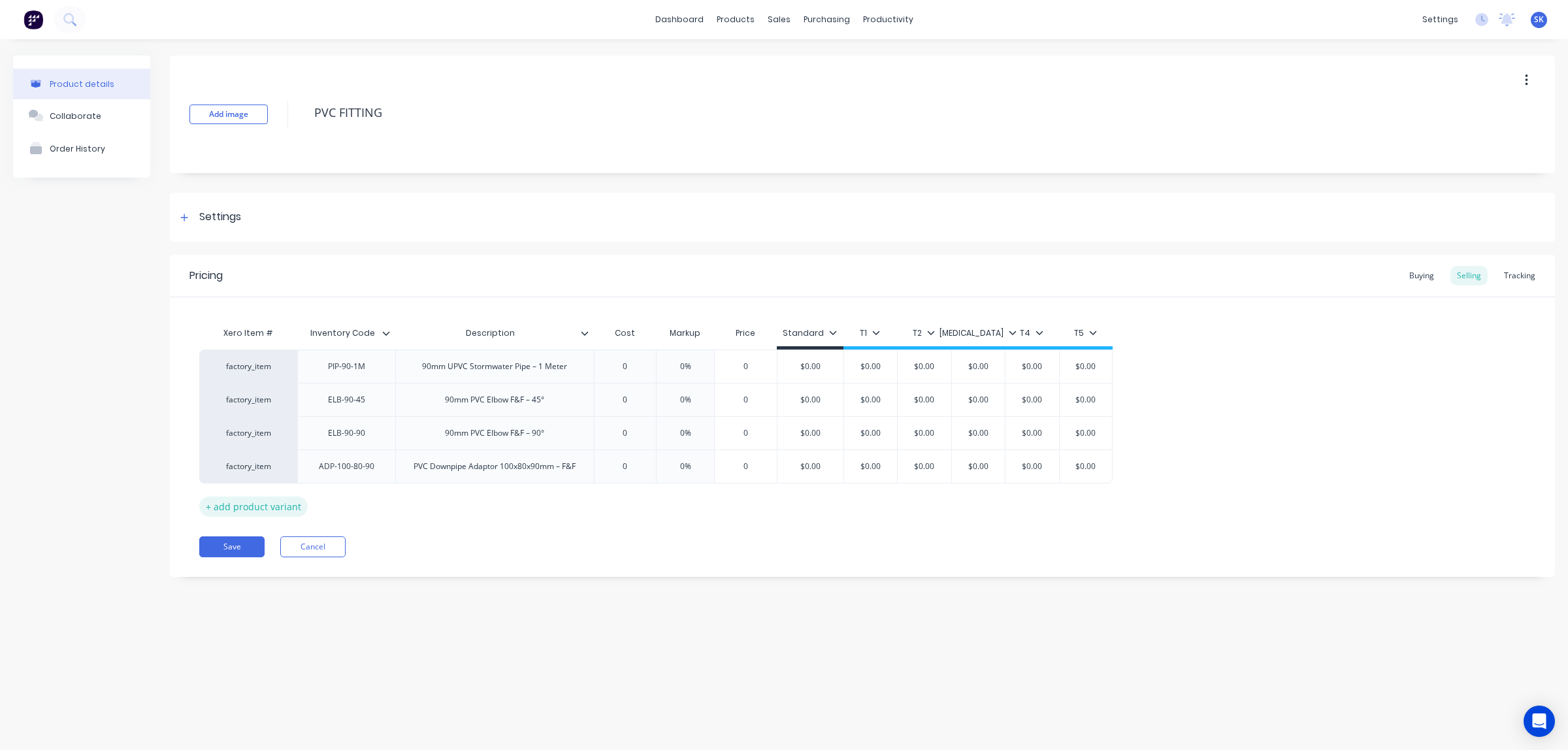
click at [285, 507] on div "+ add product variant" at bounding box center [254, 507] width 109 height 20
type textarea "x"
click at [332, 502] on div at bounding box center [346, 500] width 65 height 17
paste div
click at [511, 492] on div at bounding box center [494, 500] width 65 height 17
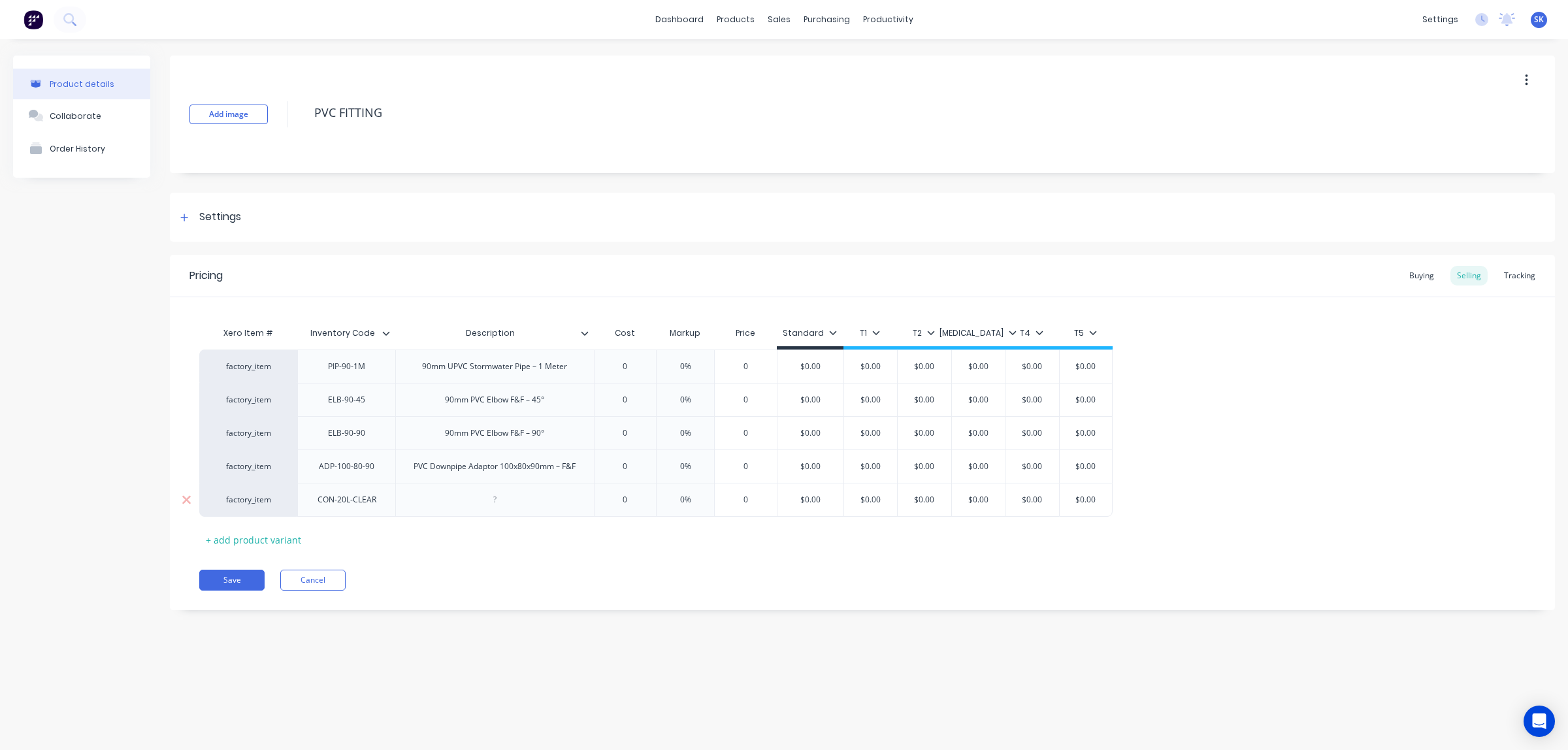
type textarea "x"
paste div
click at [271, 538] on div "+ add product variant" at bounding box center [254, 540] width 109 height 20
type textarea "x"
click at [337, 531] on div at bounding box center [346, 533] width 65 height 17
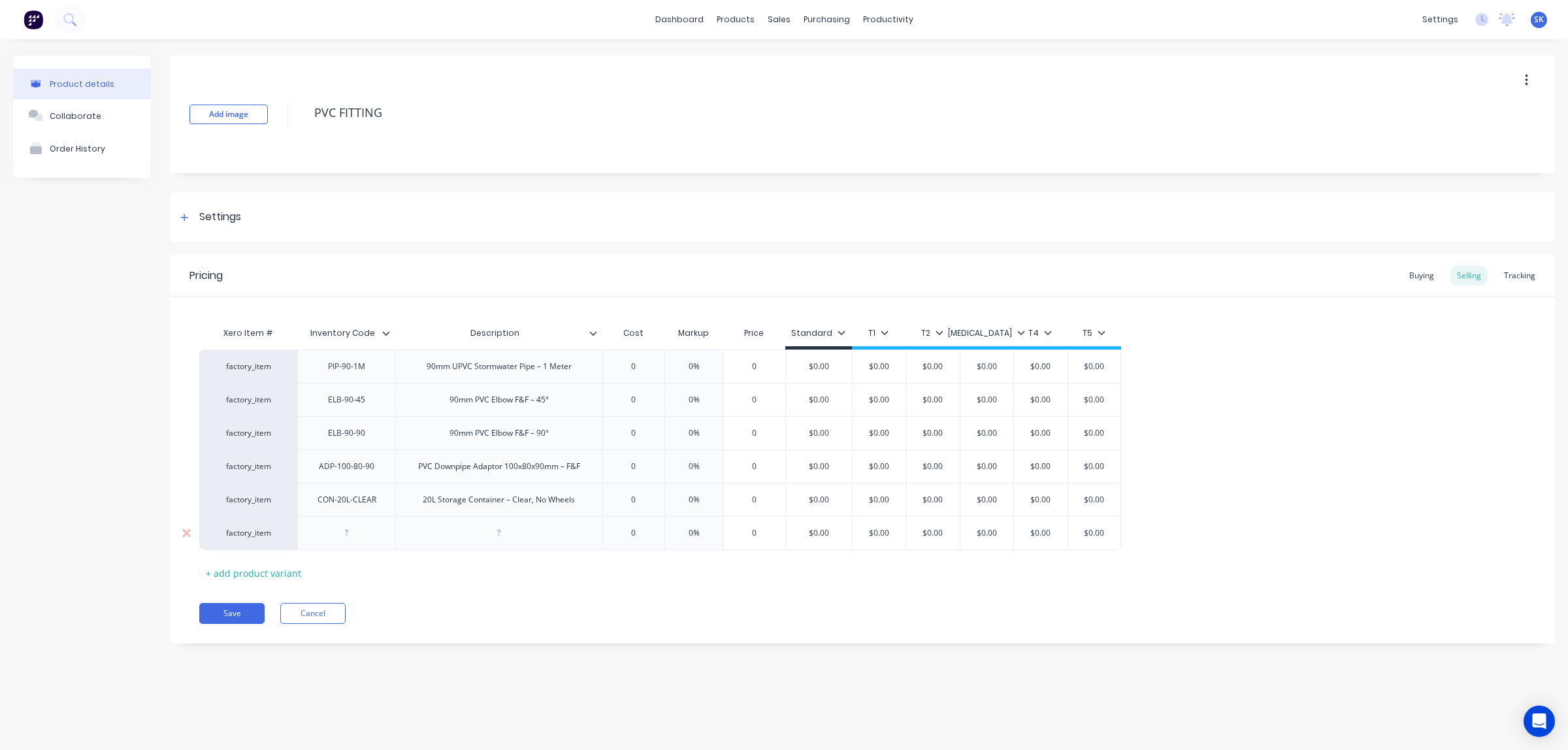
paste div
click at [500, 531] on div at bounding box center [499, 533] width 65 height 17
type textarea "x"
paste div
click at [249, 580] on div "+ add product variant" at bounding box center [254, 580] width 109 height 20
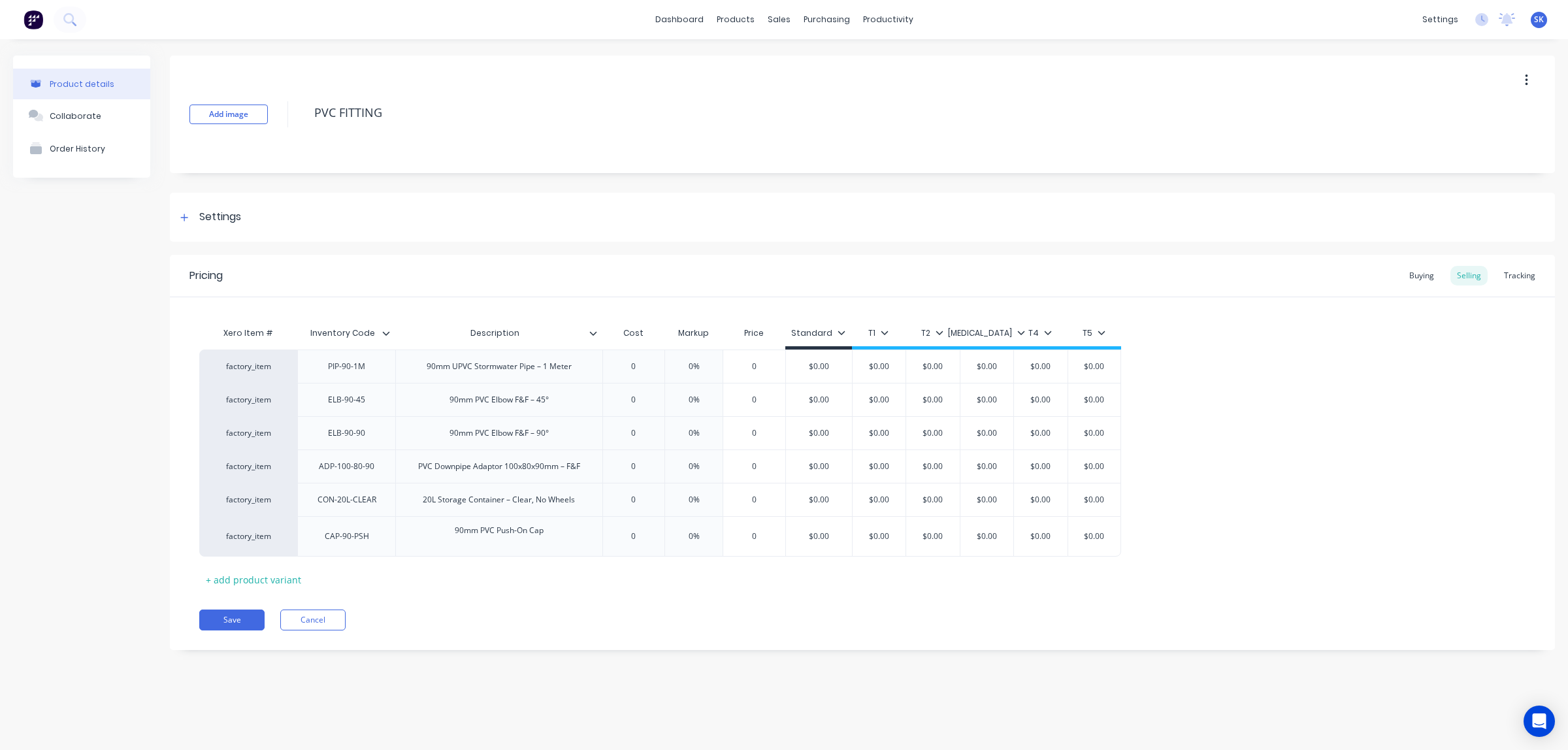
type textarea "x"
click at [347, 575] on div at bounding box center [346, 566] width 65 height 17
paste div
click at [487, 564] on div at bounding box center [499, 566] width 65 height 17
type textarea "x"
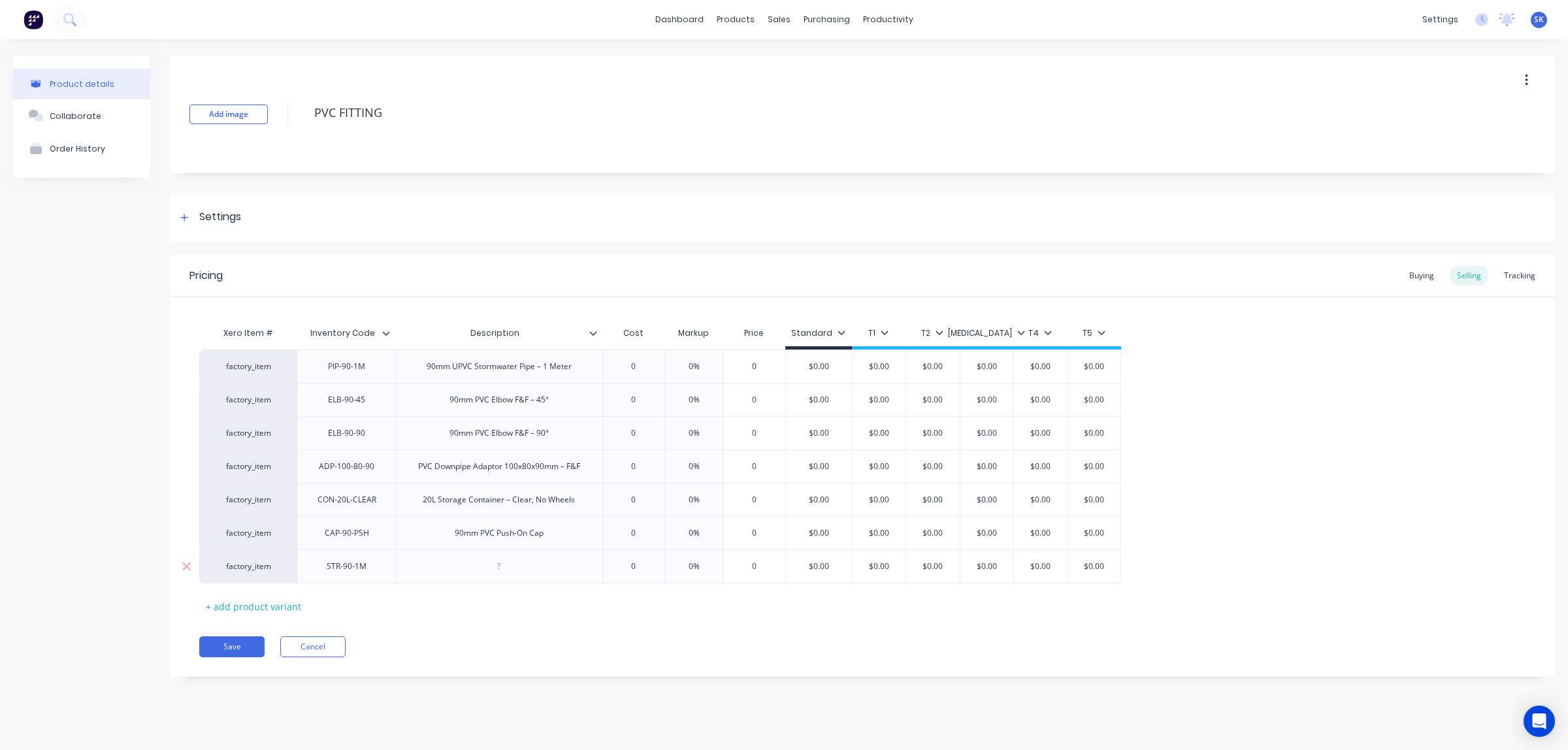
paste div
click at [487, 619] on div "Pricing Buying Selling Tracking Xero Item # Inventory Code Description Cost Mar…" at bounding box center [862, 470] width 1385 height 429
click at [384, 474] on div "ADP-100-80-90" at bounding box center [346, 466] width 98 height 33
click at [377, 461] on div "ADP-100-80-90" at bounding box center [346, 466] width 76 height 17
click at [429, 641] on div "Save Cancel" at bounding box center [877, 647] width 1356 height 21
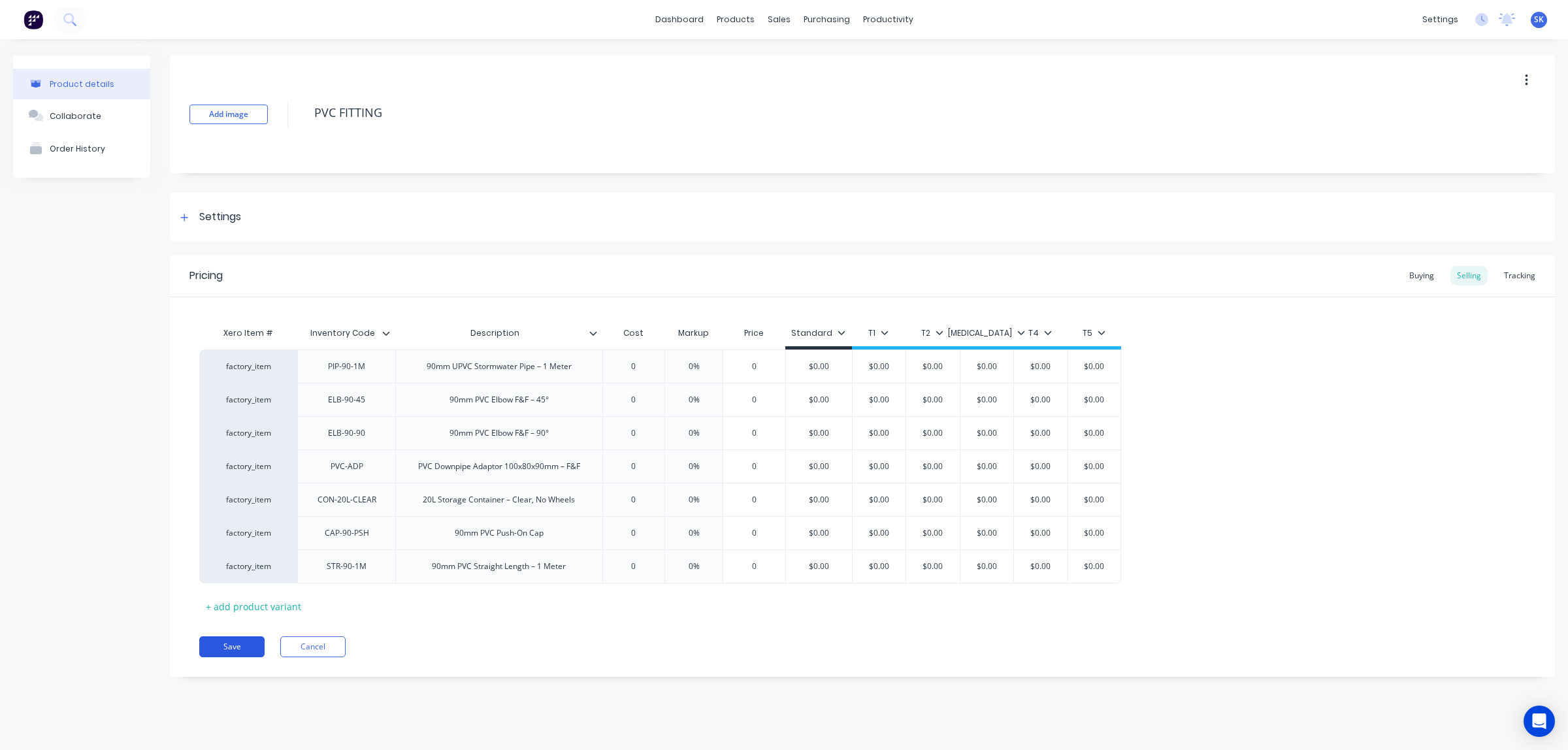
click at [239, 643] on button "Save" at bounding box center [232, 647] width 65 height 21
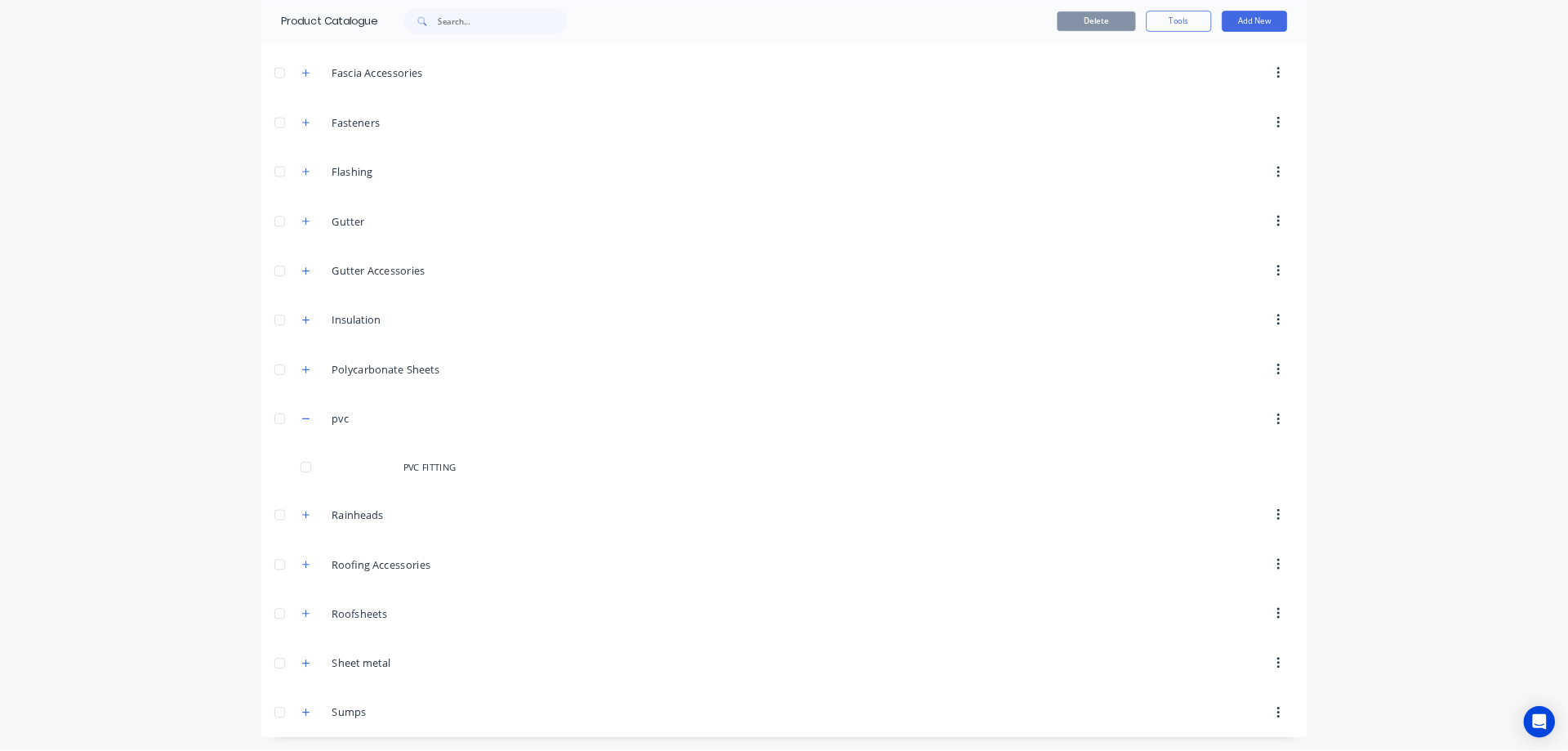
scroll to position [417, 0]
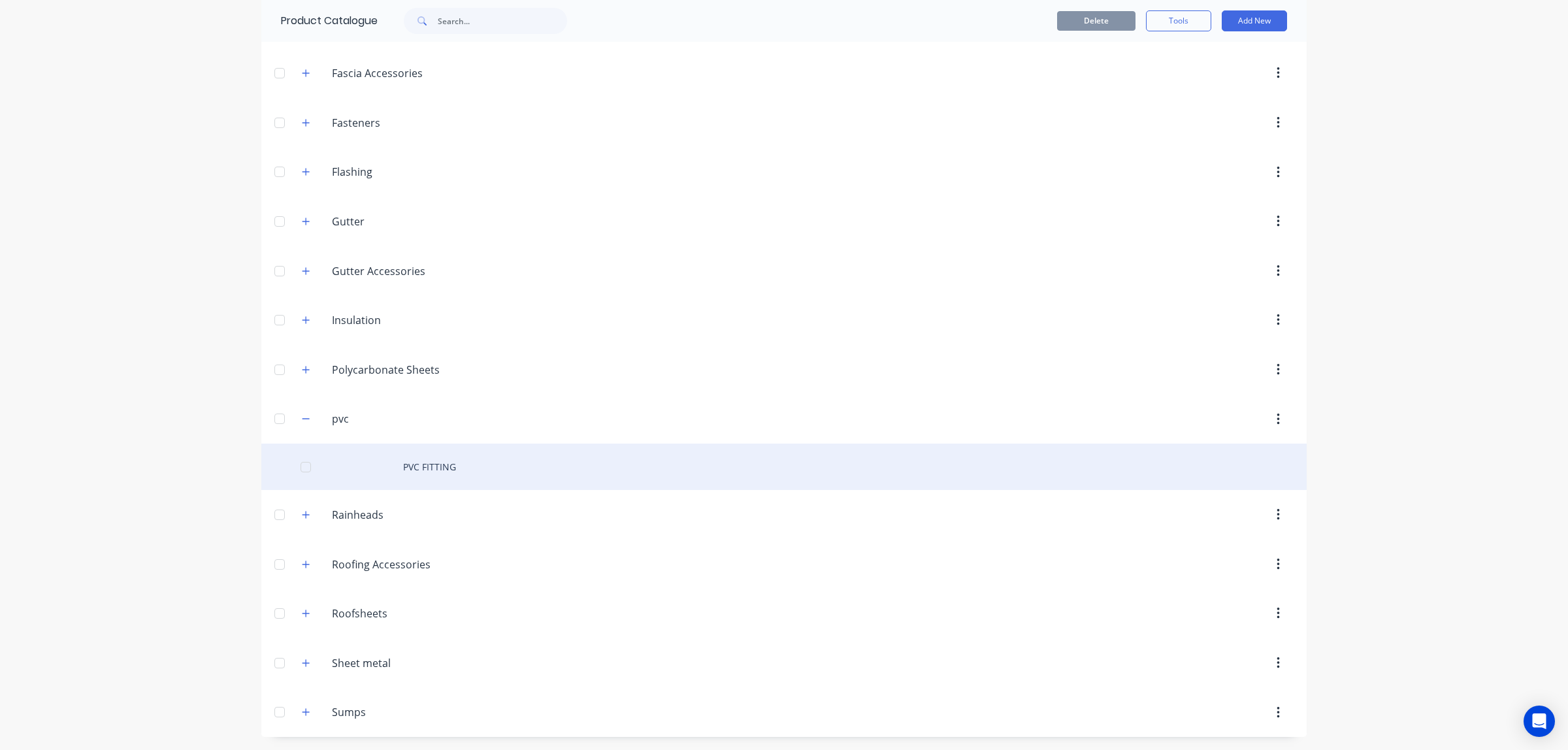
click at [388, 464] on div "PVC FITTING" at bounding box center [783, 467] width 1045 height 47
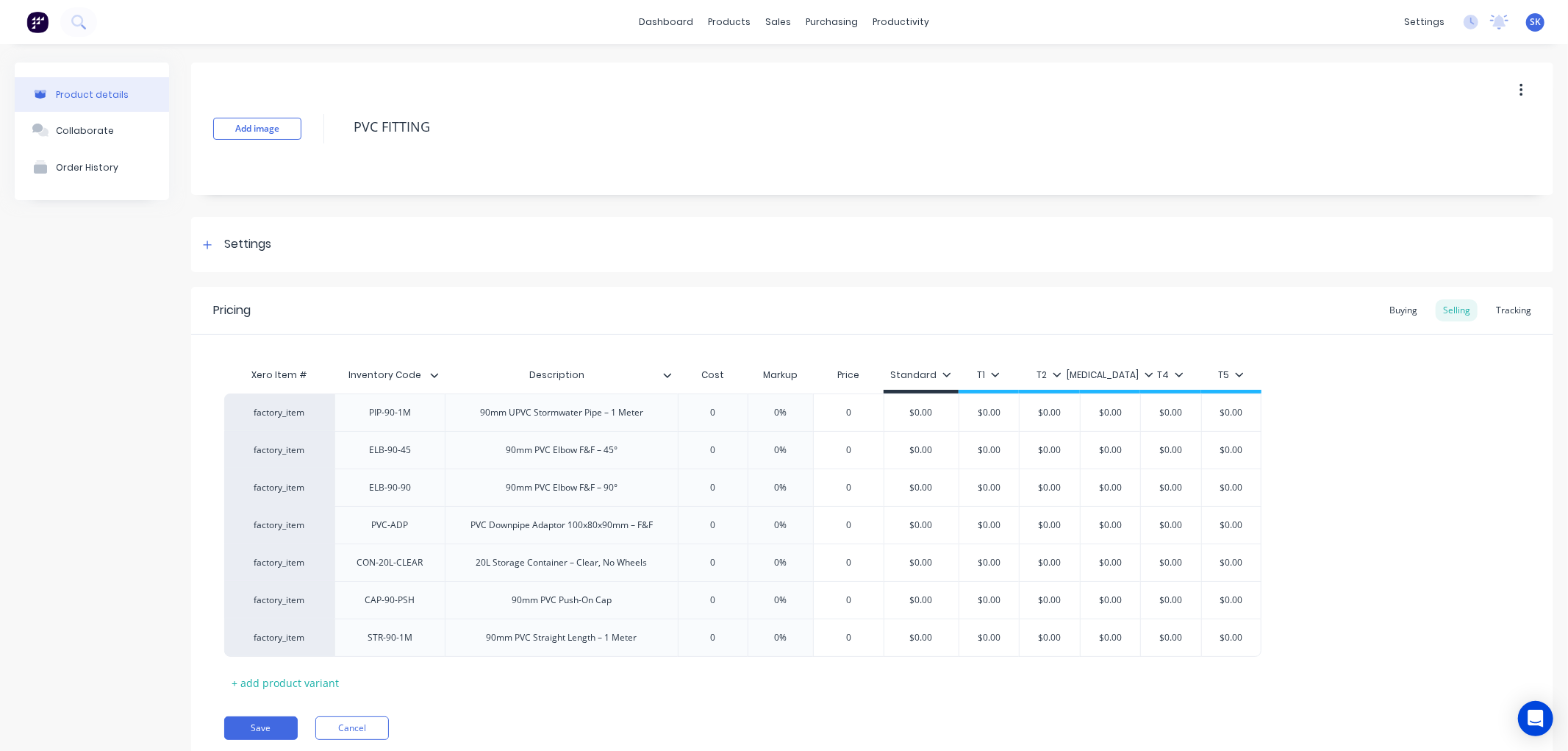
type textarea "x"
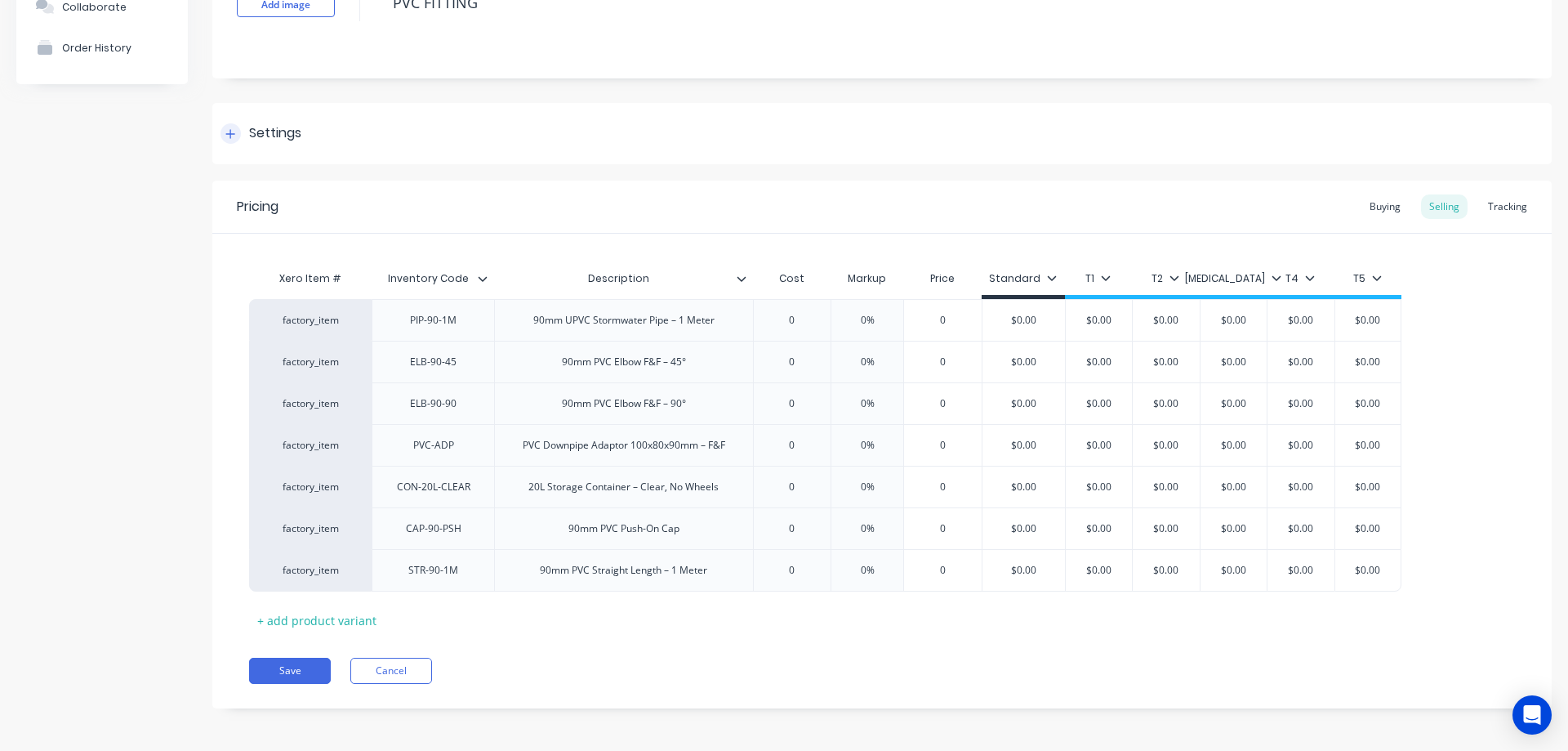
scroll to position [141, 0]
type input "0"
click at [802, 315] on input "0" at bounding box center [792, 317] width 82 height 15
type input "1"
type textarea "x"
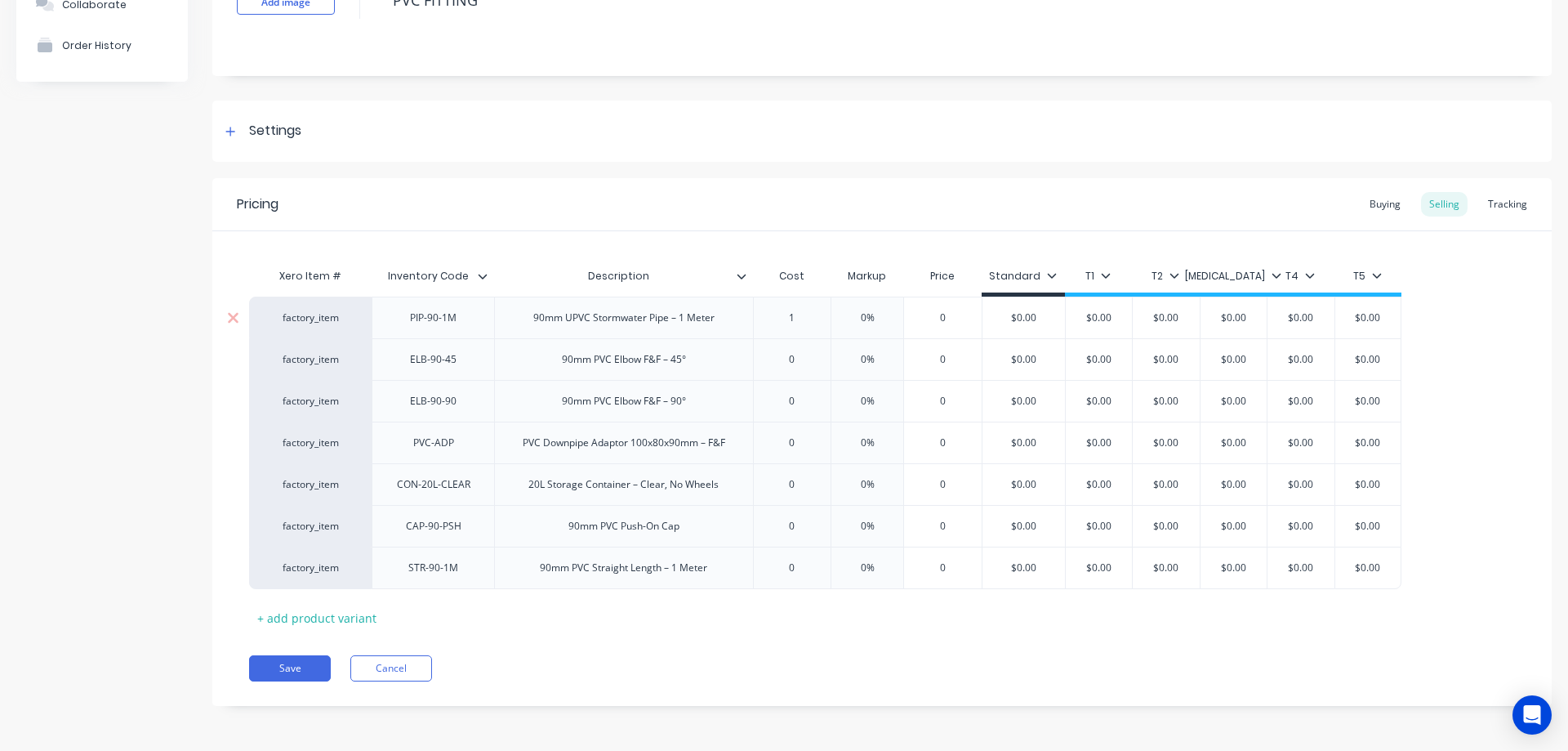
type input "13"
type textarea "x"
type input "13."
type textarea "x"
type input "13.5"
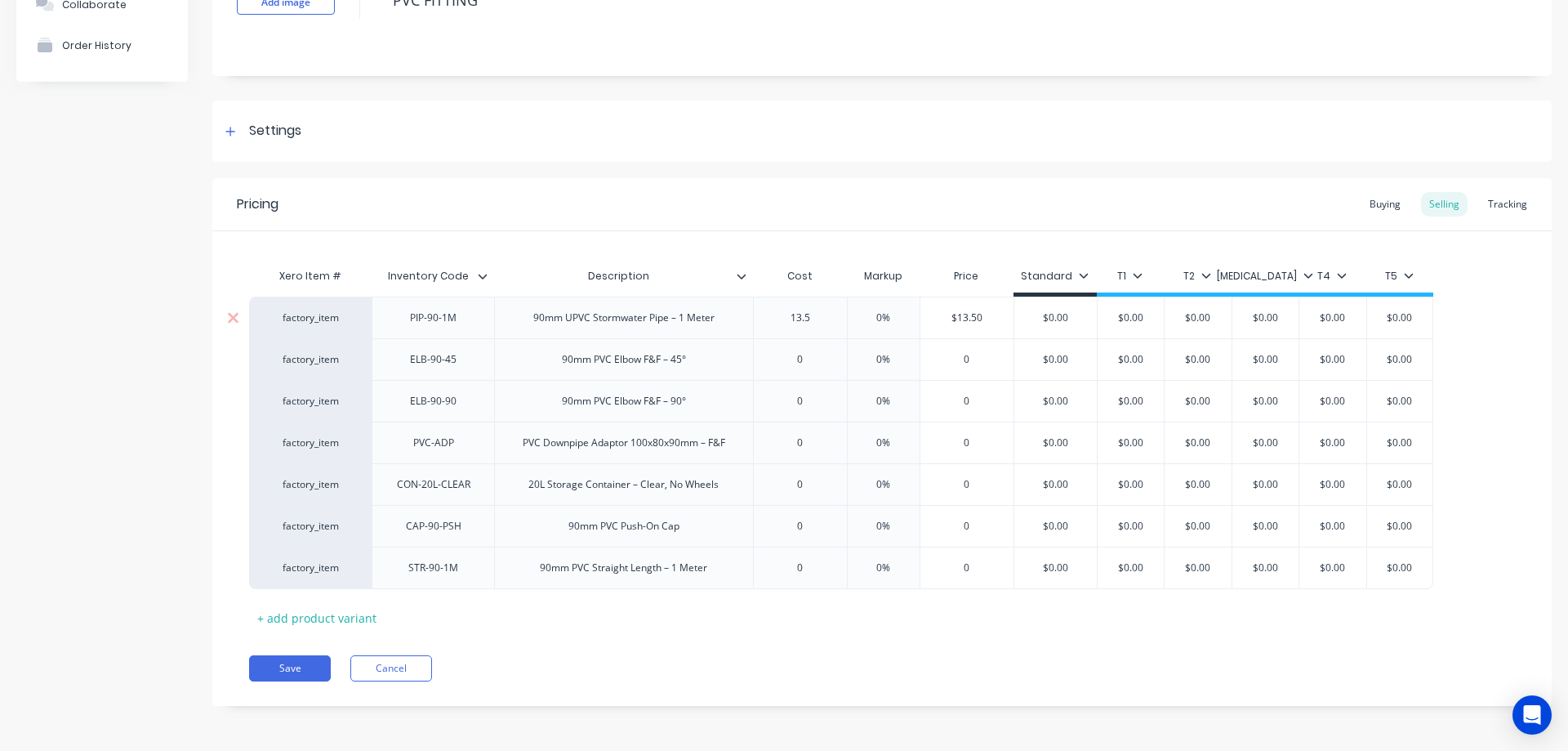
type textarea "x"
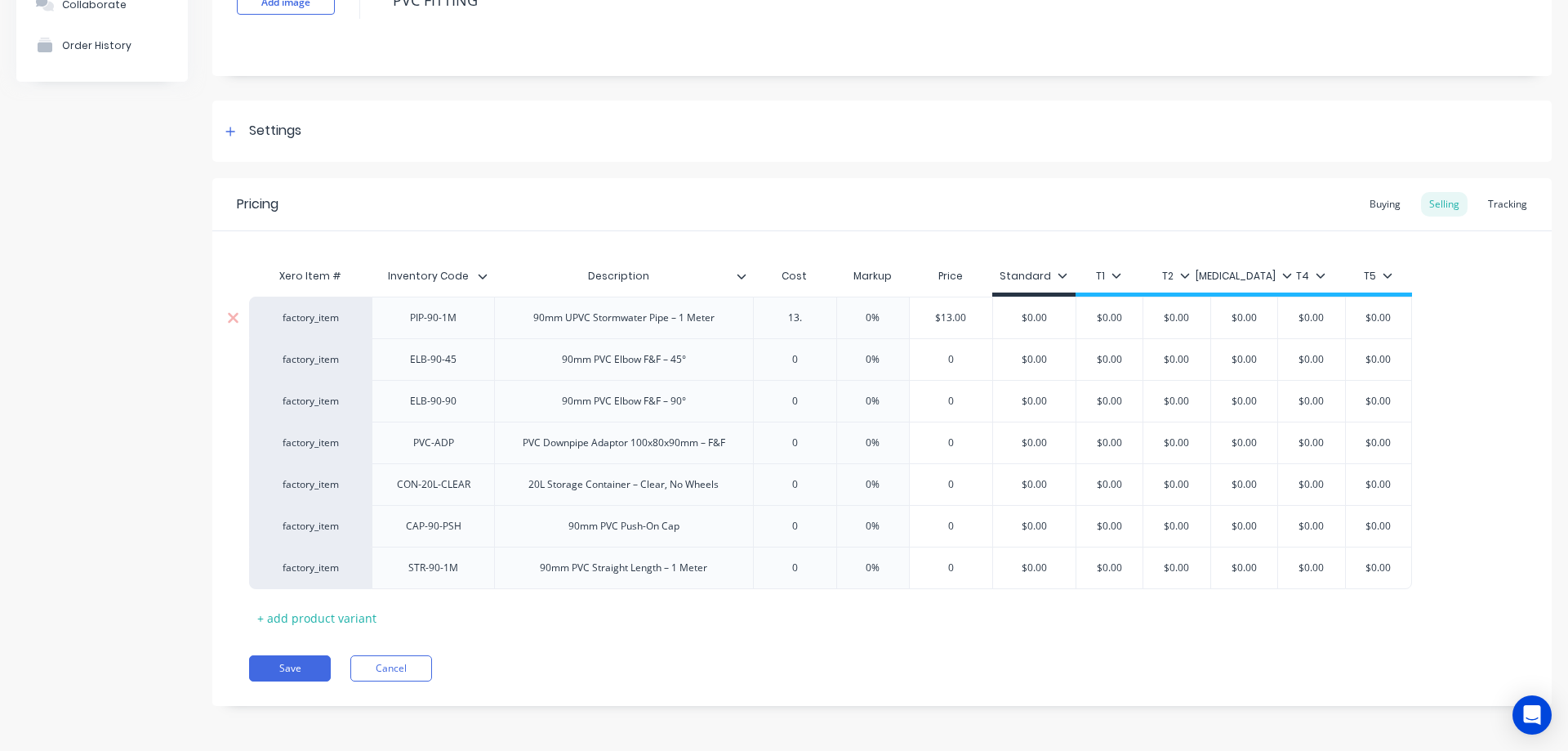
type input "13.2"
type textarea "x"
type input "13.25"
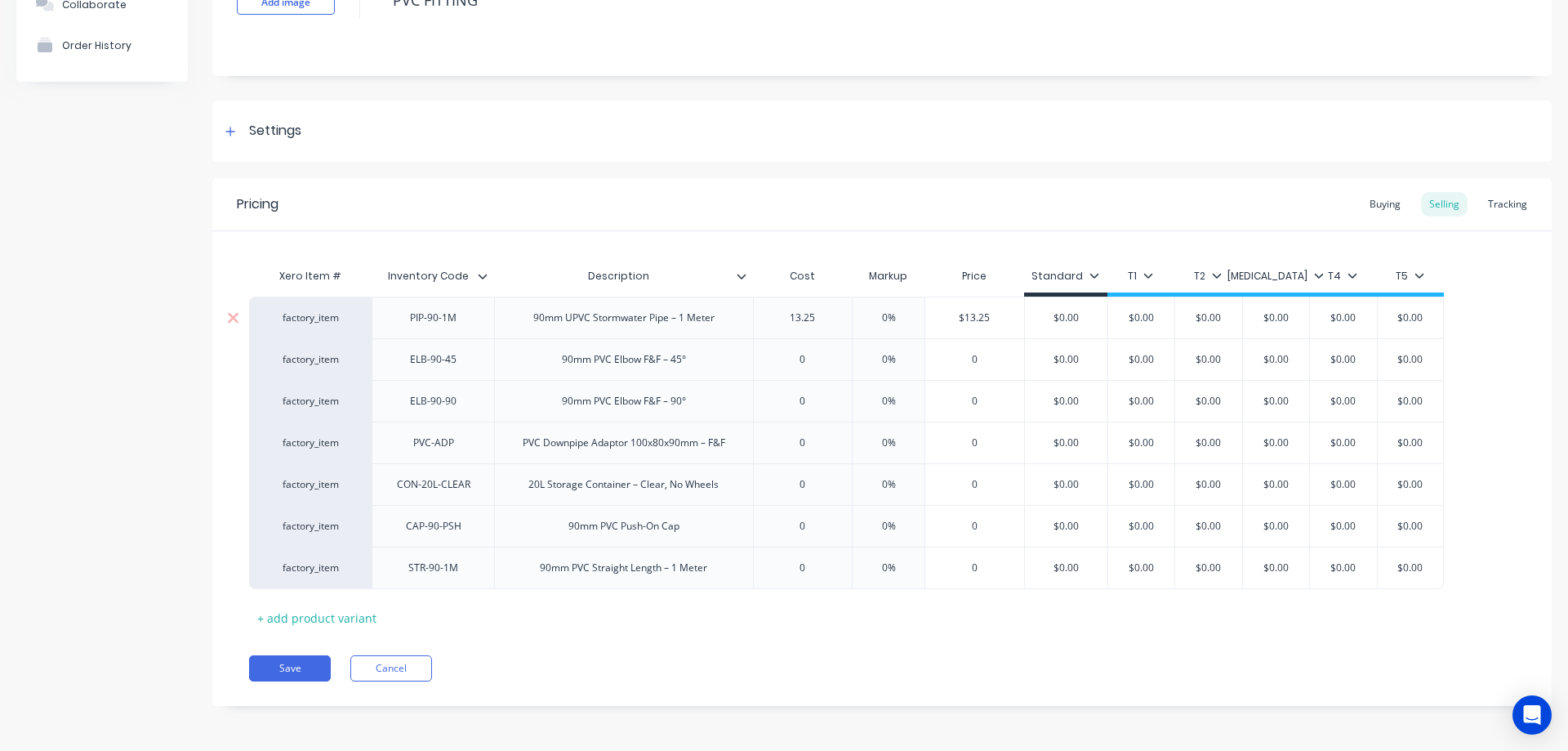
type textarea "x"
type input "13.25"
click at [815, 626] on div "Xero Item # Inventory Code Description Cost Markup Price Standard T1 T2 [MEDICA…" at bounding box center [882, 445] width 1266 height 371
click at [1385, 203] on div "Buying" at bounding box center [1385, 204] width 47 height 25
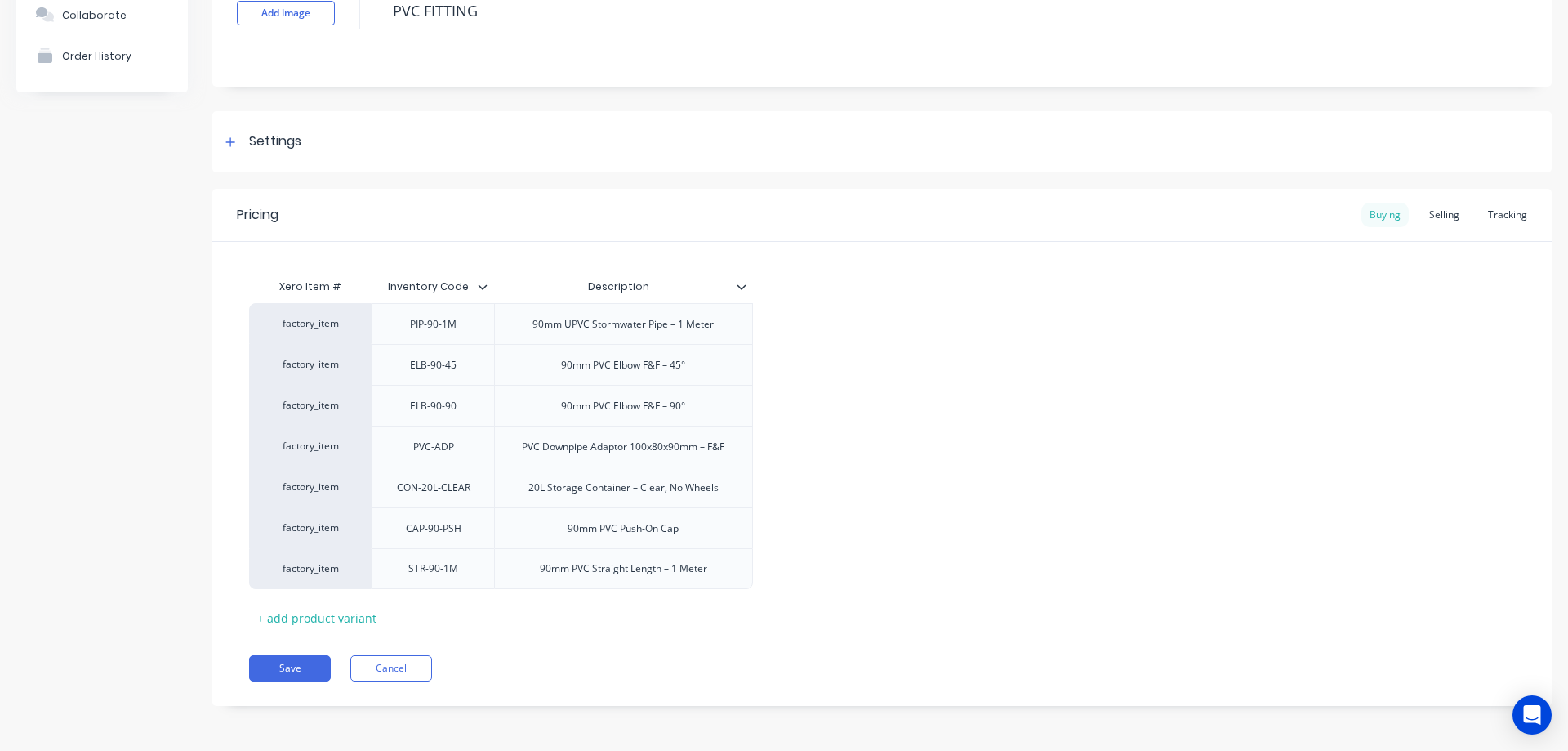
scroll to position [130, 0]
click at [742, 285] on icon at bounding box center [741, 286] width 9 height 9
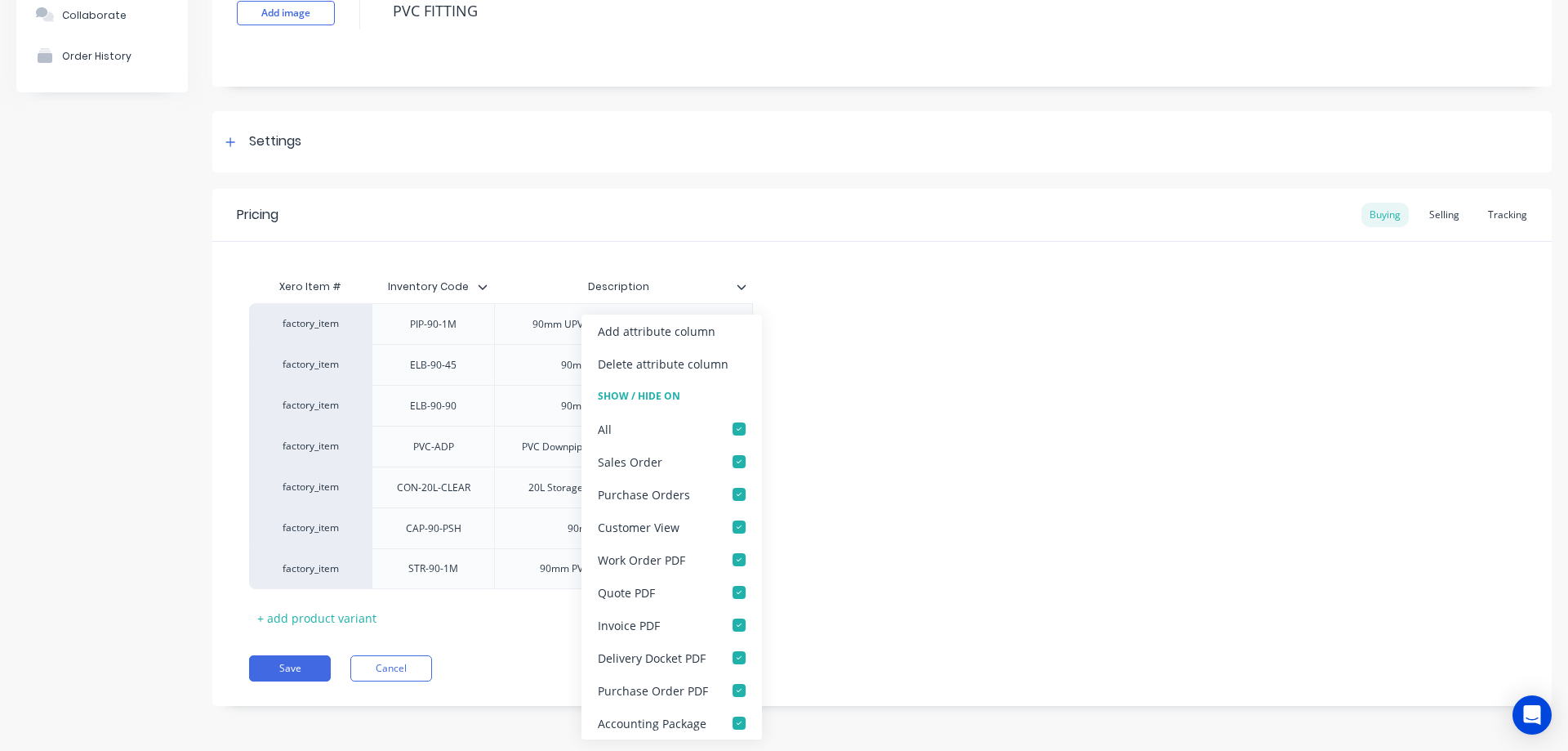
type textarea "x"
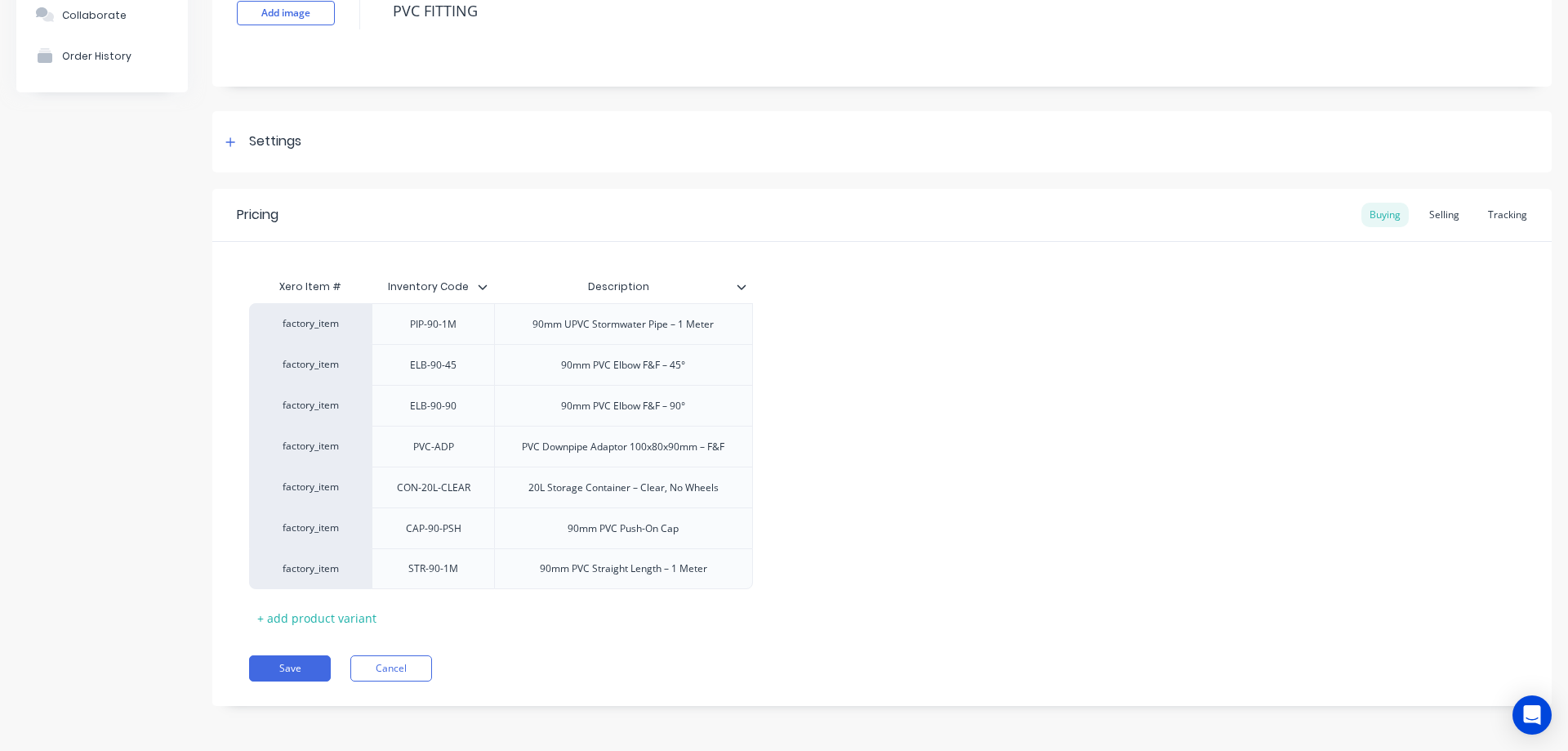
click at [882, 439] on div "factory_item PIP-90-1M 90mm UPVC Stormwater Pipe – 1 Meter factory_item ELB-90-…" at bounding box center [882, 446] width 1266 height 286
click at [1437, 215] on div "Selling" at bounding box center [1444, 215] width 46 height 25
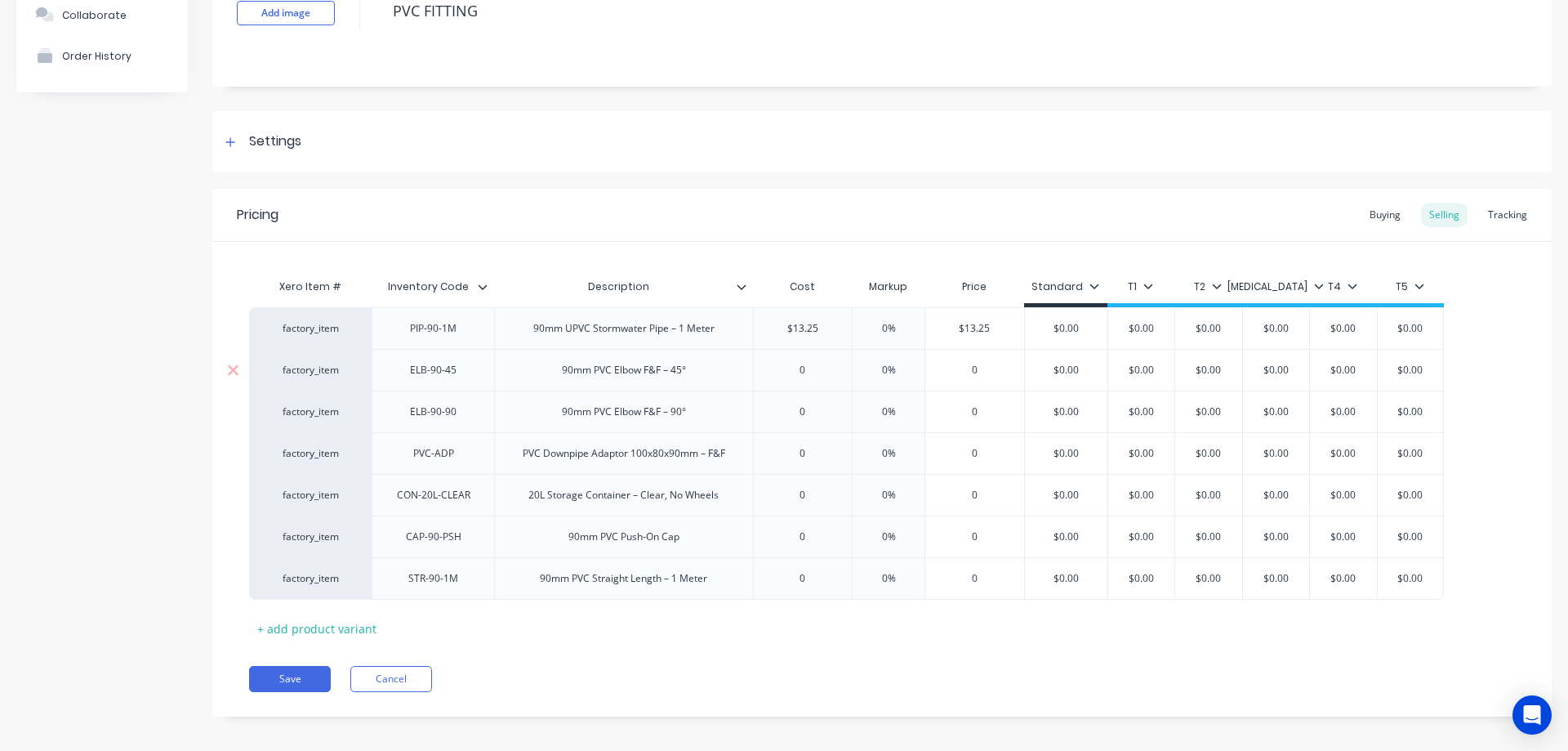
type input "0"
click at [820, 374] on input "0" at bounding box center [803, 369] width 99 height 15
click at [595, 373] on div "90mm PVC Elbow F&F – 45°" at bounding box center [624, 369] width 150 height 21
click at [601, 389] on div "90mm PVC Elbow F&F – 45°" at bounding box center [623, 369] width 259 height 41
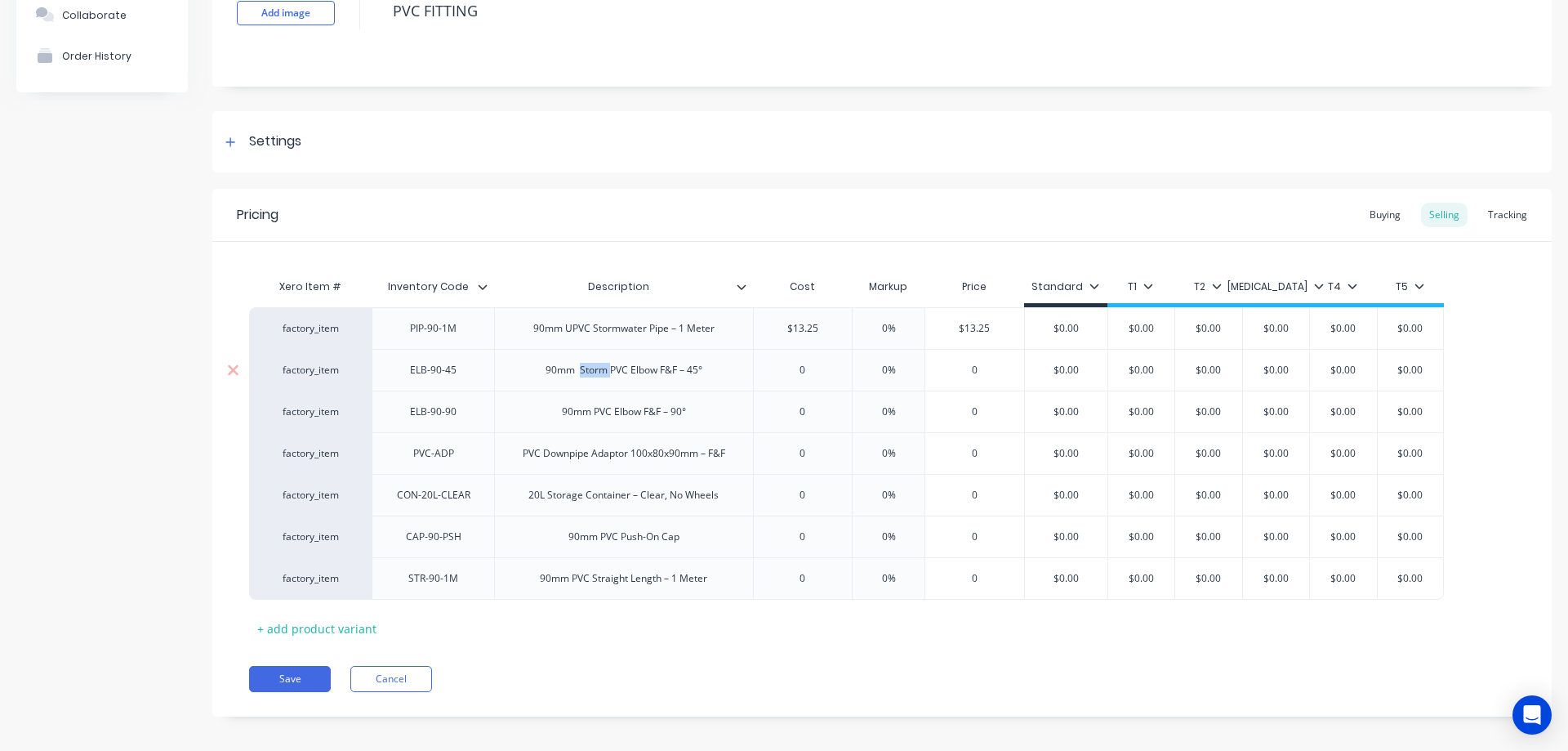
copy div "Storm"
click at [593, 418] on div "90mm PVC Elbow F&F – 90°" at bounding box center [624, 412] width 150 height 21
type textarea "x"
paste div
click at [433, 457] on div "PVC-ADP" at bounding box center [433, 453] width 82 height 21
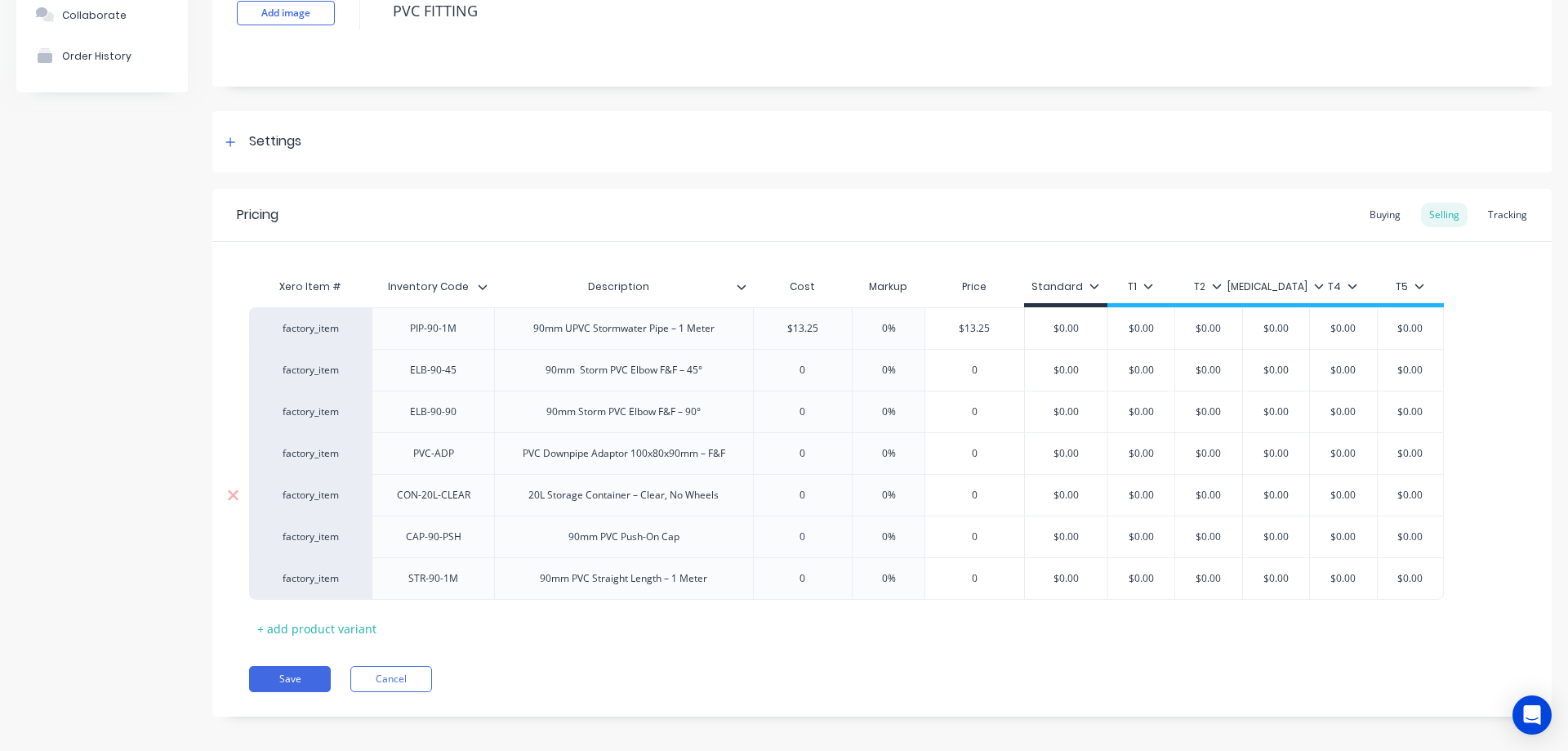
type textarea "x"
click at [509, 656] on div "Pricing Buying Selling Tracking Xero Item # Inventory Code Description Cost Mar…" at bounding box center [882, 453] width 1339 height 528
click at [613, 413] on div "90mm Storm PVC Elbow F&F – 90°" at bounding box center [624, 412] width 180 height 21
drag, startPoint x: 607, startPoint y: 415, endPoint x: 580, endPoint y: 415, distance: 27.0
click at [580, 415] on div "90mm Storm PVC Elbow F&F – 90°" at bounding box center [624, 412] width 180 height 21
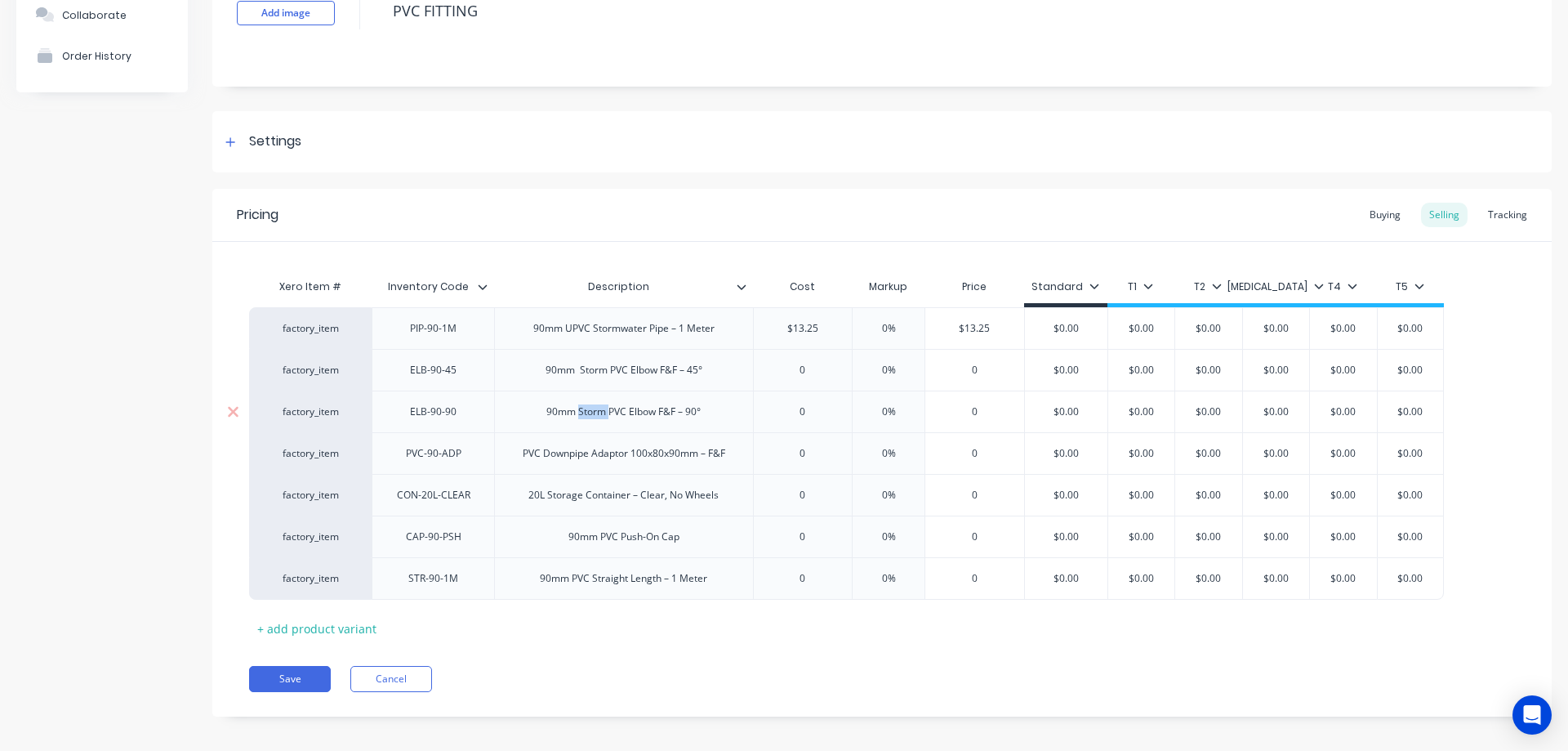
copy div "Storm"
click at [516, 445] on div "PVC Downpipe Adaptor 100x80x90mm – F&F" at bounding box center [624, 453] width 229 height 21
type textarea "x"
paste div
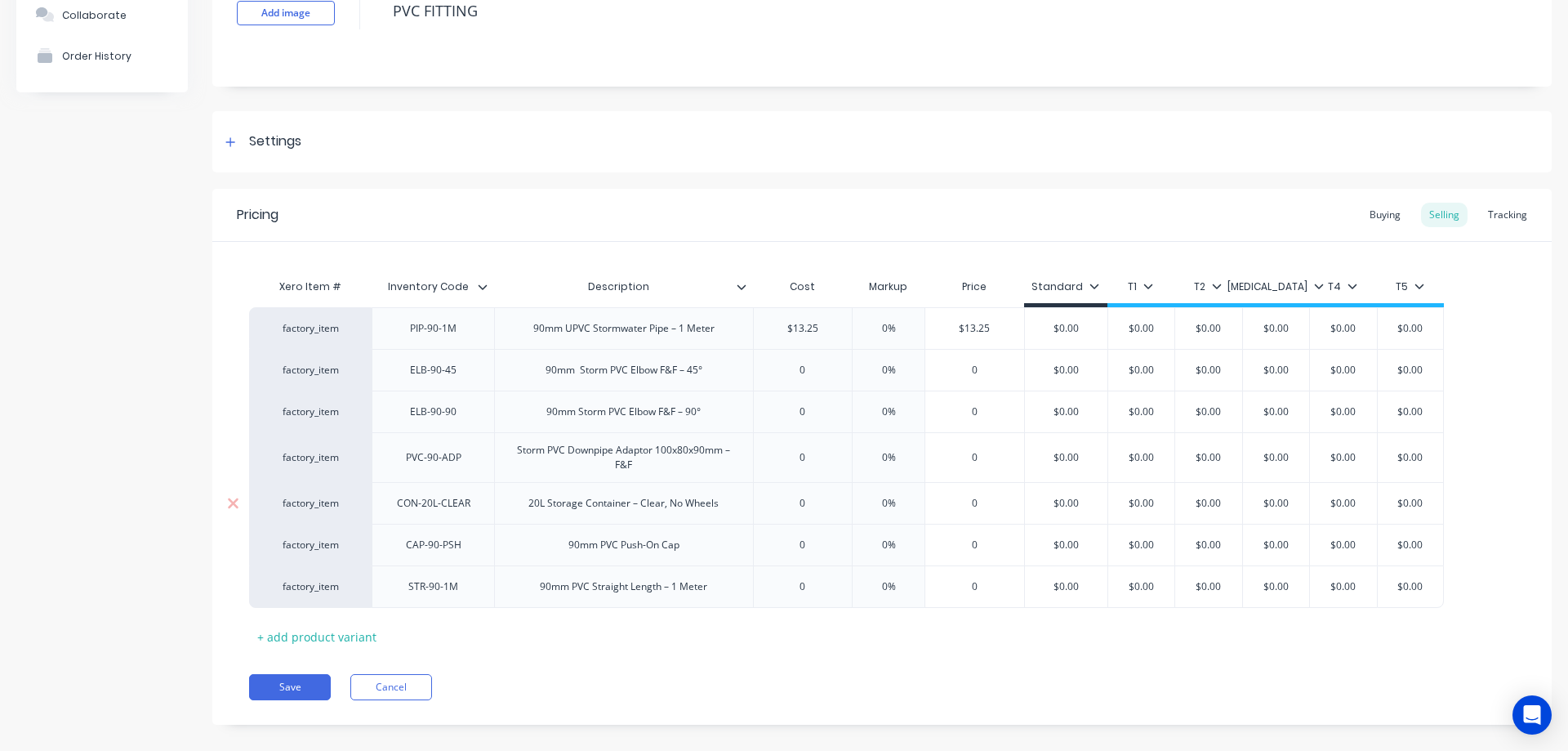
click at [551, 516] on div "20L Storage Container – Clear, No Wheels" at bounding box center [623, 503] width 259 height 41
click at [527, 510] on div "20L Storage Container – Clear, No Wheels" at bounding box center [623, 503] width 259 height 41
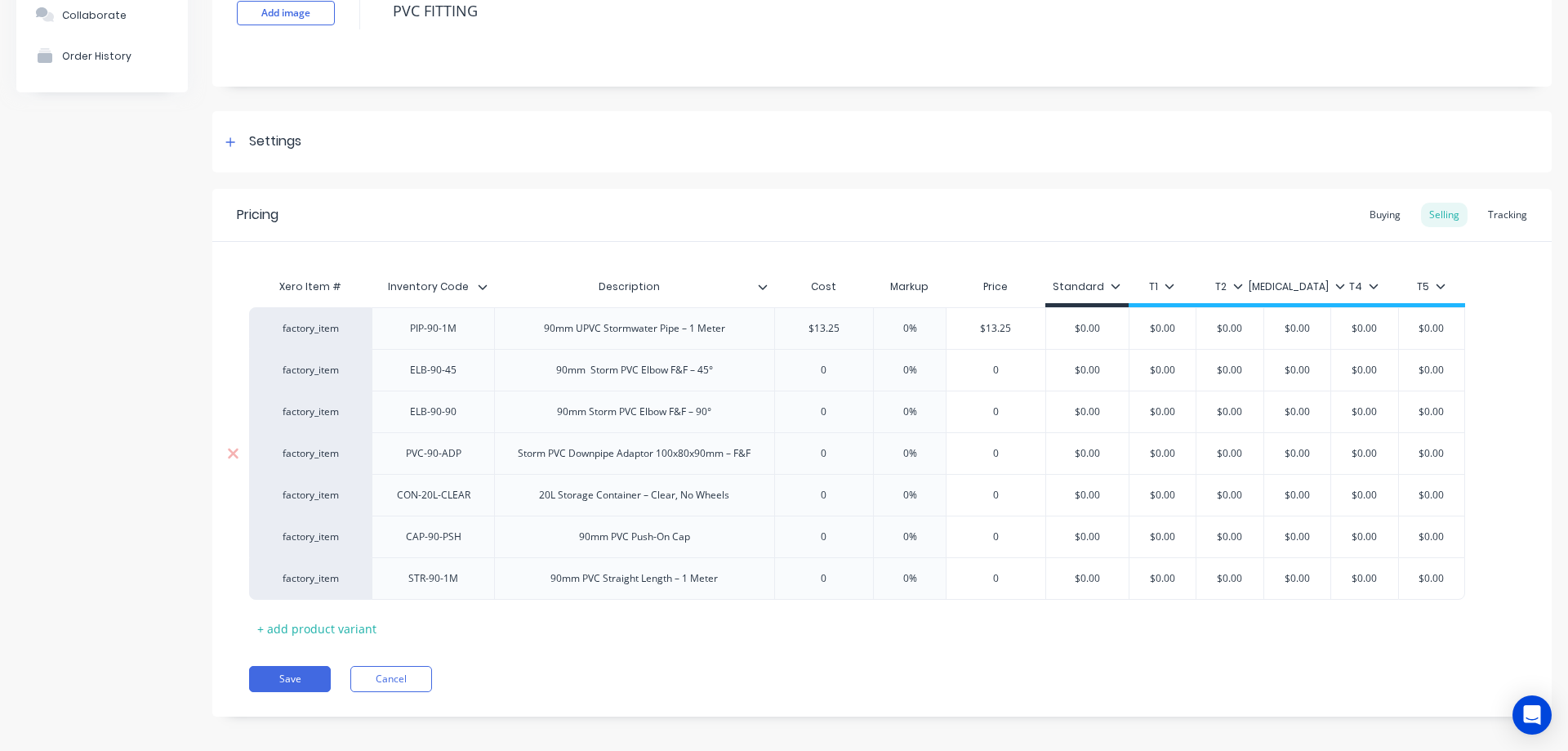
click at [552, 451] on div "Storm PVC Downpipe Adaptor 100x80x90mm – F&F" at bounding box center [634, 453] width 259 height 21
drag, startPoint x: 551, startPoint y: 454, endPoint x: 501, endPoint y: 486, distance: 59.4
click at [520, 455] on div "Storm PVC Downpipe Adaptor 100x80x90mm – F&F" at bounding box center [634, 453] width 259 height 21
copy div "Storm"
click at [608, 534] on div "90mm PVC Push-On Cap" at bounding box center [635, 536] width 137 height 21
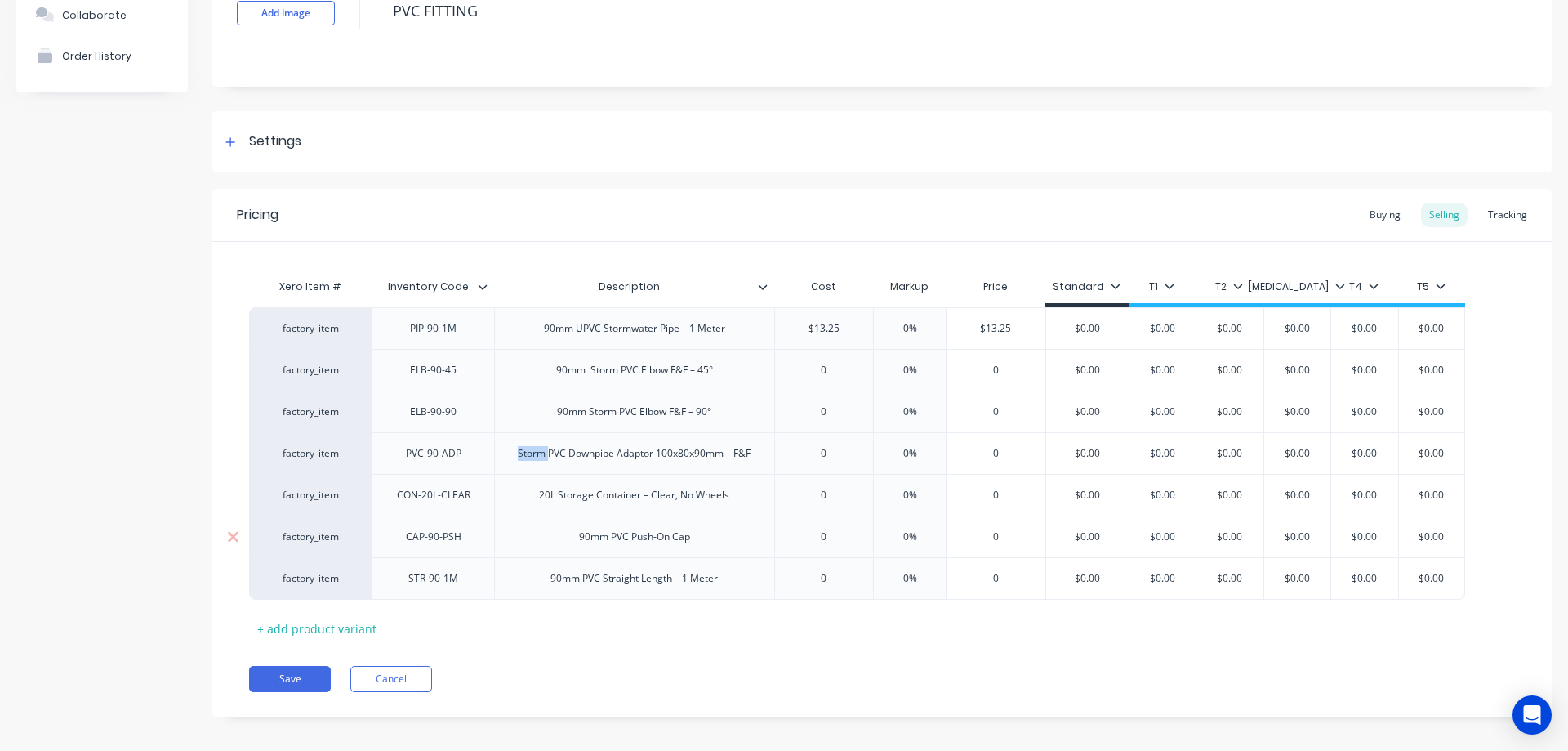
type textarea "x"
click at [607, 624] on div "Xero Item # Inventory Code Description Cost Markup Price Standard T1 T2 [MEDICA…" at bounding box center [882, 456] width 1266 height 371
type textarea "x"
type input "0"
click at [835, 365] on input "0" at bounding box center [824, 369] width 99 height 15
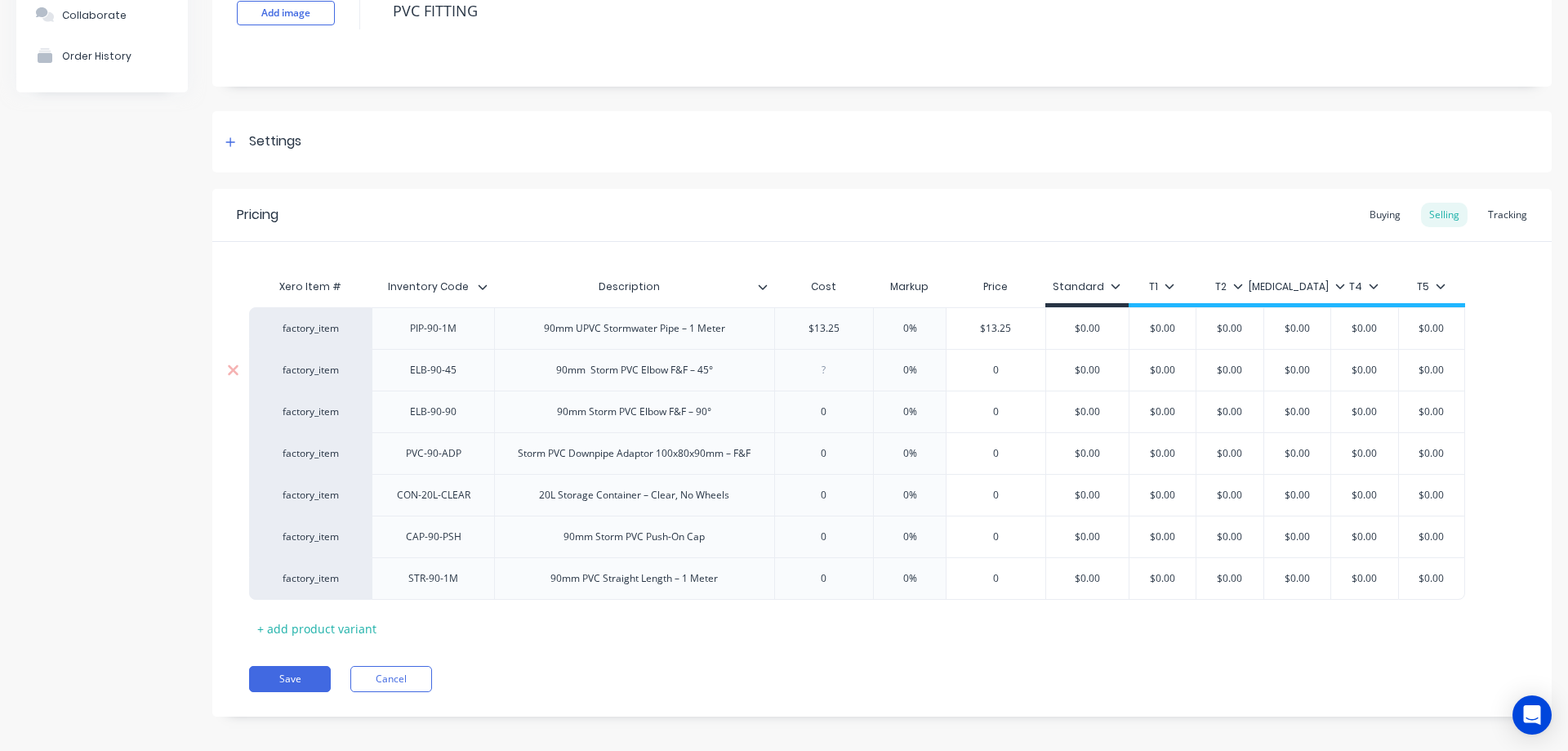
type input "2"
type textarea "x"
type input "2.6"
type textarea "x"
type input "2.61"
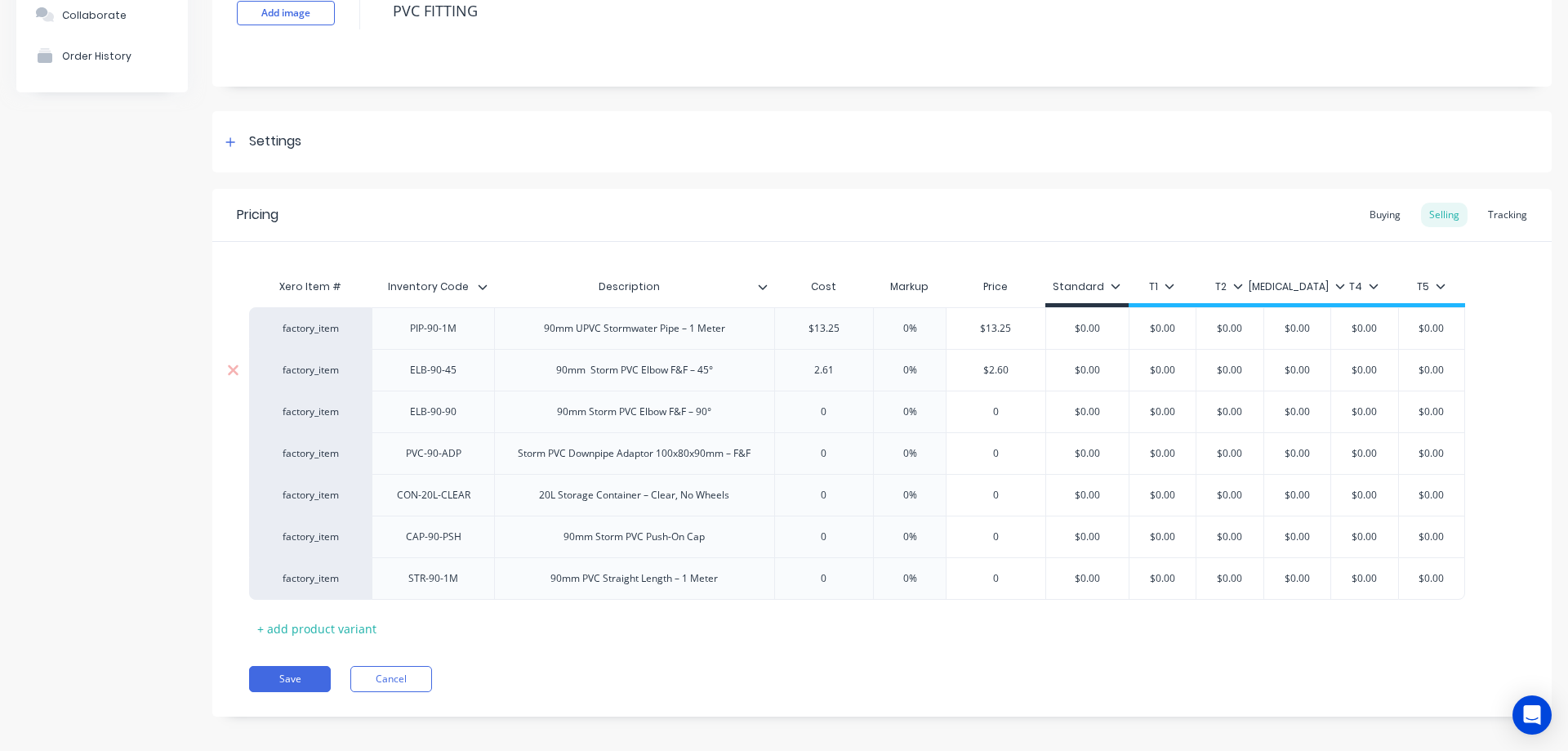
type textarea "x"
click at [844, 430] on div "0" at bounding box center [824, 412] width 99 height 41
type input "2.61"
type input "0"
type input "2"
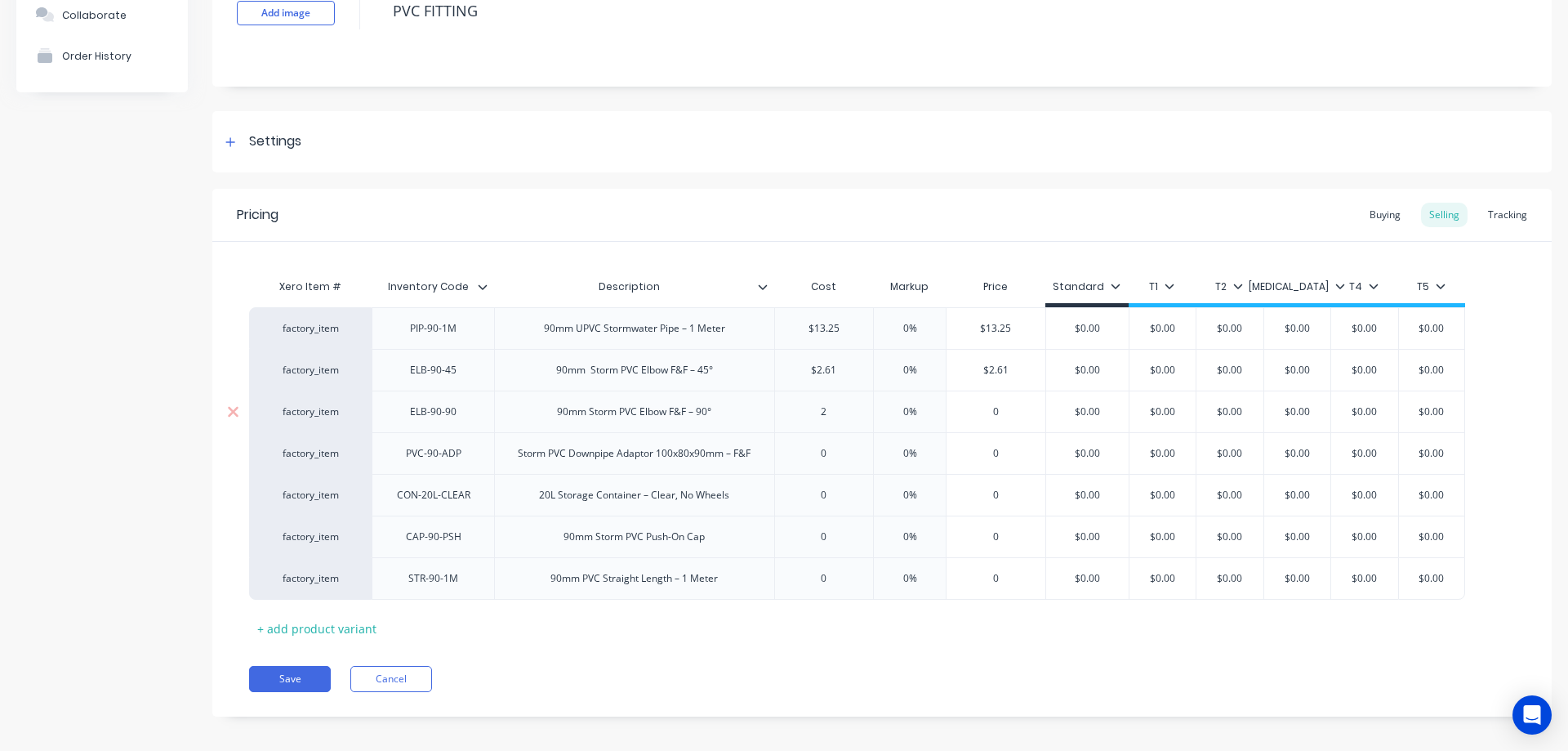
type textarea "x"
type input "2.2"
type textarea "x"
type input "2.23"
type textarea "x"
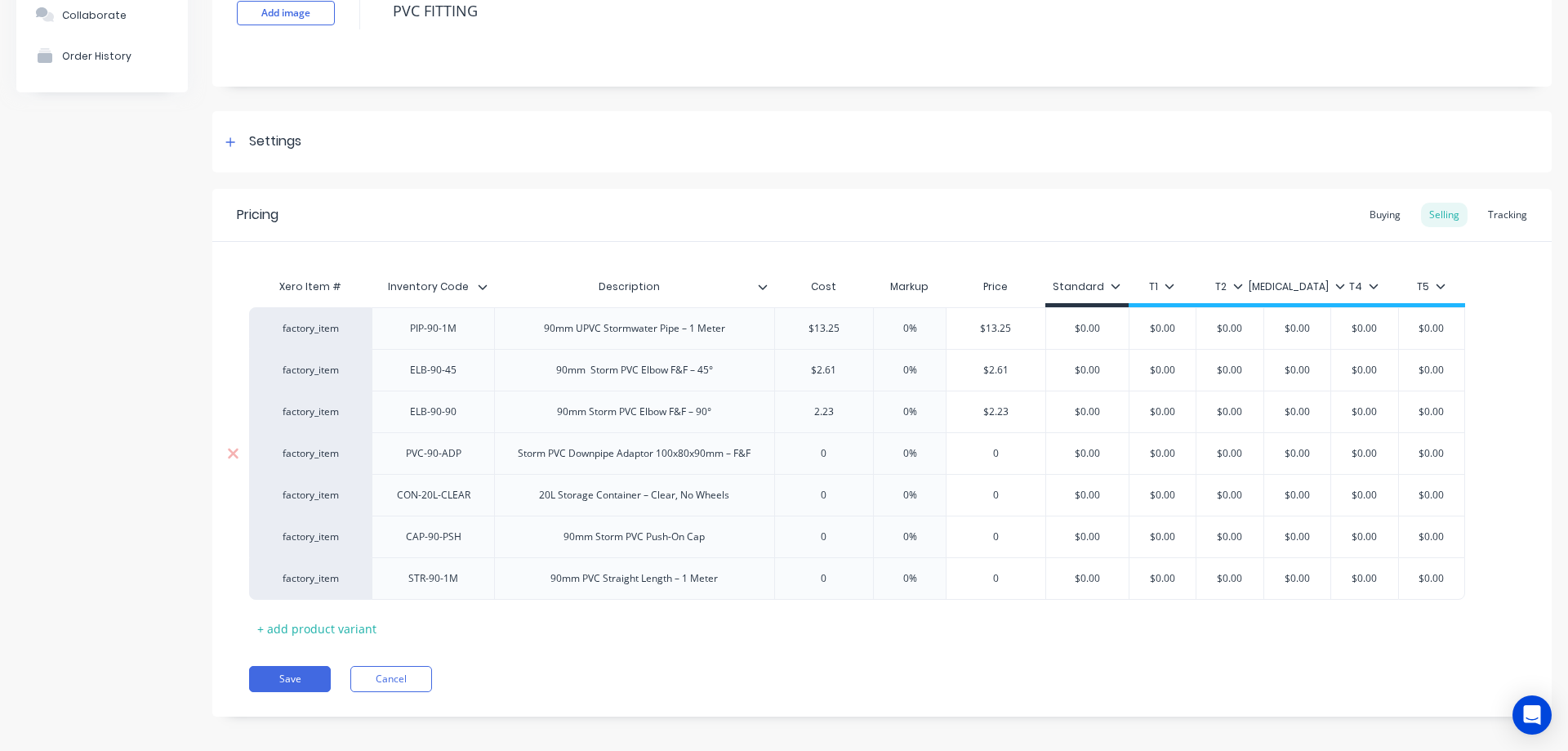
click at [853, 445] on div "0" at bounding box center [824, 454] width 99 height 41
type input "2.23"
type input "0"
type input "4"
type textarea "x"
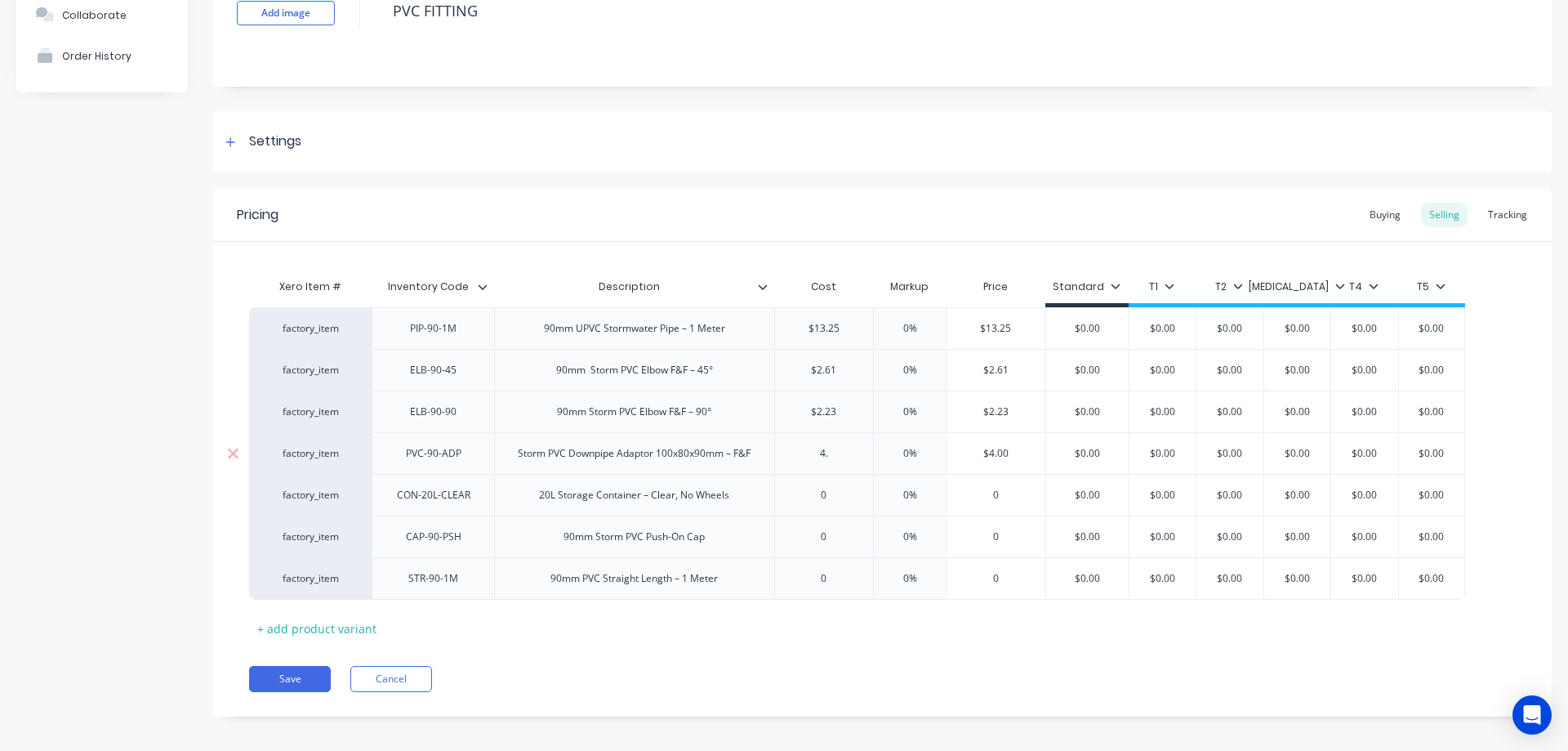
type input "4.5"
type textarea "x"
click at [853, 477] on div "0" at bounding box center [824, 495] width 99 height 41
type input "4.5"
type input "0"
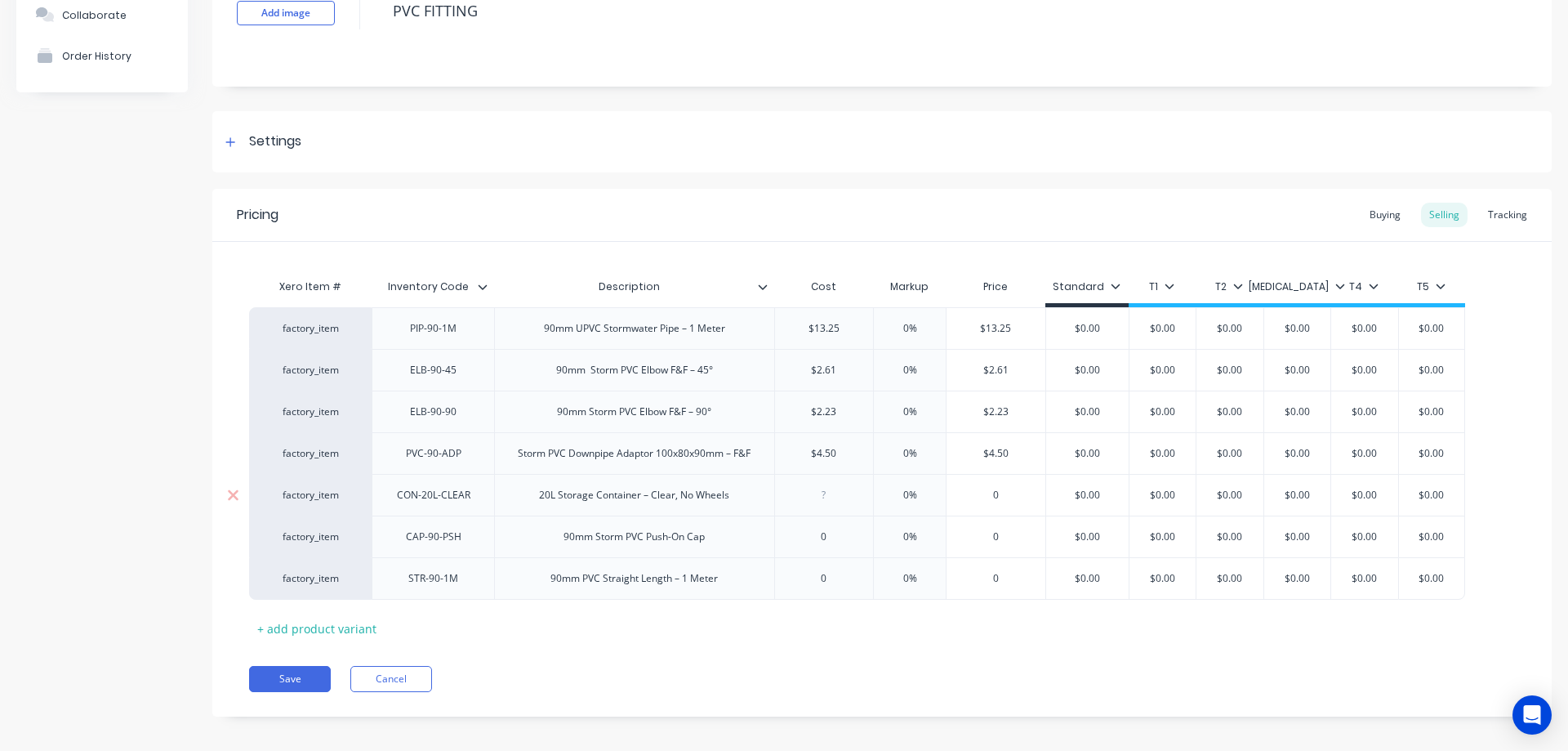
type input "5"
type textarea "x"
type input "5."
type textarea "x"
type input "5.8"
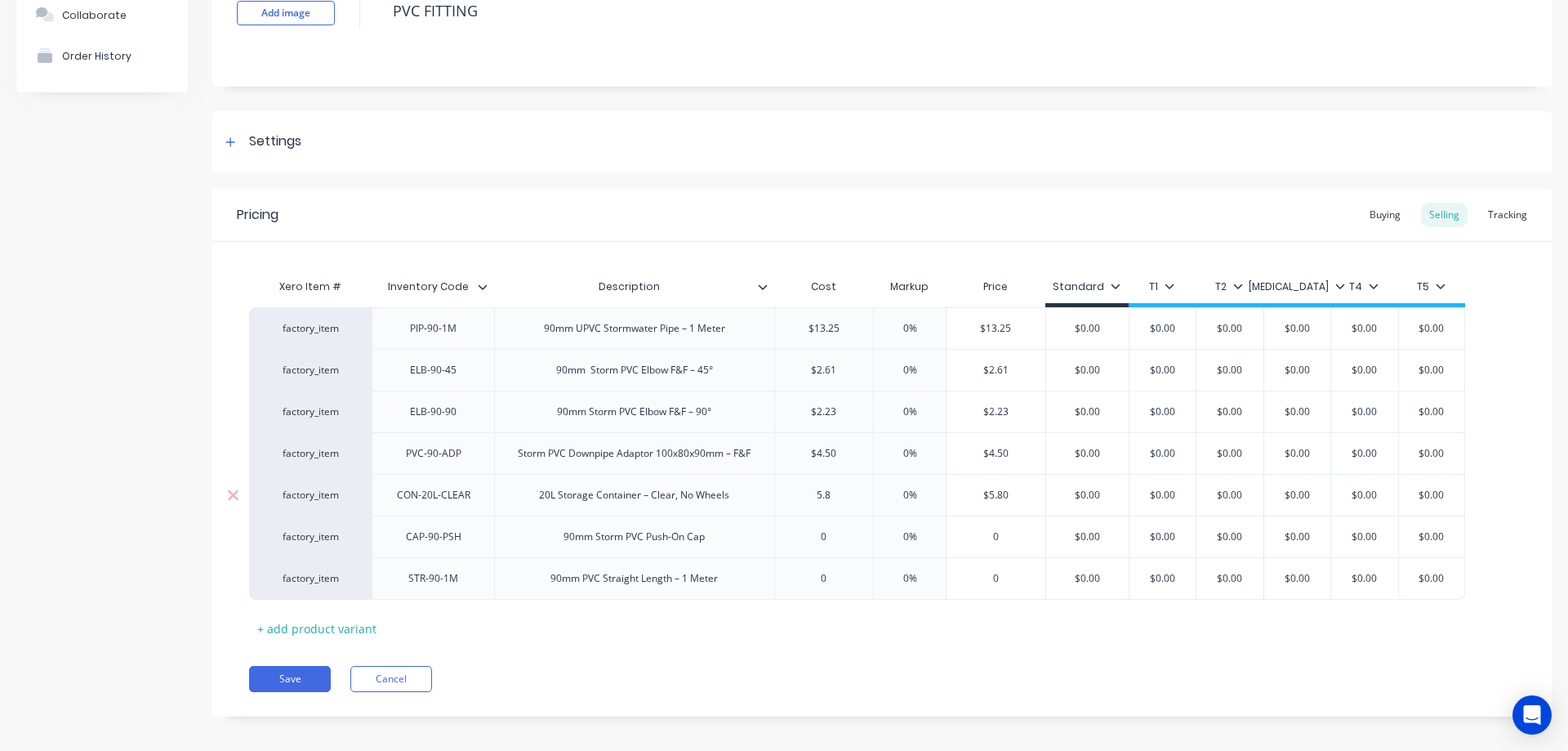
type textarea "x"
type input "5.88"
type input "0"
click at [859, 539] on input "0" at bounding box center [824, 536] width 99 height 15
type input "3"
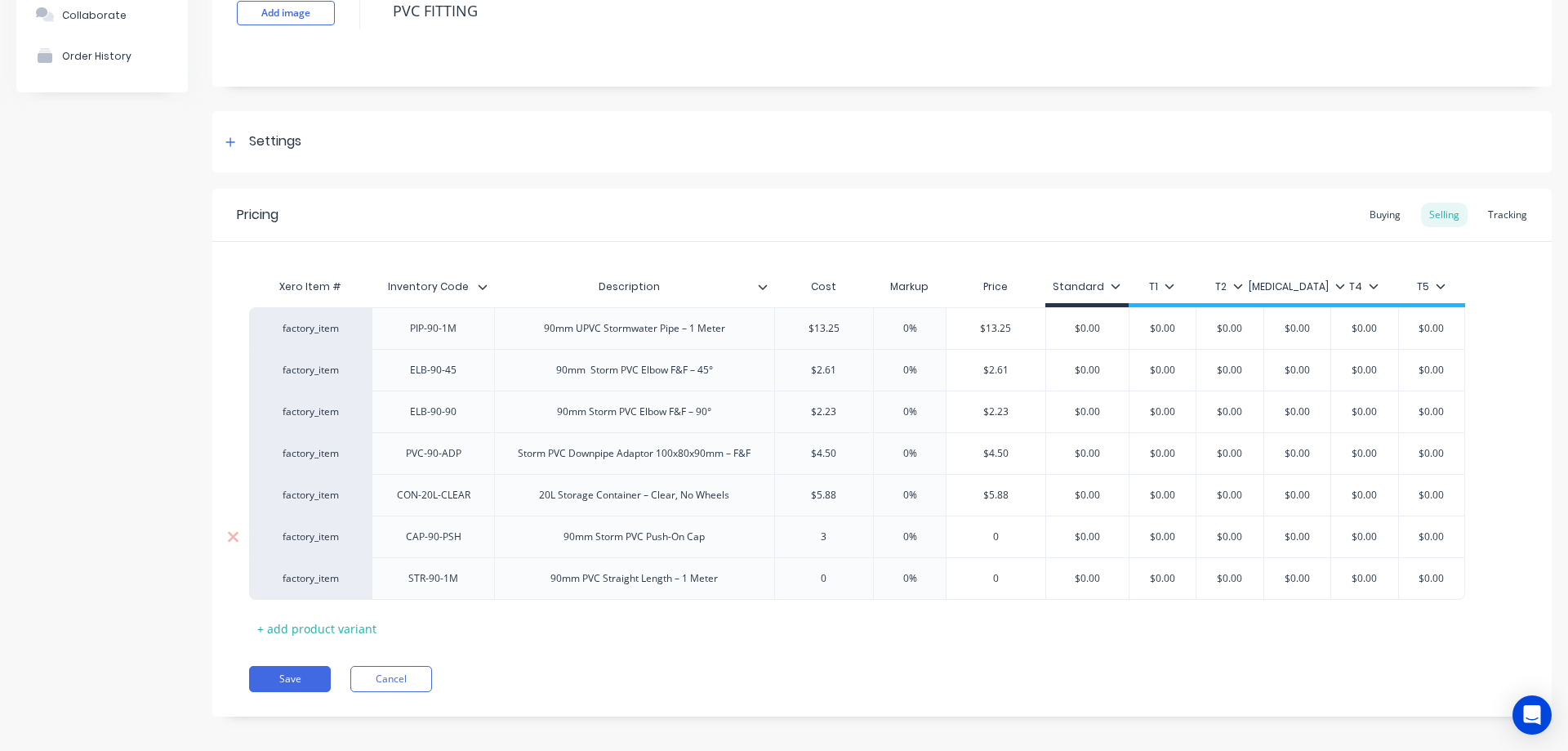
type textarea "x"
type input "3.0"
type textarea "x"
type input "3.09"
click at [884, 656] on div "Pricing Buying Selling Tracking Xero Item # Inventory Code Description Cost Mar…" at bounding box center [882, 453] width 1339 height 528
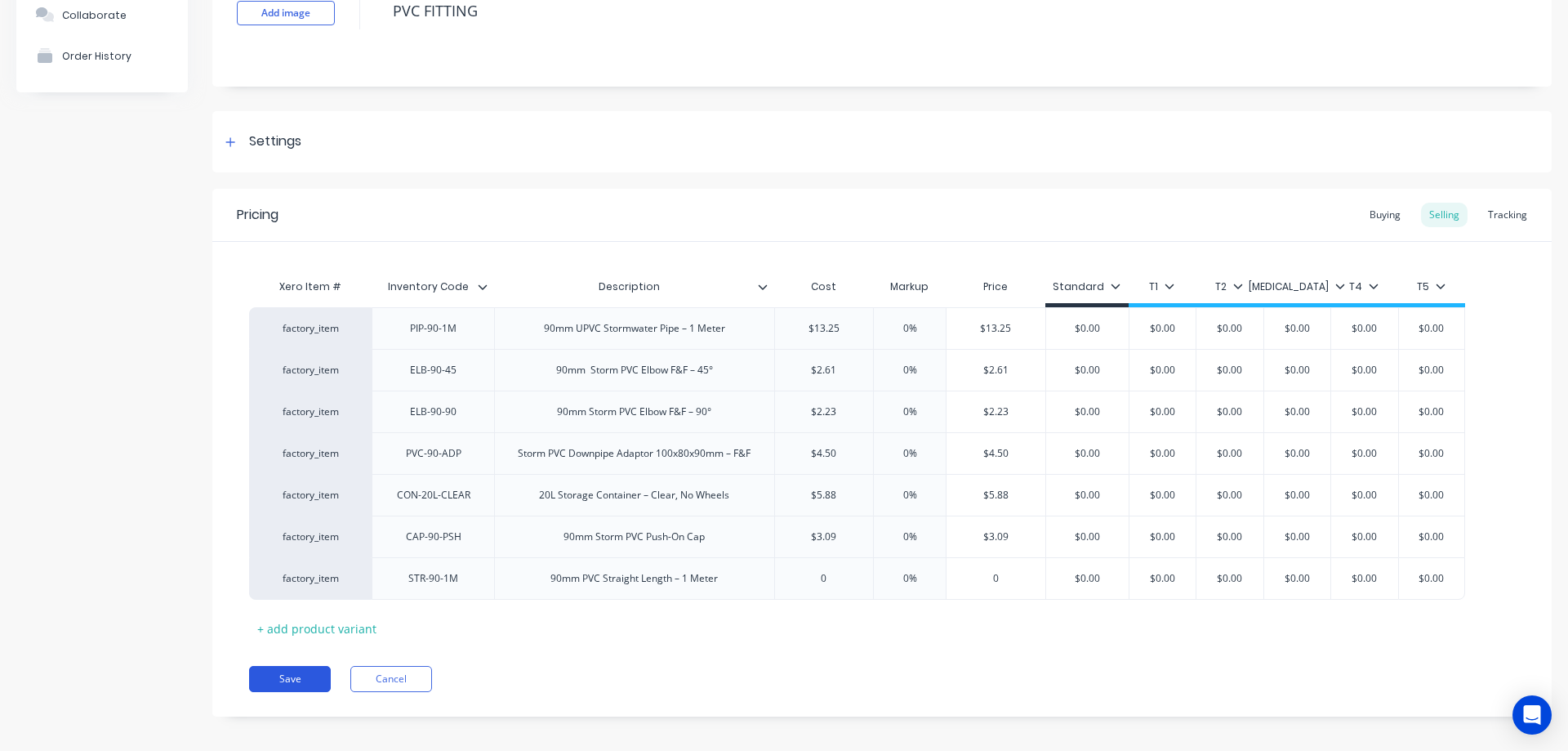
click at [286, 677] on button "Save" at bounding box center [290, 679] width 82 height 26
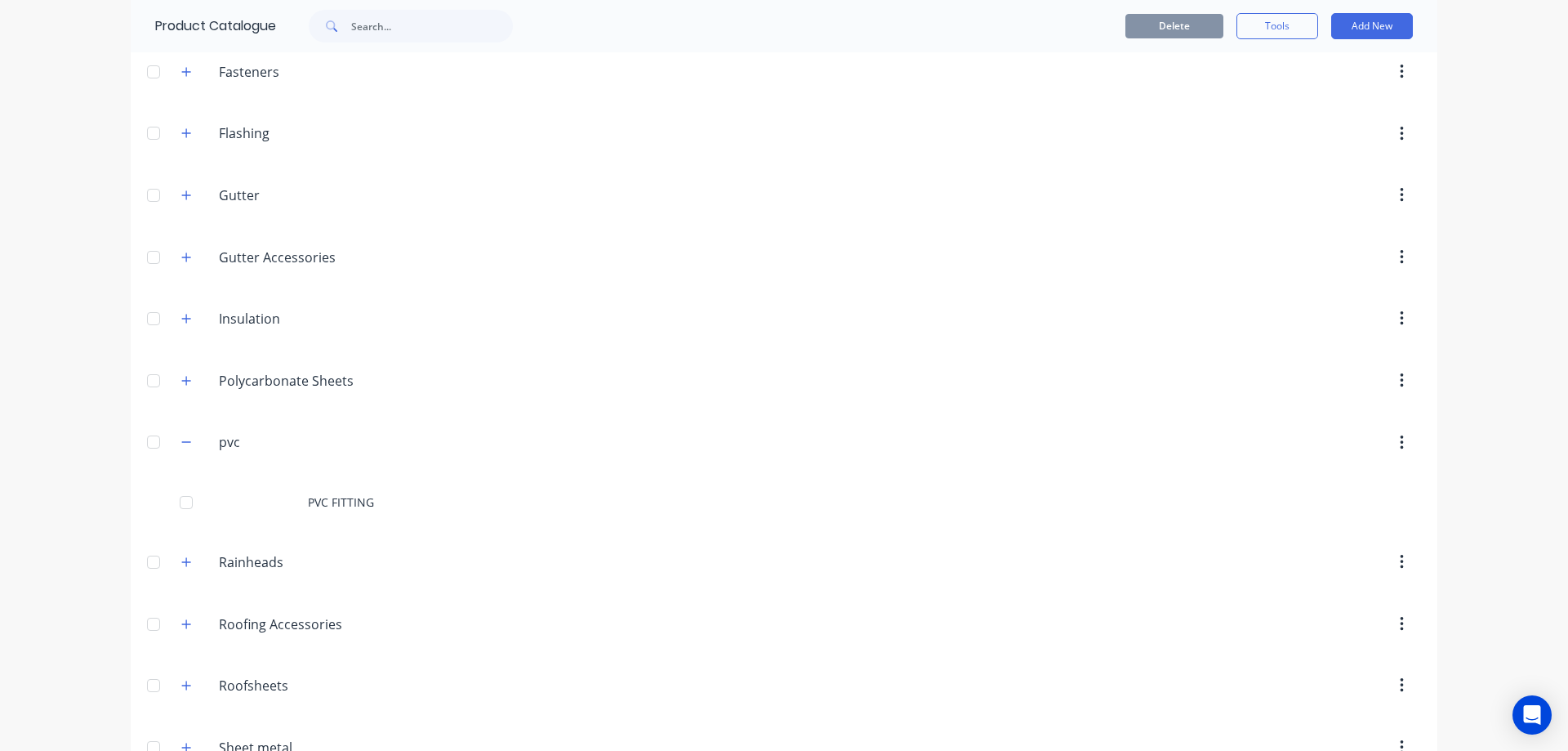
scroll to position [597, 0]
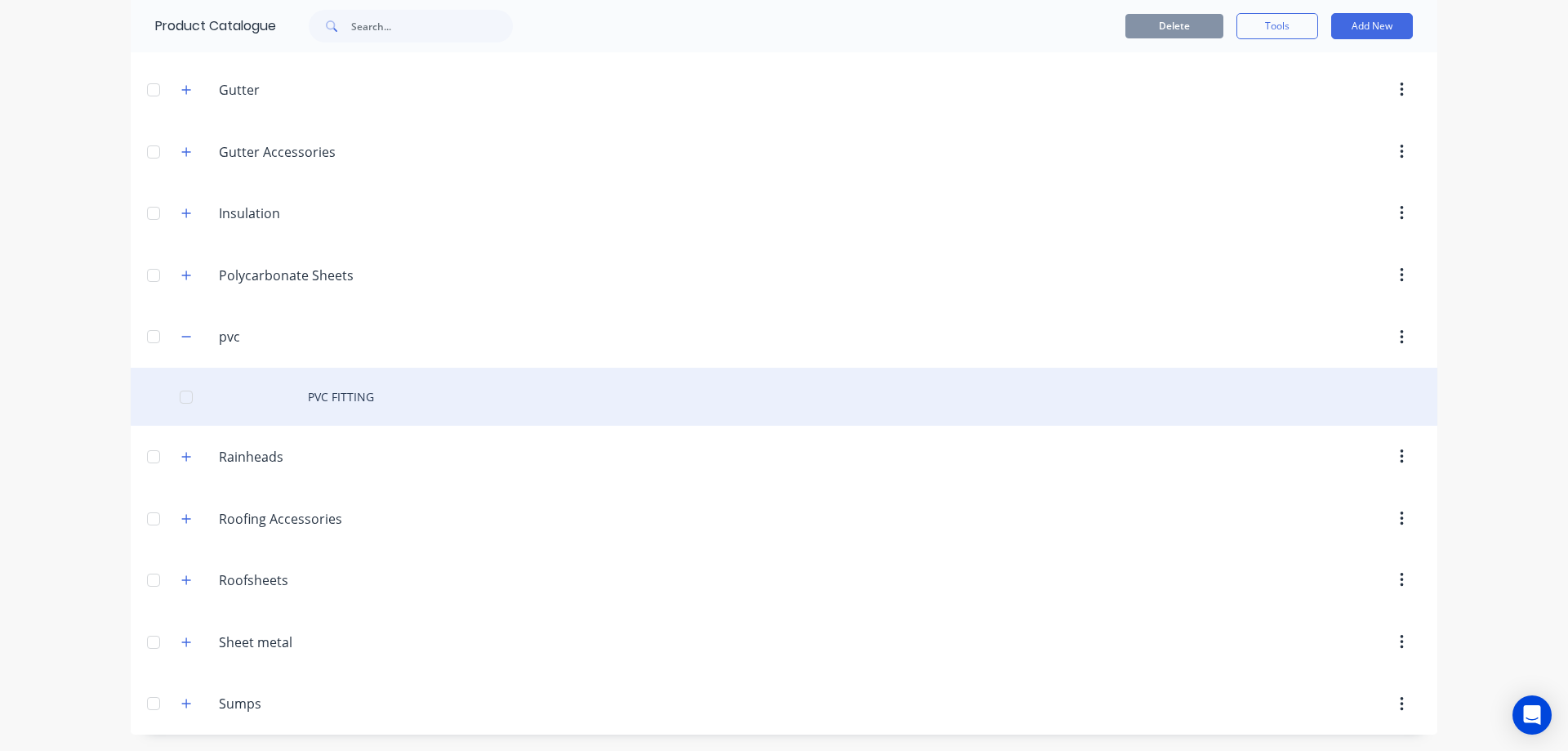
click at [336, 372] on div "PVC FITTING" at bounding box center [784, 397] width 1307 height 58
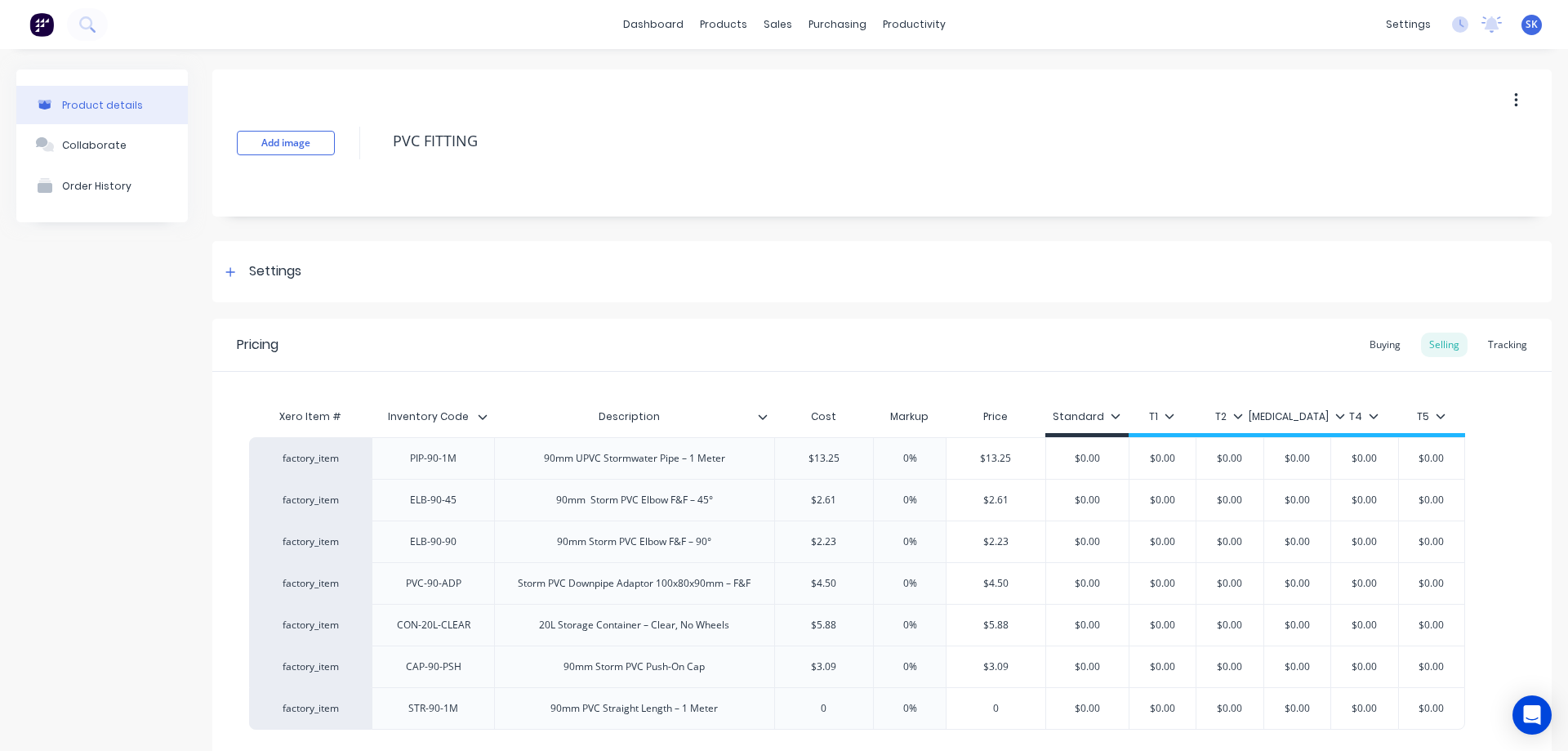
type textarea "x"
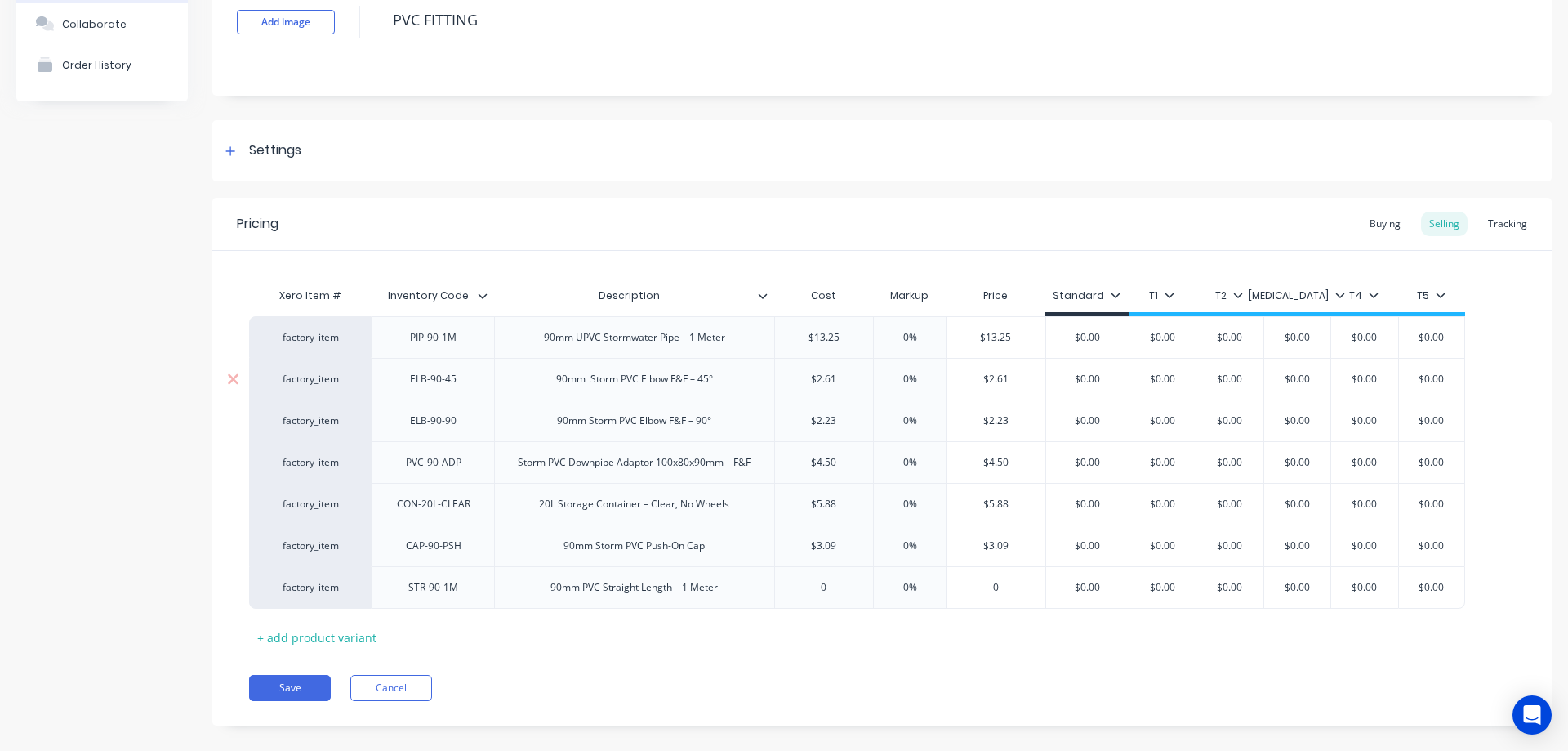
scroll to position [141, 0]
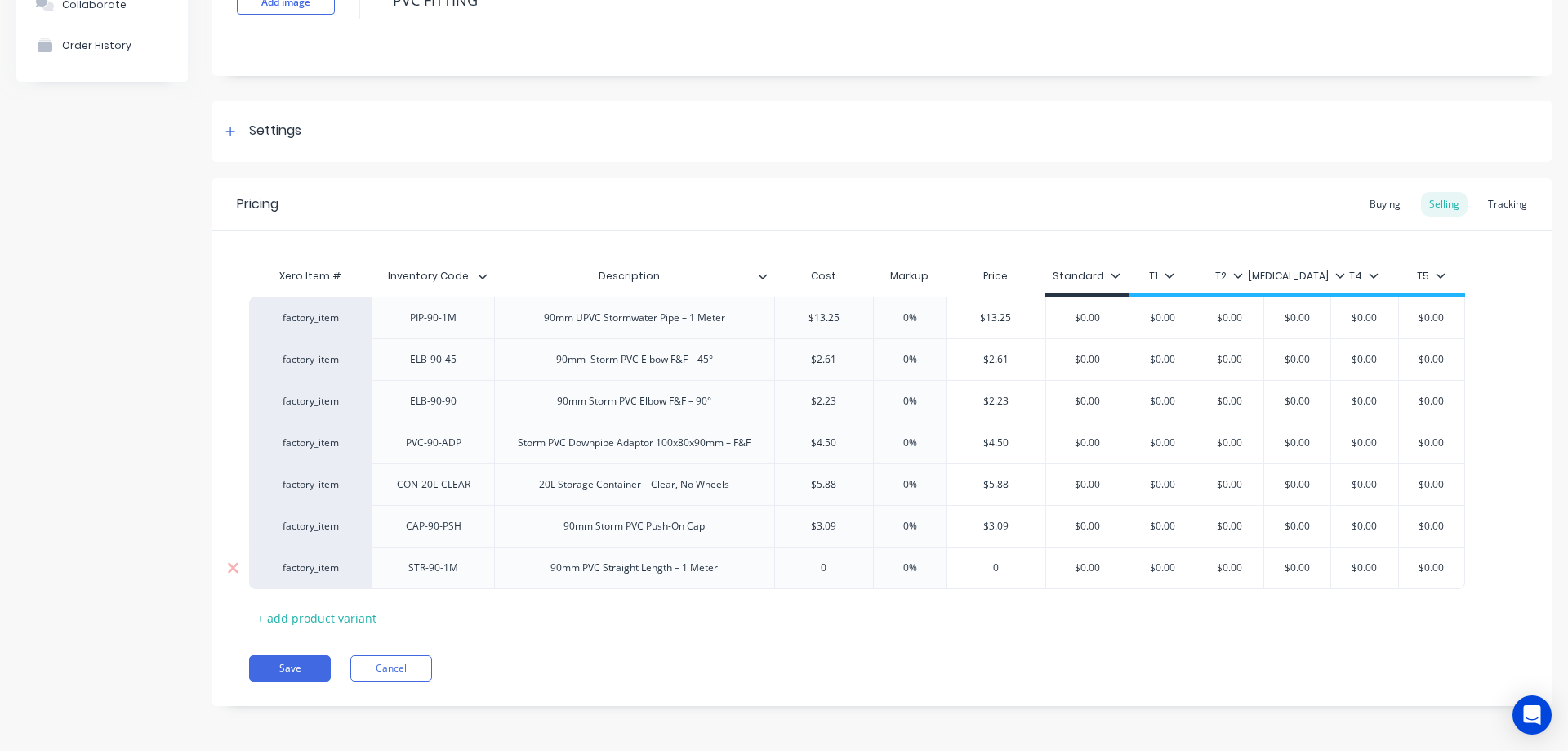
type input "0"
click at [842, 572] on input "0" at bounding box center [824, 567] width 99 height 15
type textarea "x"
type input "13"
type textarea "x"
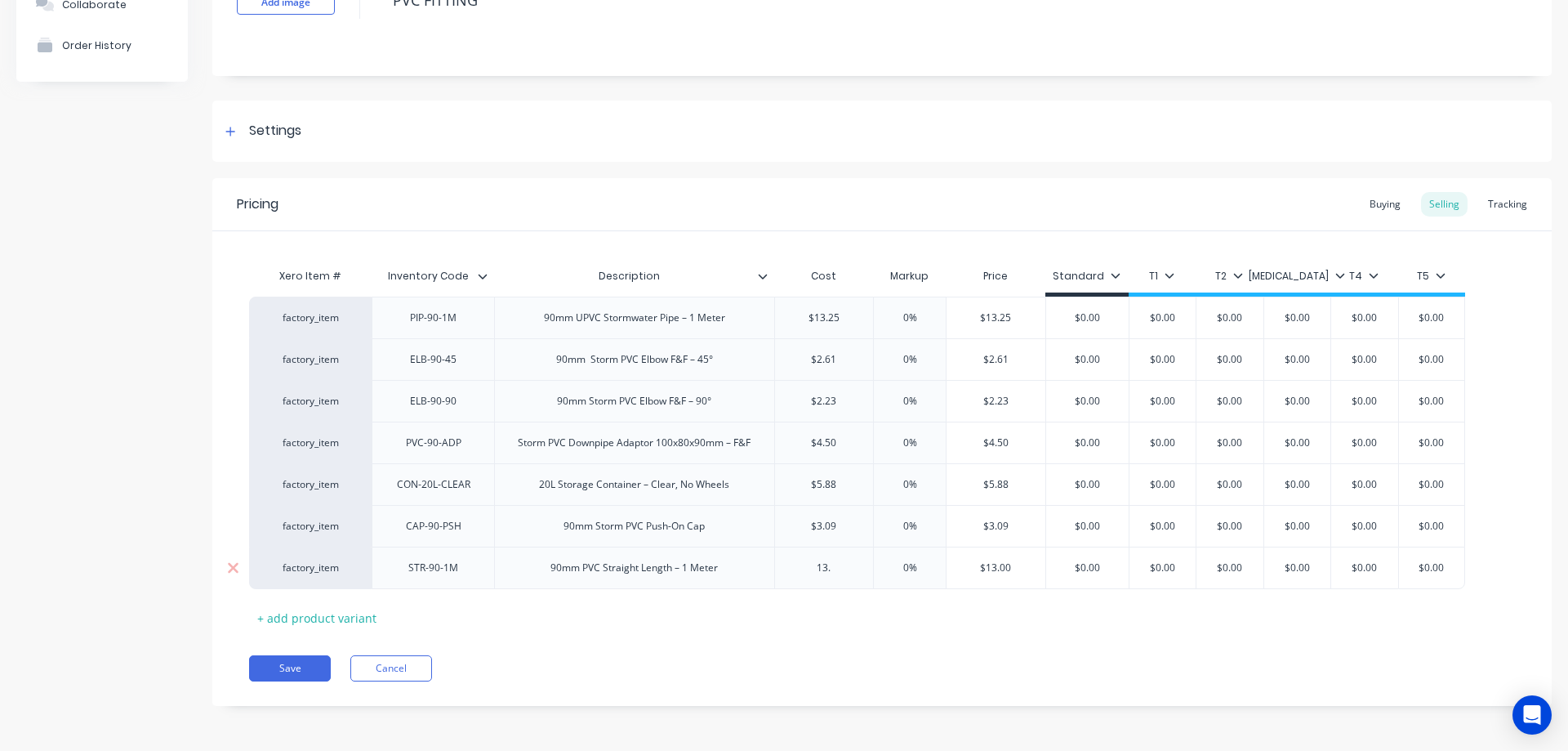
type input "13.2"
type textarea "x"
type input "13.25"
type textarea "x"
type input "13.25"
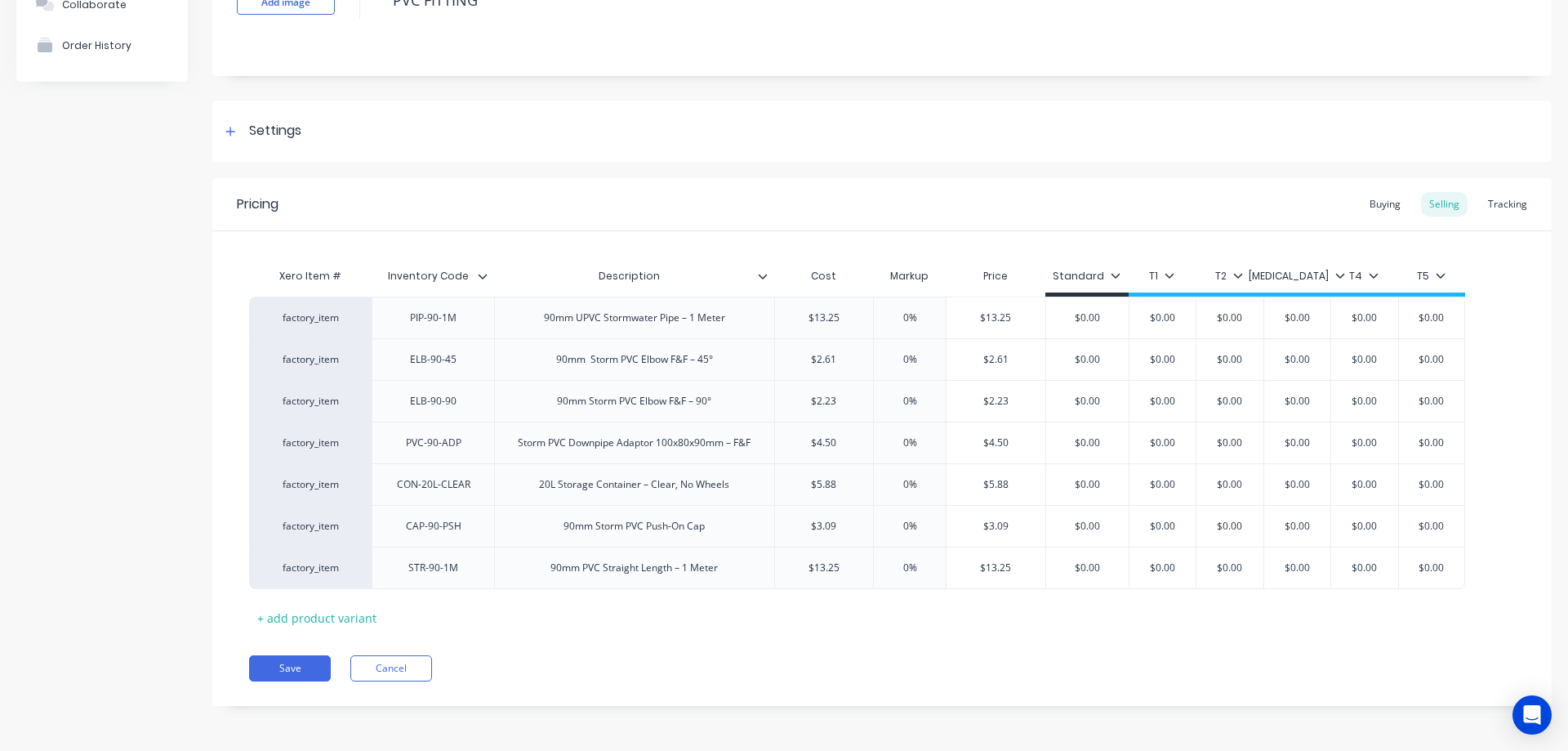
click at [805, 610] on div "Xero Item # Inventory Code Description Cost Markup Price Standard T1 T2 [MEDICA…" at bounding box center [882, 445] width 1266 height 371
click at [301, 661] on button "Save" at bounding box center [290, 669] width 82 height 26
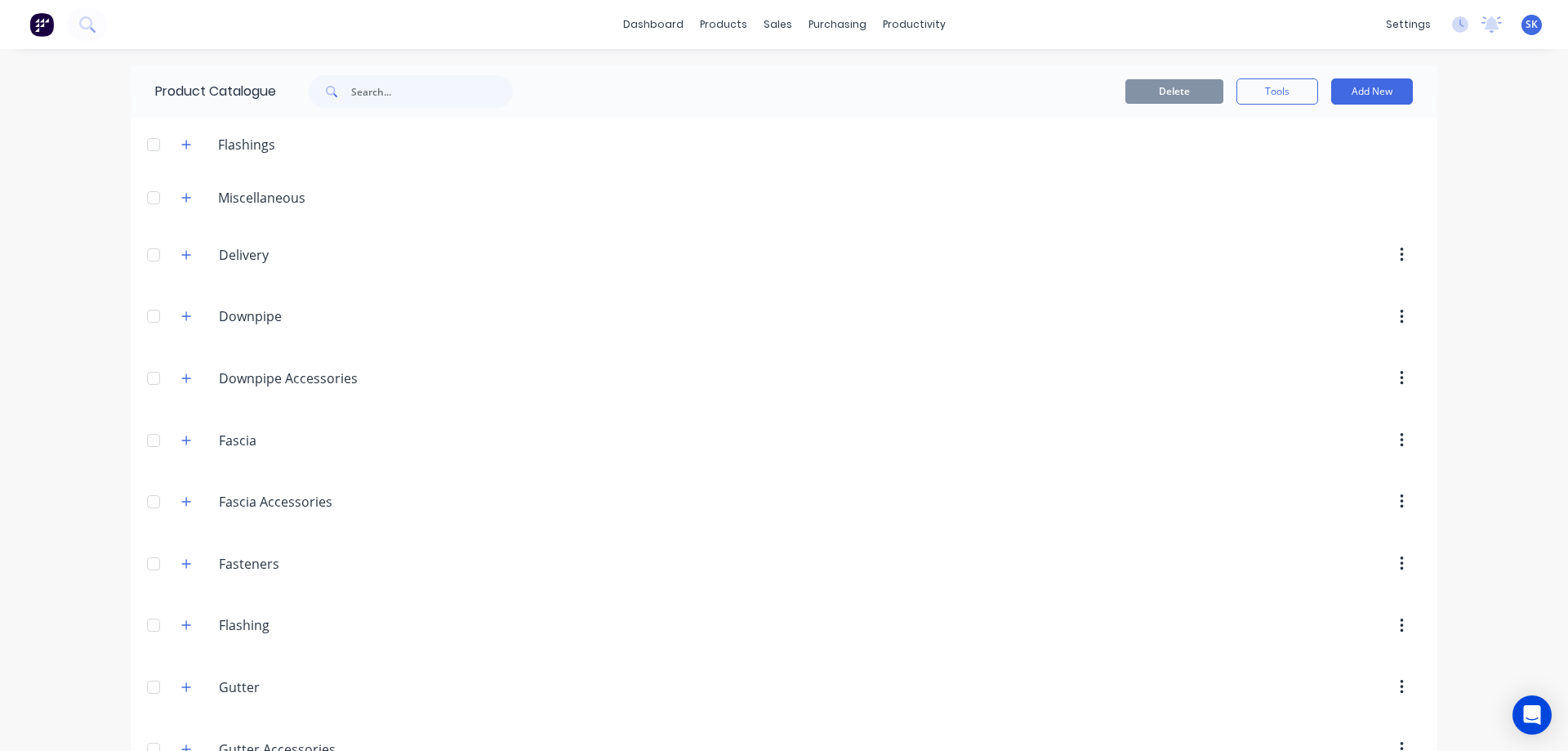
scroll to position [408, 0]
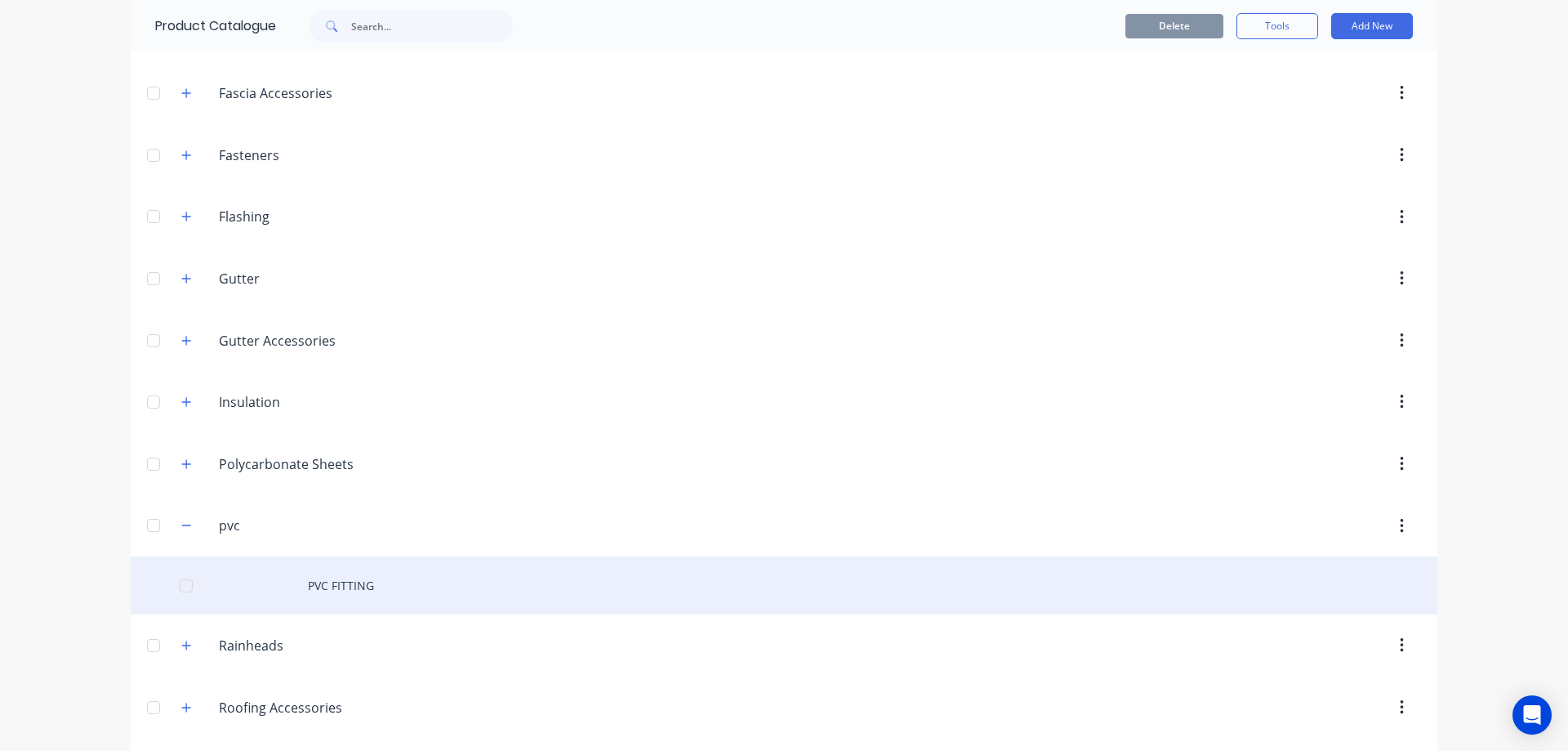
click at [328, 571] on div "PVC FITTING" at bounding box center [784, 585] width 1307 height 58
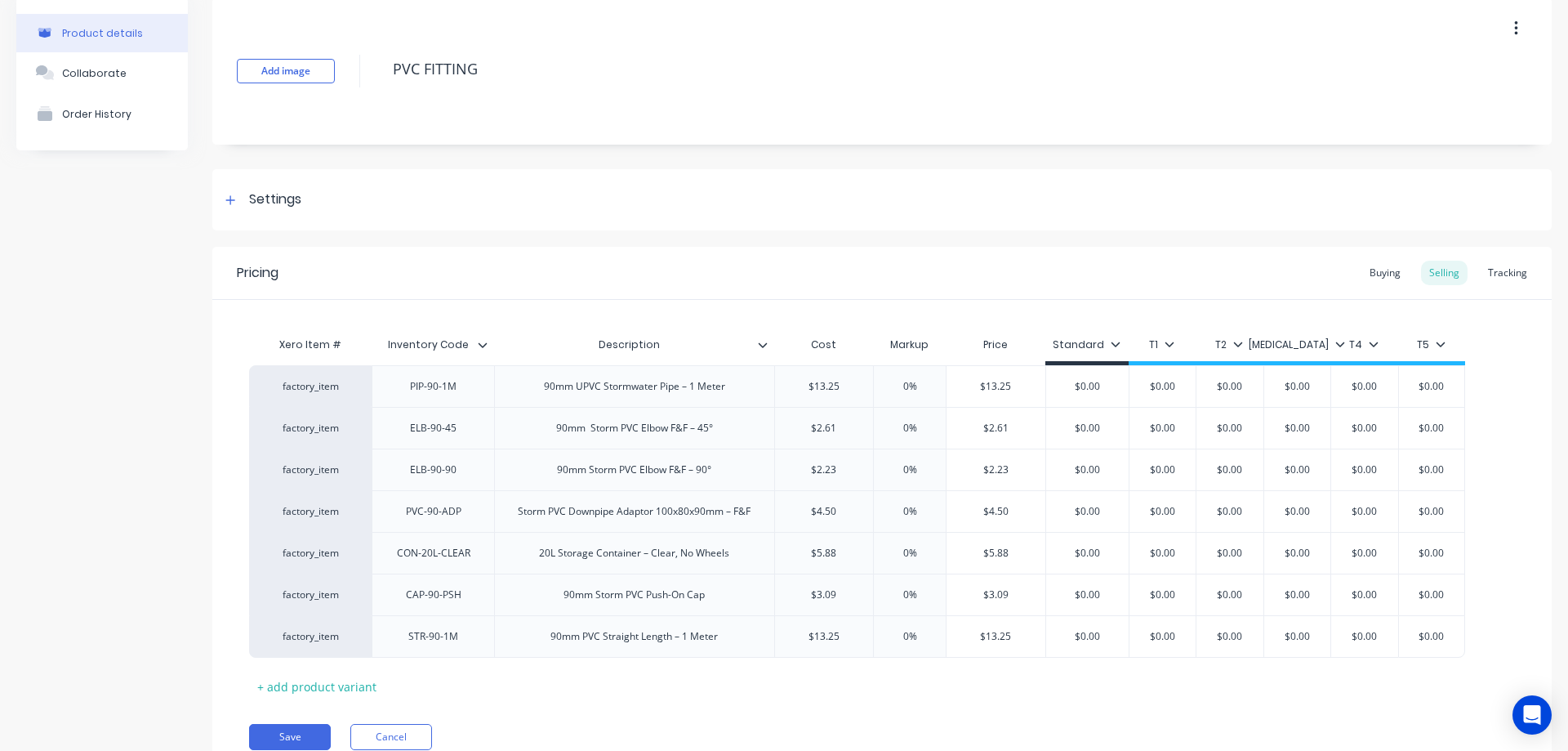
scroll to position [141, 0]
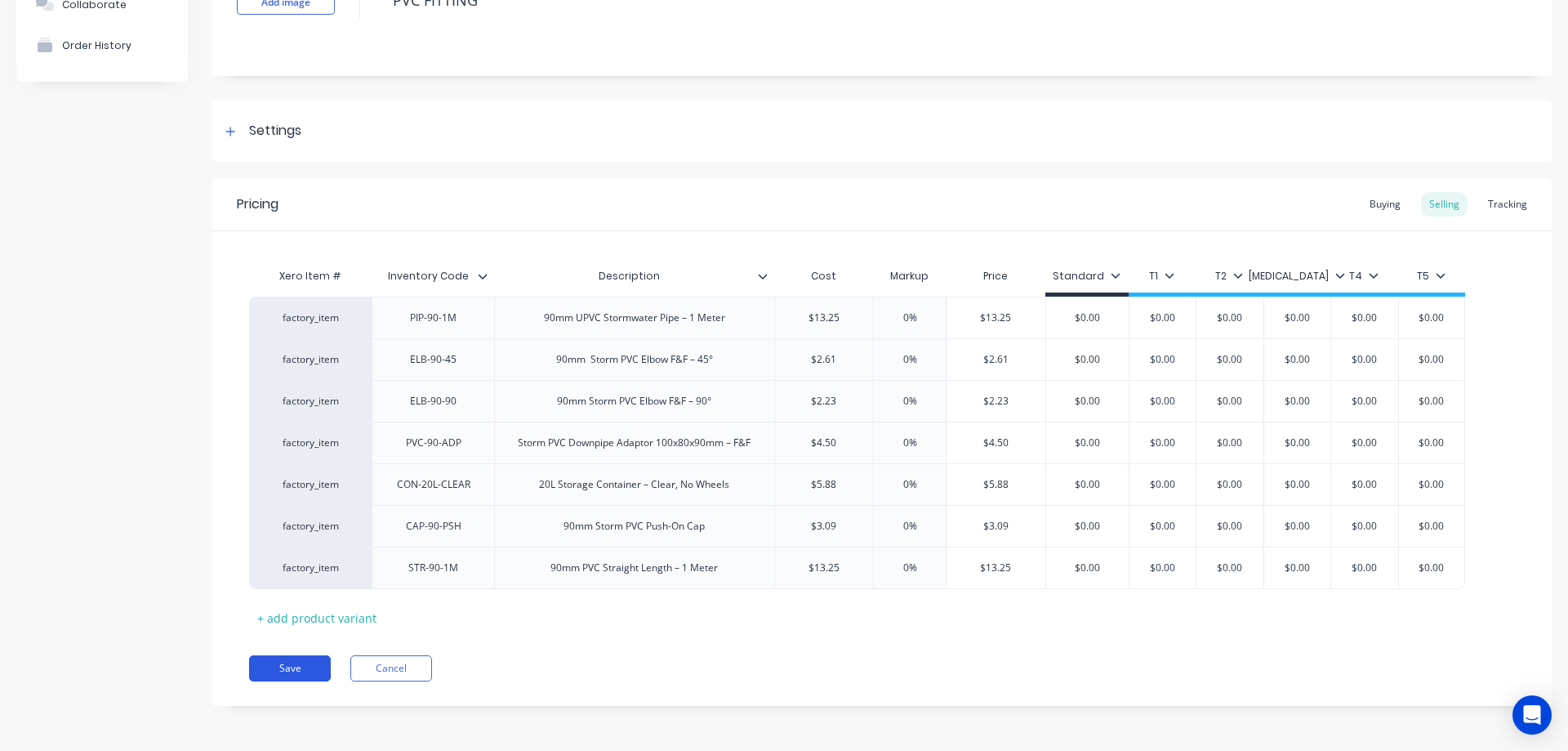
click at [276, 665] on button "Save" at bounding box center [290, 669] width 82 height 26
type textarea "x"
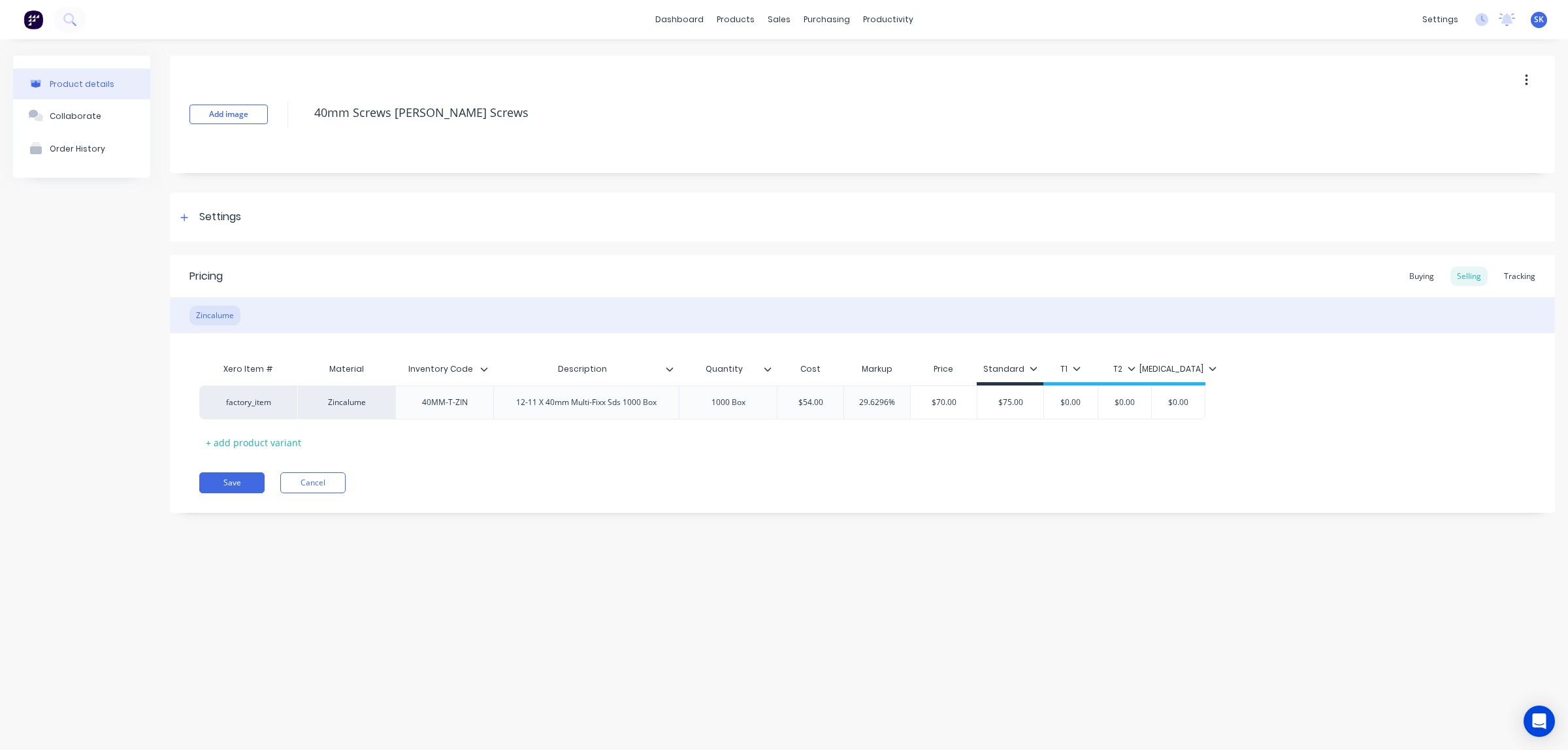
click at [33, 17] on img at bounding box center [33, 19] width 20 height 20
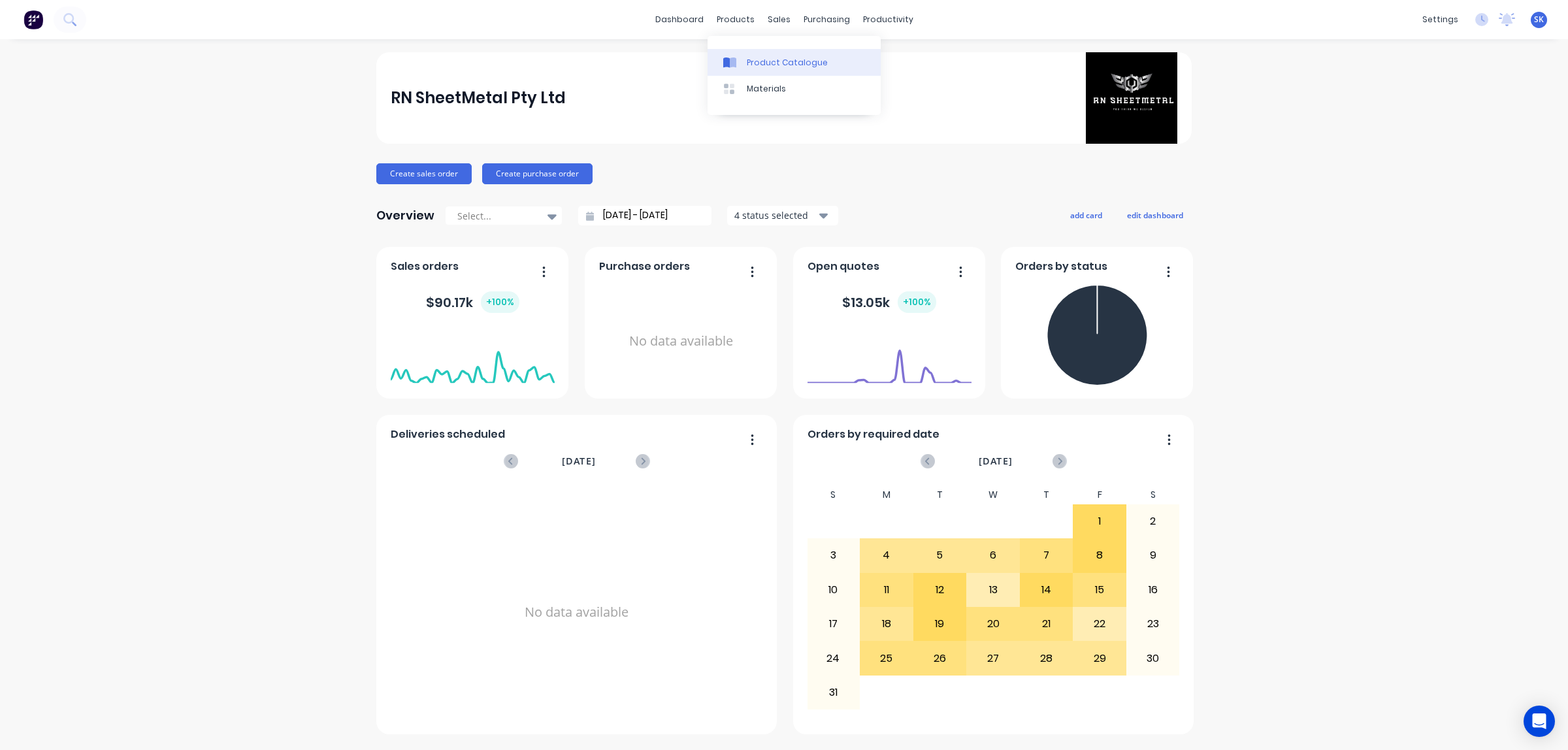
click at [750, 67] on div "Product Catalogue" at bounding box center [787, 63] width 81 height 12
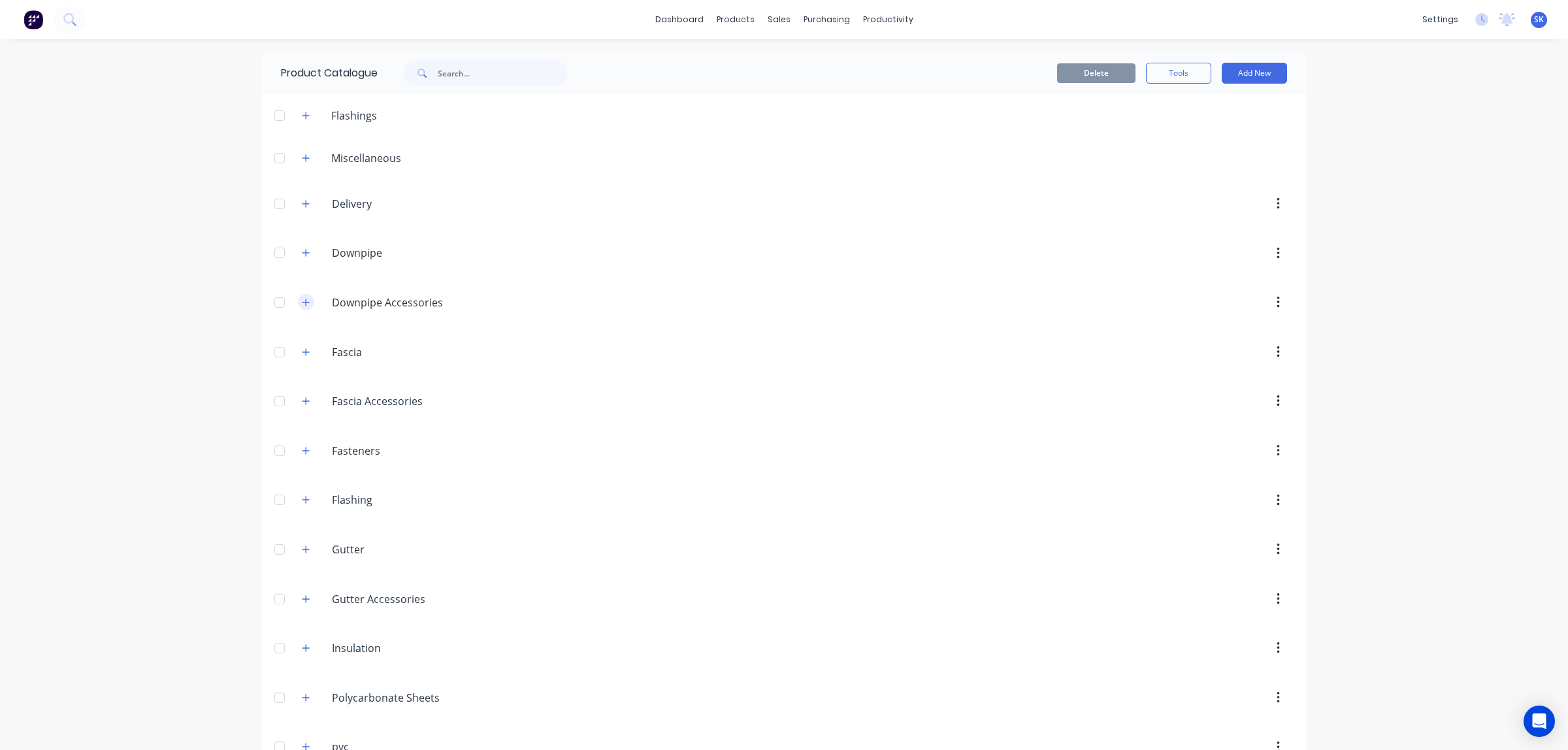
click at [302, 302] on icon "button" at bounding box center [306, 302] width 7 height 7
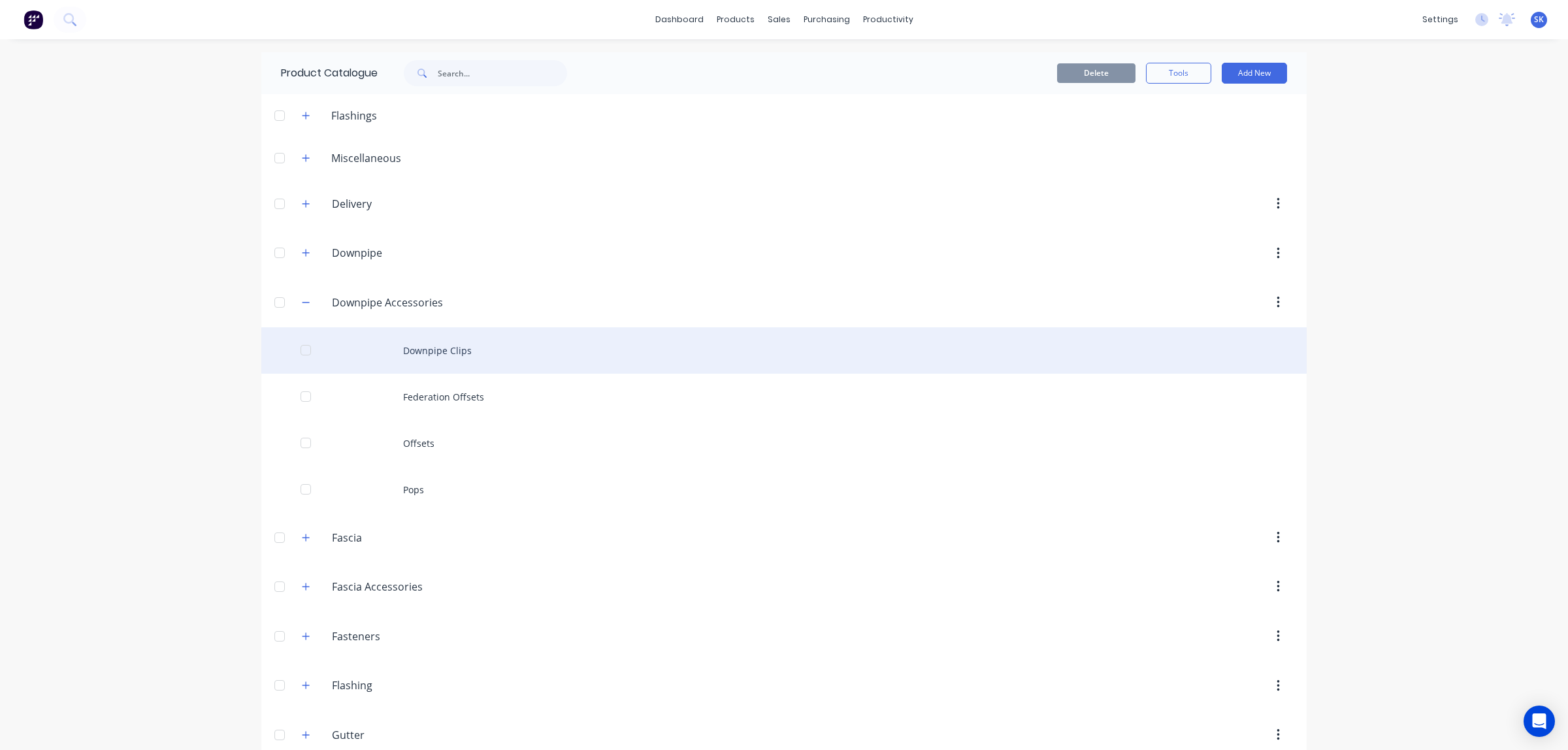
click at [438, 354] on div "Downpipe Clips" at bounding box center [783, 351] width 1045 height 47
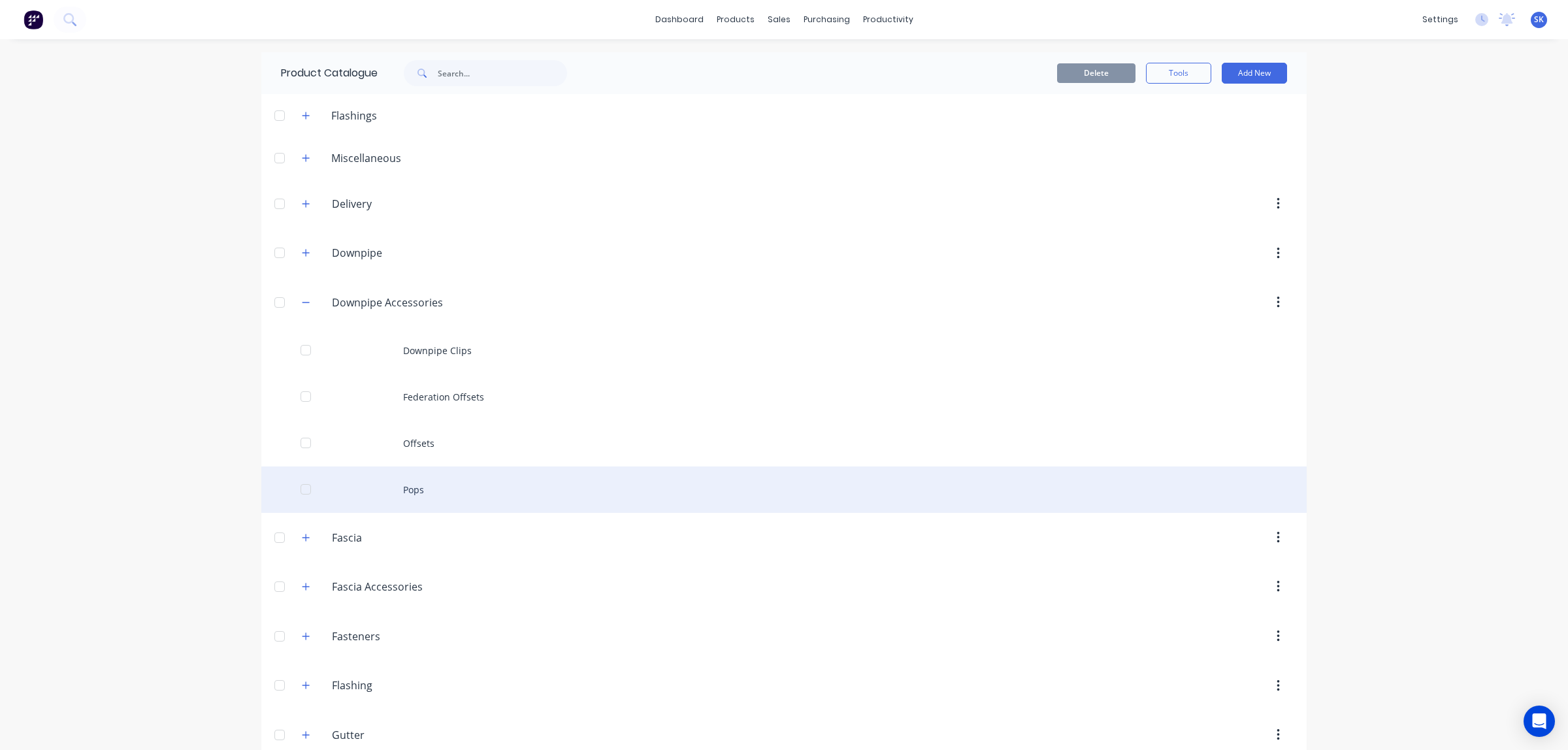
click at [418, 476] on div "Pops" at bounding box center [783, 490] width 1045 height 47
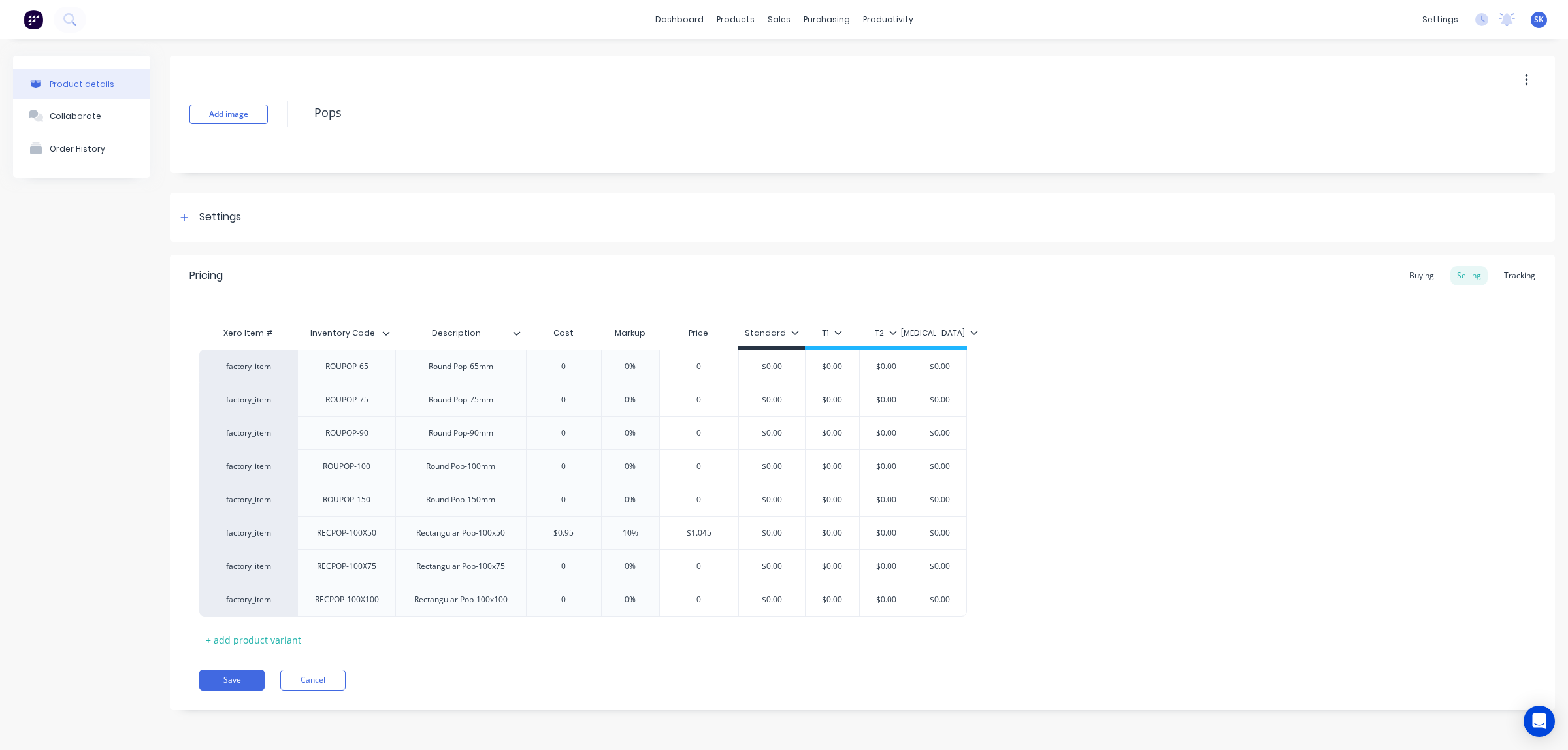
type textarea "x"
type input "Inventory Code"
drag, startPoint x: 306, startPoint y: 334, endPoint x: 403, endPoint y: 333, distance: 97.0
click at [403, 333] on div "Xero Item # Inventory Code Inventory Code Description Cost Markup Price Standar…" at bounding box center [583, 335] width 768 height 30
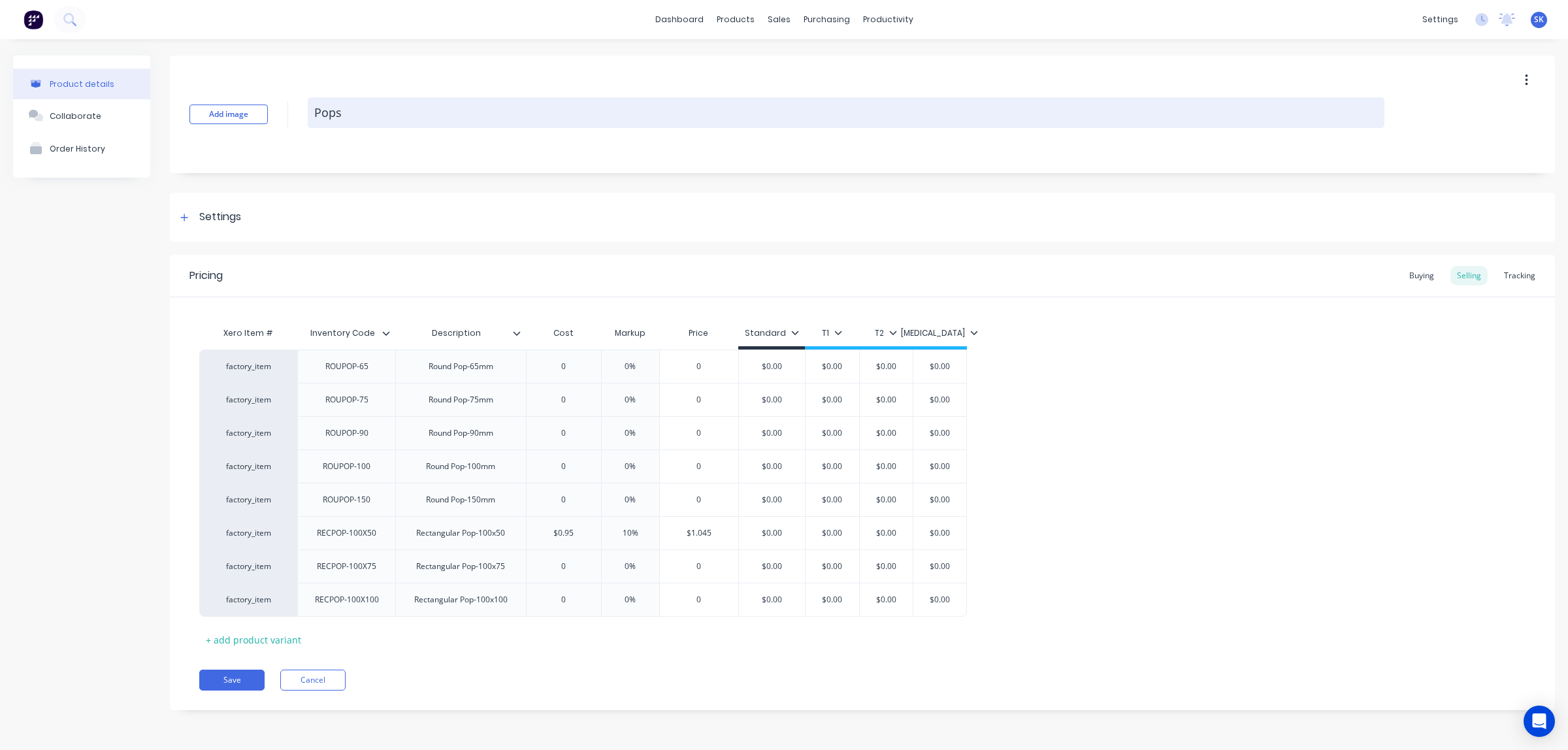
type textarea "x"
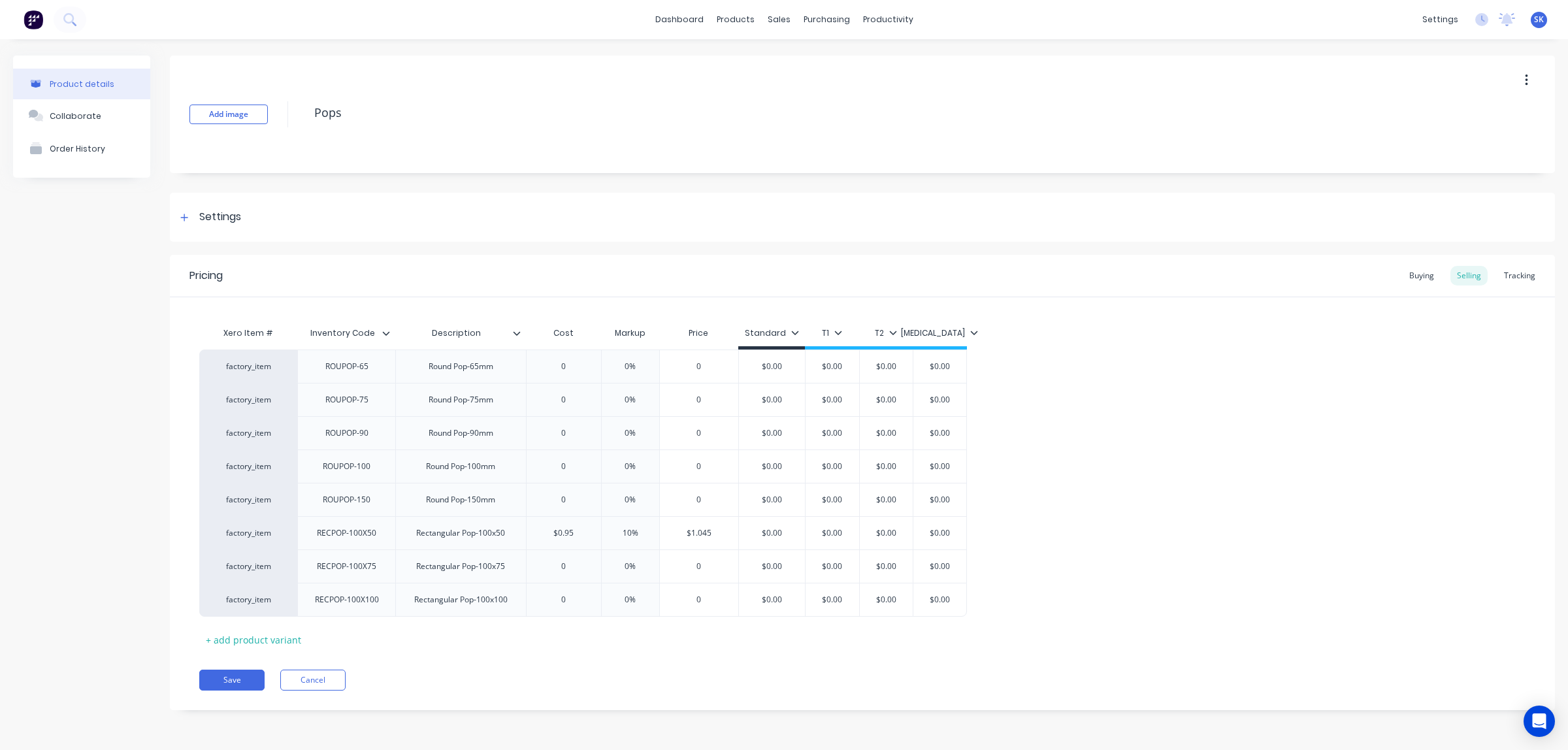
type input "Inventory Code"
drag, startPoint x: 374, startPoint y: 333, endPoint x: 311, endPoint y: 340, distance: 63.4
click at [311, 340] on div "Inventory Code Inventory Code" at bounding box center [342, 333] width 90 height 33
click at [194, 216] on div "Settings" at bounding box center [209, 217] width 65 height 16
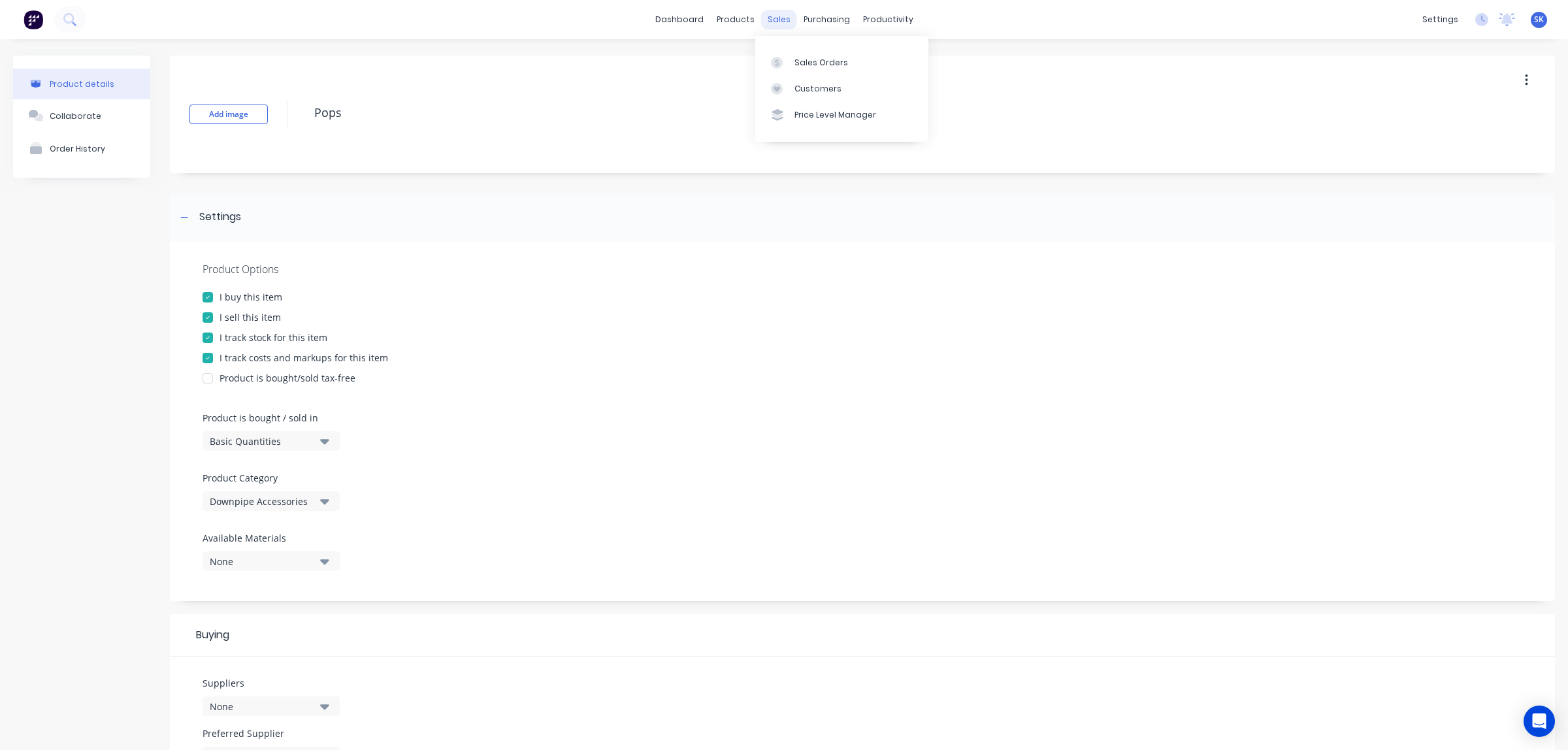
click at [763, 15] on div "sales" at bounding box center [779, 19] width 36 height 20
type textarea "x"
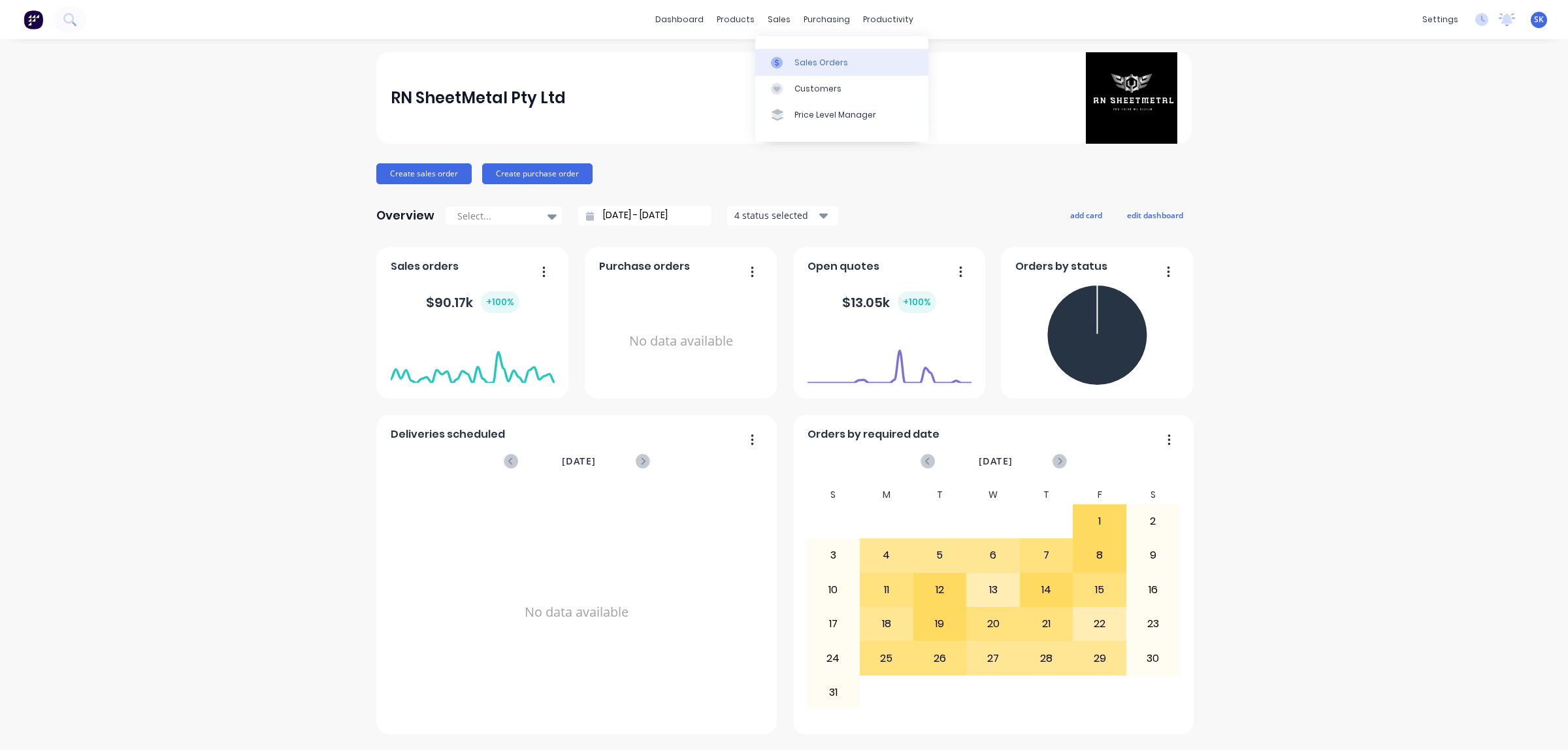
click at [801, 67] on div "Sales Orders" at bounding box center [821, 63] width 54 height 12
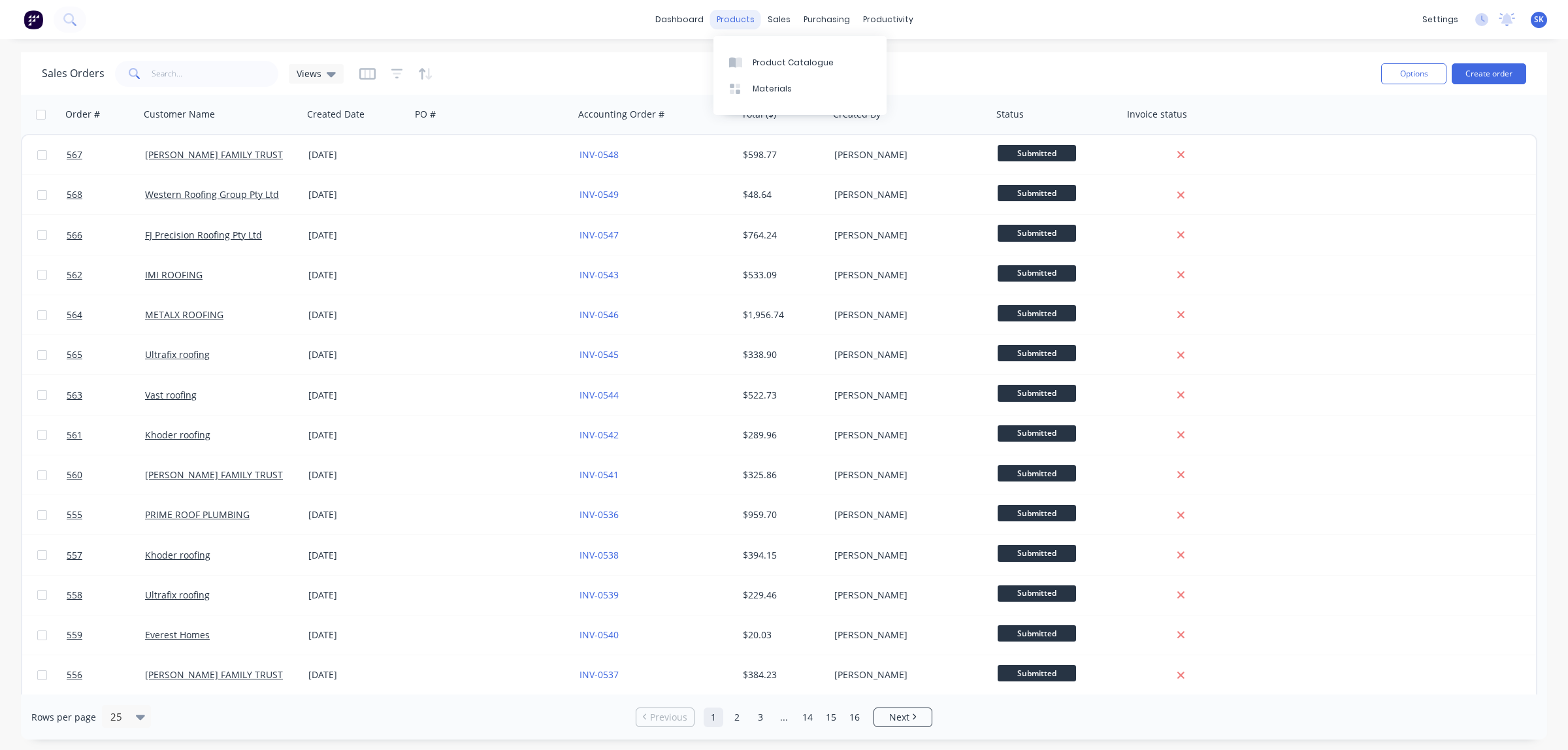
click at [723, 17] on div "products" at bounding box center [735, 19] width 51 height 20
click at [778, 25] on div "sales" at bounding box center [779, 19] width 36 height 20
click at [805, 121] on div "Price Level Manager" at bounding box center [841, 115] width 82 height 12
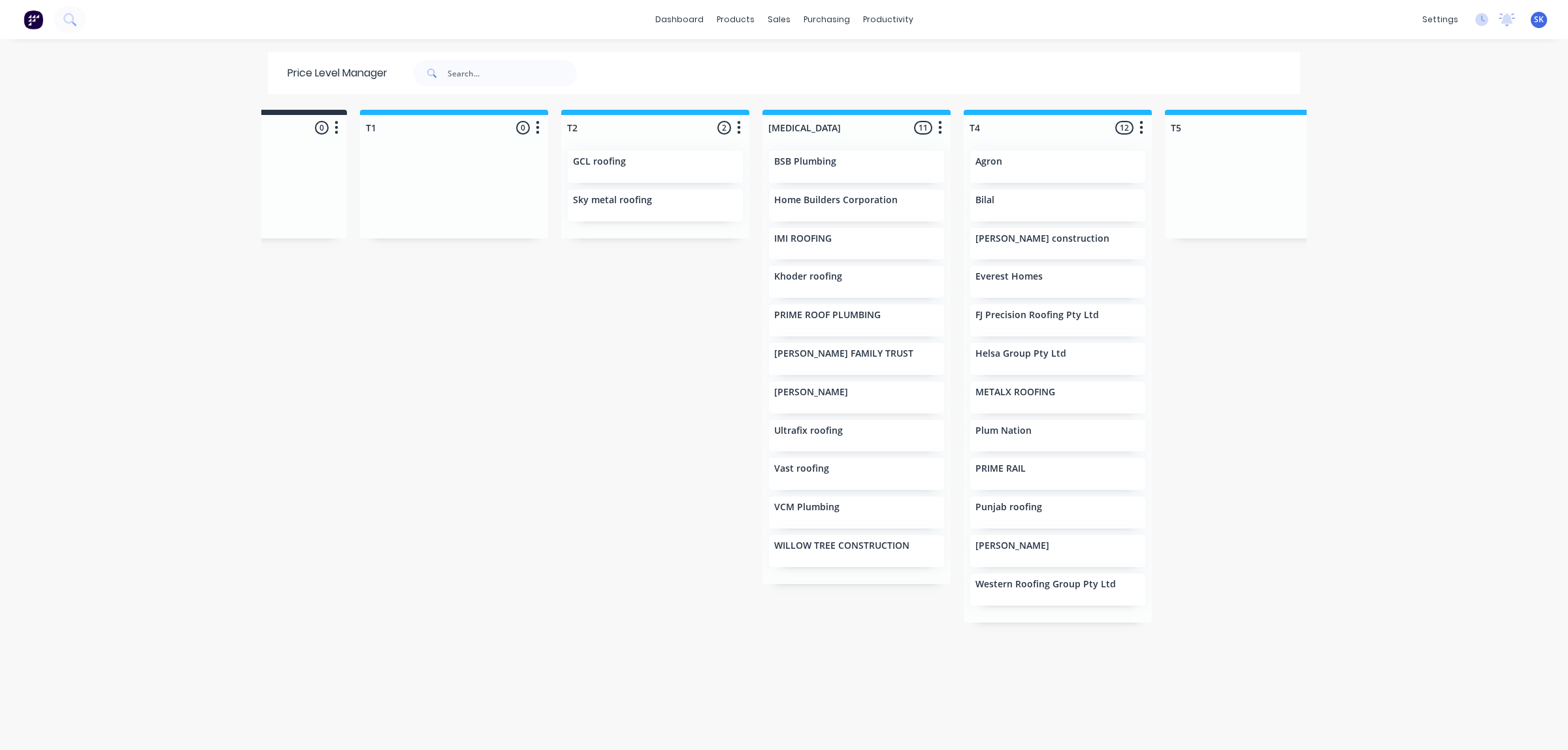
scroll to position [0, 351]
